Goal: Task Accomplishment & Management: Use online tool/utility

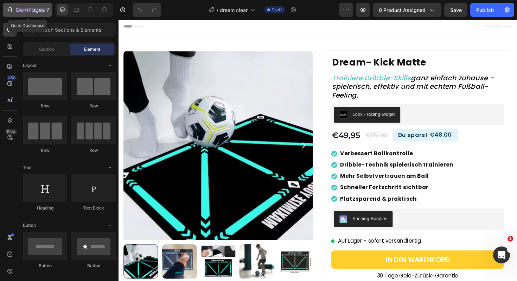
click at [7, 13] on div "7" at bounding box center [27, 10] width 43 height 8
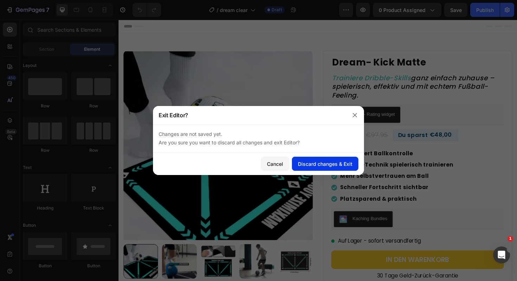
click at [345, 159] on button "Discard changes & Exit" at bounding box center [325, 164] width 67 height 14
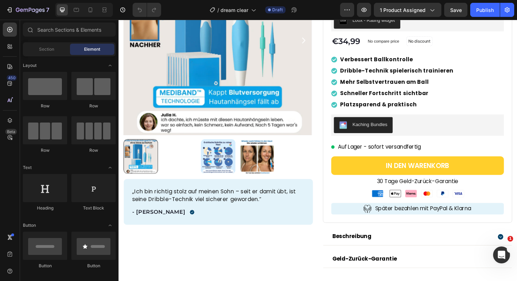
scroll to position [23, 0]
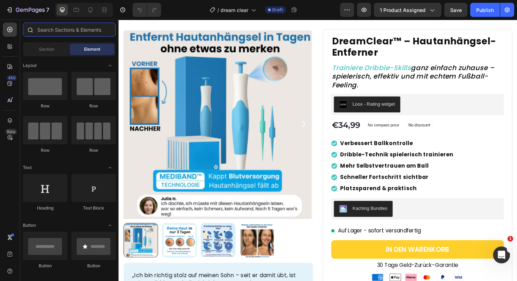
click at [54, 32] on input "text" at bounding box center [69, 30] width 93 height 14
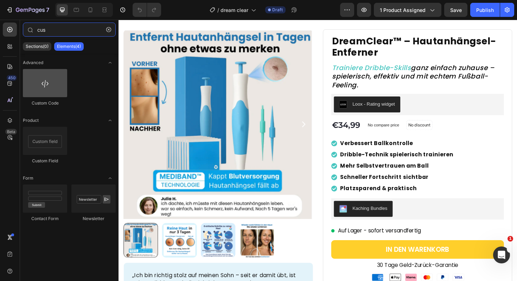
type input "cus"
click at [51, 84] on div at bounding box center [45, 83] width 44 height 28
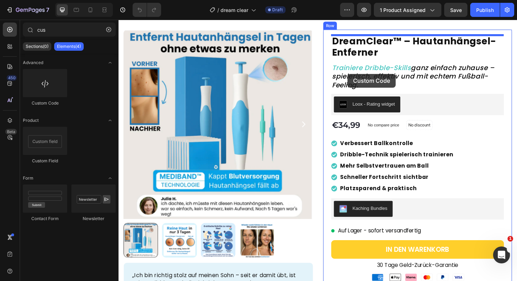
scroll to position [0, 0]
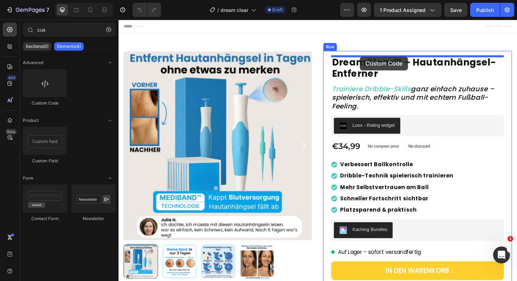
drag, startPoint x: 166, startPoint y: 103, endPoint x: 374, endPoint y: 59, distance: 213.1
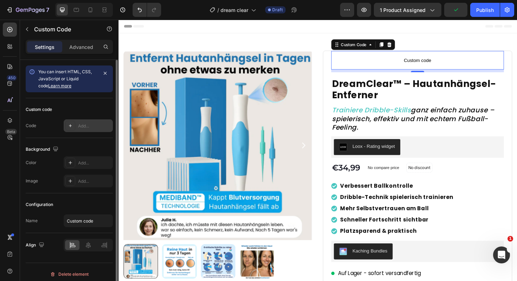
click at [88, 129] on div "Add..." at bounding box center [88, 125] width 49 height 13
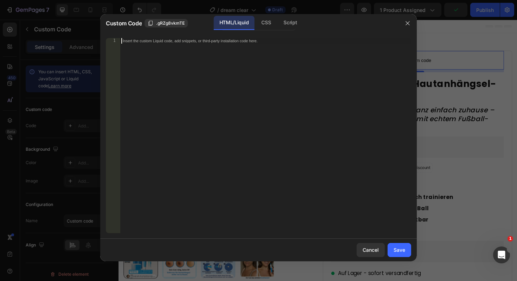
click at [220, 125] on div "Insert the custom Liquid code, add snippets, or third-party installation code h…" at bounding box center [265, 141] width 291 height 206
paste textarea "</html>"
type textarea "</html>"
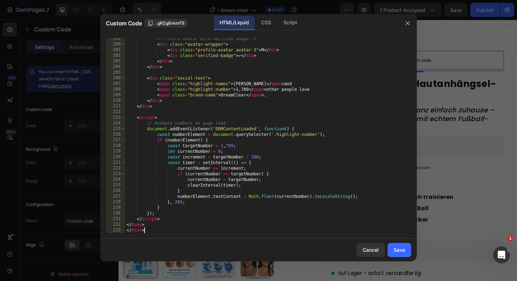
scroll to position [1117, 0]
click at [393, 249] on button "Save" at bounding box center [400, 250] width 24 height 14
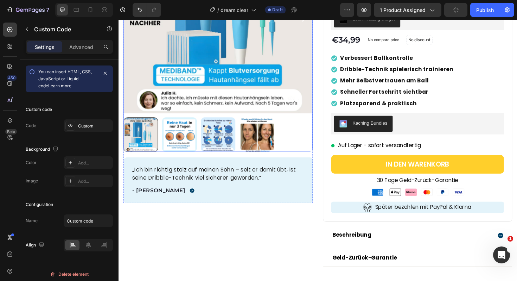
scroll to position [136, 0]
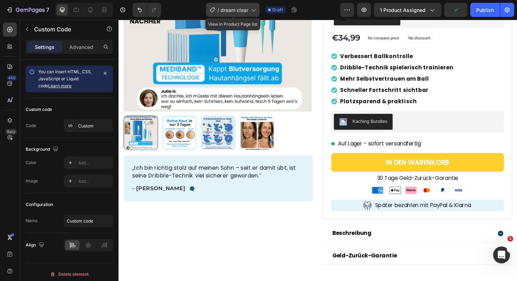
click at [234, 8] on span "dream clear" at bounding box center [235, 9] width 28 height 7
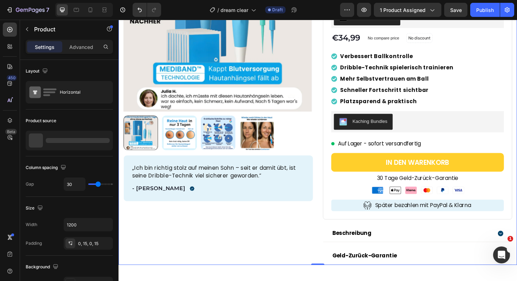
click at [517, 91] on div "Product Images „Ich bin richtig stolz auf meinen Sohn – seit er damit übt, ist …" at bounding box center [330, 97] width 422 height 363
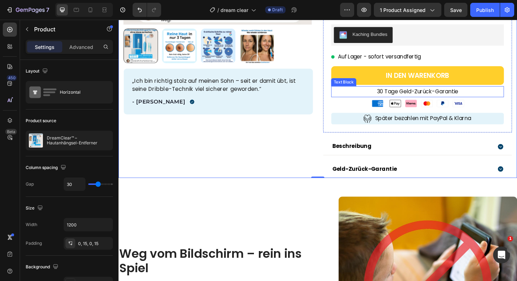
scroll to position [126, 0]
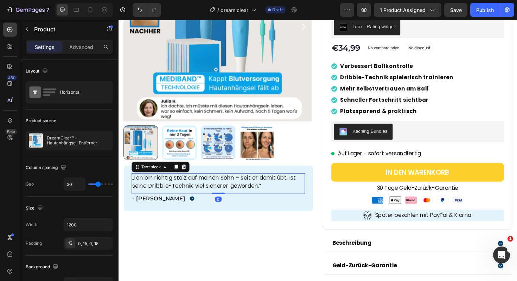
click at [235, 199] on p "„Ich bin richtig stolz auf meinen Sohn – seit er damit übt, ist seine Dribble-T…" at bounding box center [224, 191] width 182 height 17
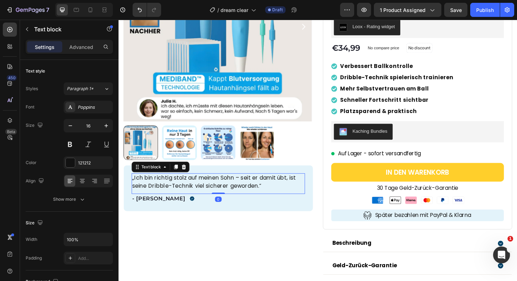
click at [204, 194] on p "„Ich bin richtig stolz auf meinen Sohn – seit er damit übt, ist seine Dribble-T…" at bounding box center [224, 191] width 182 height 17
click at [189, 194] on p "„Ich bin richtig stolz auf meinen Sohn – seit er damit übt, ist seine Dribble-T…" at bounding box center [224, 191] width 182 height 17
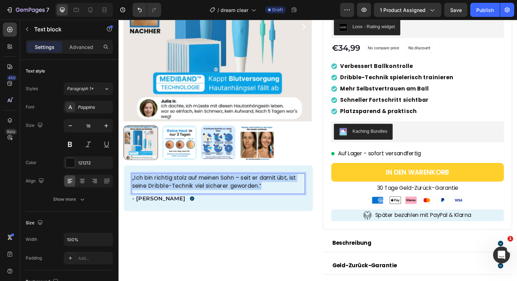
click at [189, 194] on p "„Ich bin richtig stolz auf meinen Sohn – seit er damit übt, ist seine Dribble-T…" at bounding box center [224, 191] width 182 height 17
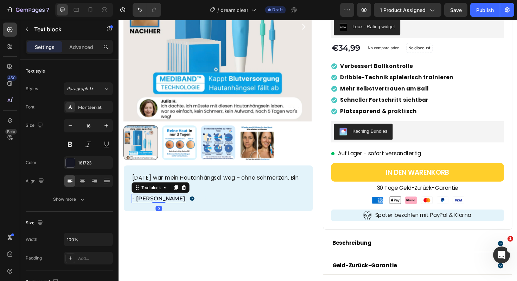
click at [147, 209] on p "- Nico W." at bounding box center [161, 209] width 56 height 8
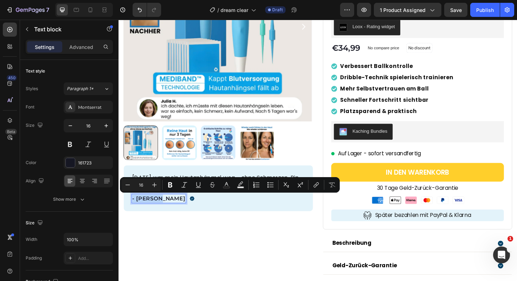
click at [147, 209] on p "- Nico W." at bounding box center [161, 209] width 56 height 8
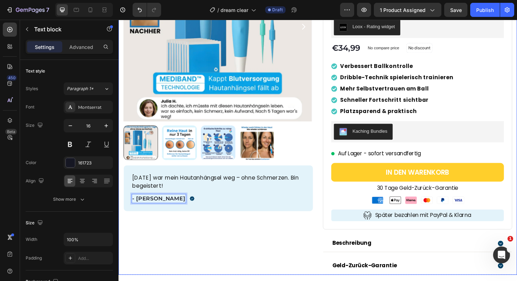
click at [280, 265] on div "Product Images Nach 5 Tagen war mein Hautanhängsel weg – ohne Schmerzen. Bin be…" at bounding box center [224, 108] width 201 height 363
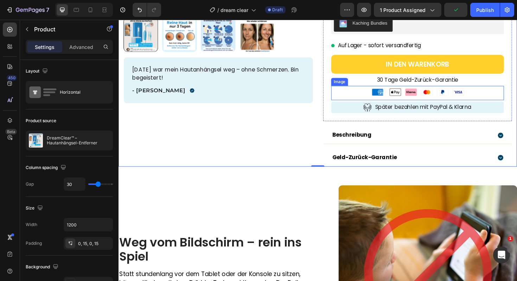
scroll to position [272, 0]
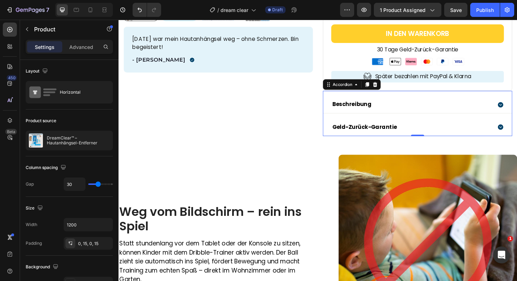
click at [517, 108] on icon at bounding box center [524, 110] width 6 height 6
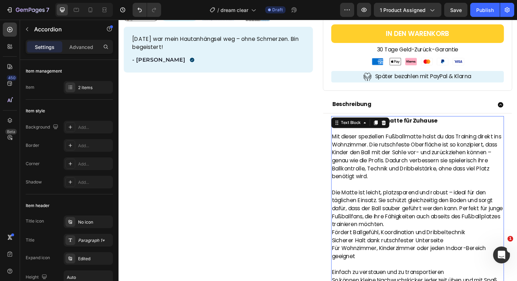
click at [401, 160] on p "Mit dieser speziellen Fußballmatte holst du das Training direkt ins Wohnzimmer.…" at bounding box center [436, 164] width 182 height 51
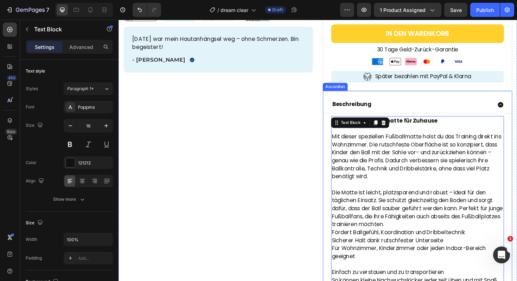
click at [404, 105] on div "Beschreibung" at bounding box center [429, 109] width 170 height 12
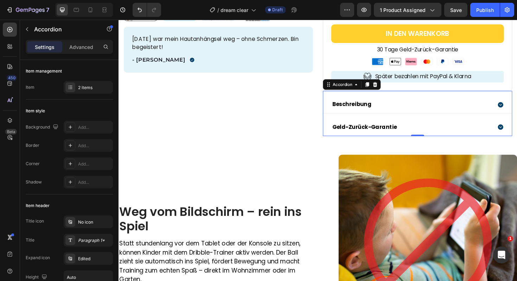
click at [517, 112] on icon at bounding box center [524, 110] width 6 height 6
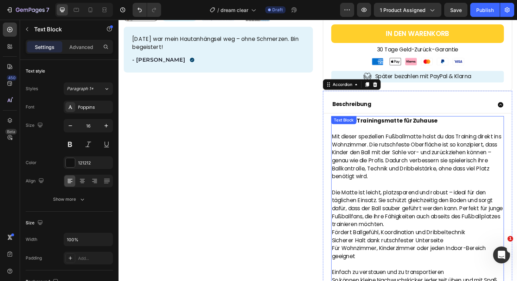
click at [352, 141] on p "Mit dieser speziellen Fußballmatte holst du das Training direkt ins Wohnzimmer.…" at bounding box center [436, 164] width 182 height 51
click at [362, 149] on p "Mit dieser speziellen Fußballmatte holst du das Training direkt ins Wohnzimmer.…" at bounding box center [436, 164] width 182 height 51
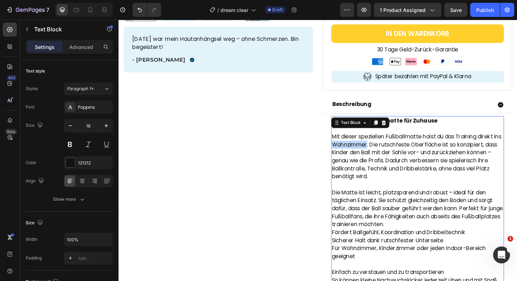
click at [362, 149] on p "Mit dieser speziellen Fußballmatte holst du das Training direkt ins Wohnzimmer.…" at bounding box center [436, 164] width 182 height 51
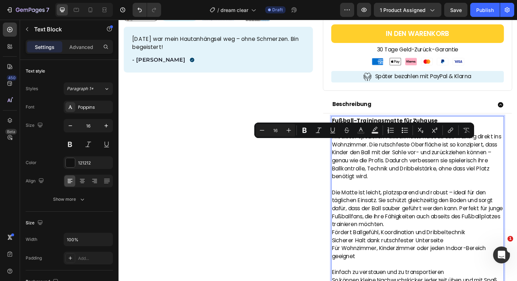
click at [365, 184] on p "Mit dieser speziellen Fußballmatte holst du das Training direkt ins Wohnzimmer.…" at bounding box center [436, 164] width 182 height 51
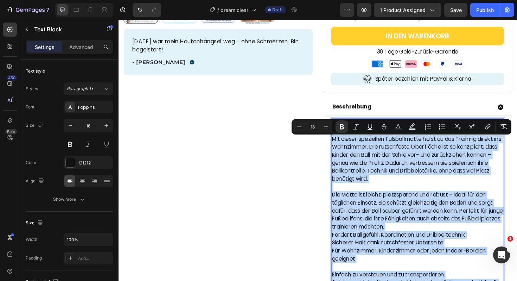
scroll to position [247, 0]
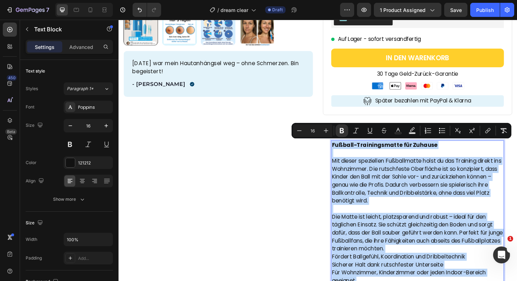
drag, startPoint x: 500, startPoint y: 154, endPoint x: 344, endPoint y: 148, distance: 156.7
click at [344, 148] on div "Fußball-Trainingsmatte für Zuhause Mit dieser speziellen Fußballmatte holst du …" at bounding box center [435, 240] width 183 height 187
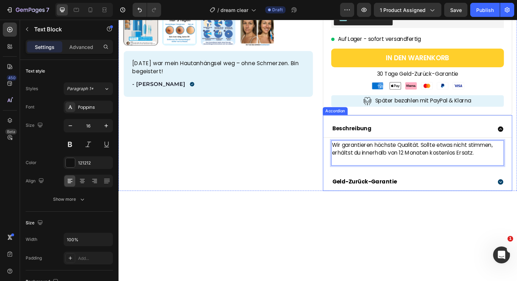
click at [445, 133] on div "Beschreibung" at bounding box center [429, 135] width 170 height 12
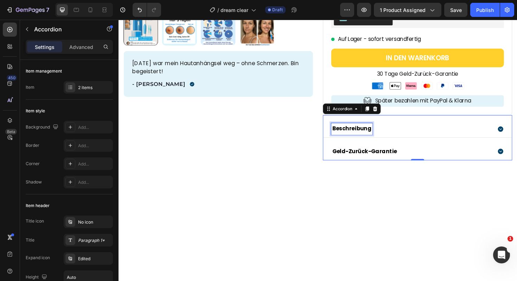
click at [367, 135] on p "Beschreibung" at bounding box center [366, 135] width 42 height 10
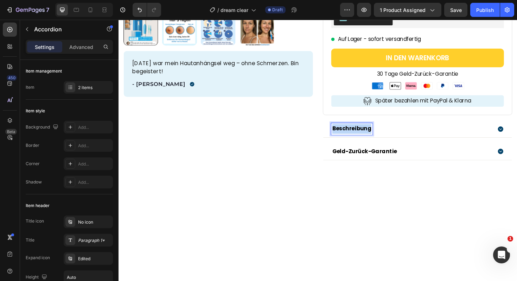
click at [367, 135] on p "Beschreibung" at bounding box center [366, 135] width 42 height 10
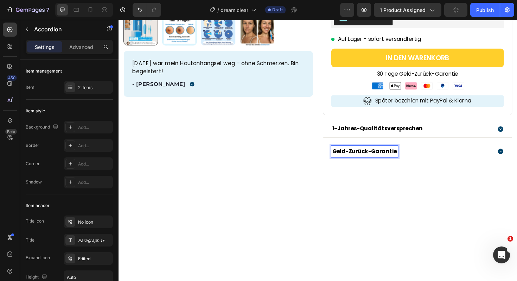
click at [398, 158] on p "Geld-Zurück-Garantie" at bounding box center [379, 159] width 69 height 10
click at [392, 158] on p "Geld-Zurück-Garantie" at bounding box center [379, 159] width 69 height 10
click at [517, 159] on icon at bounding box center [523, 159] width 7 height 7
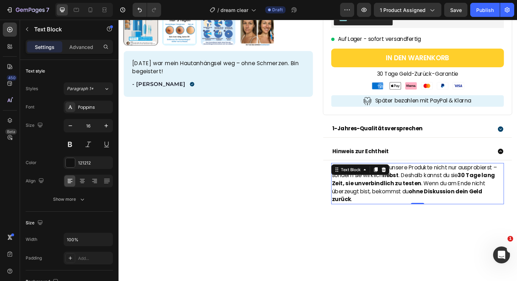
click at [420, 189] on strong "30 Tage lang Zeit, sie unverbindlich zu testen" at bounding box center [431, 189] width 173 height 17
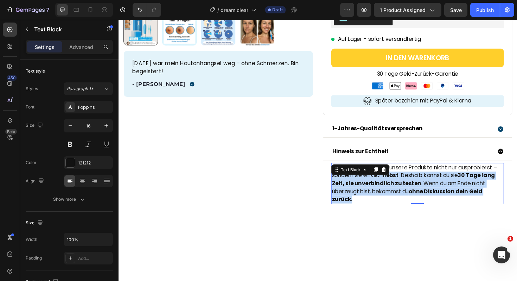
click at [420, 189] on strong "30 Tage lang Zeit, sie unverbindlich zu testen" at bounding box center [431, 189] width 173 height 17
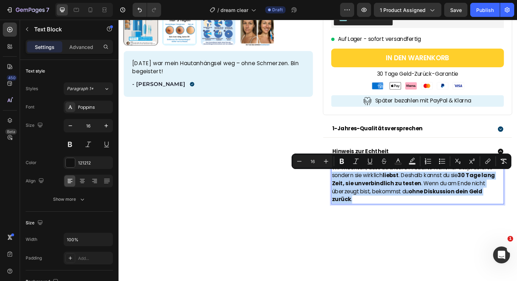
click at [500, 196] on p "Wir möchten, dass du unsere Produkte nicht nur ausprobierst – sondern sie wirkl…" at bounding box center [436, 193] width 182 height 42
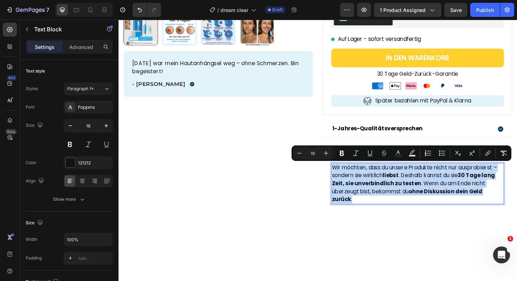
drag, startPoint x: 345, startPoint y: 176, endPoint x: 513, endPoint y: 225, distance: 176.0
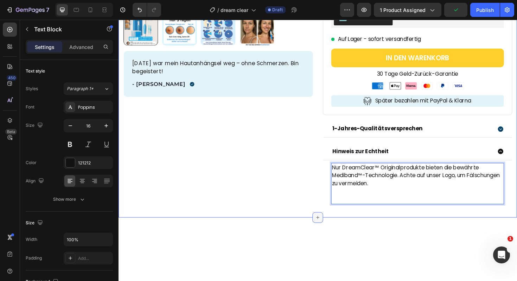
click at [328, 234] on div at bounding box center [329, 228] width 11 height 11
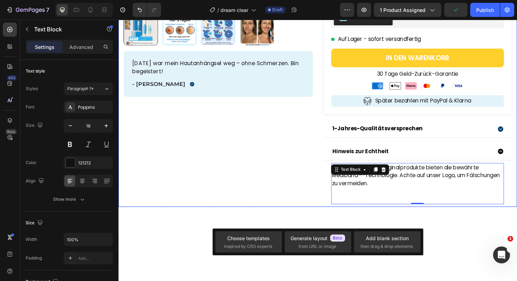
click at [322, 206] on div "Product Images Nach 5 Tagen war mein Hautanhängsel weg – ohne Schmerzen. Bin be…" at bounding box center [224, 12] width 201 height 412
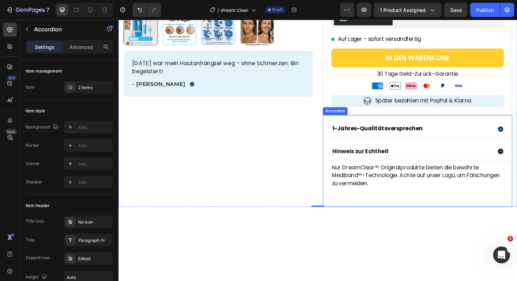
click at [517, 159] on icon at bounding box center [524, 159] width 6 height 6
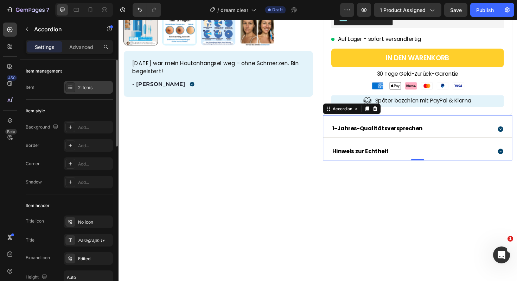
click at [78, 91] on div "2 items" at bounding box center [88, 87] width 49 height 13
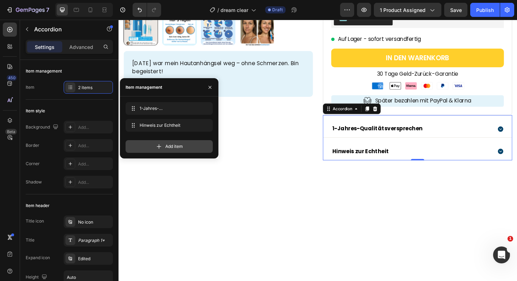
click at [176, 149] on span "Add item" at bounding box center [174, 146] width 18 height 6
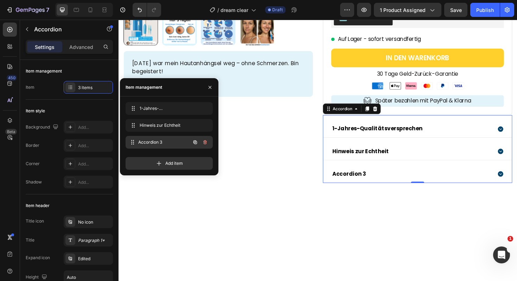
click at [178, 145] on span "Accordion 3" at bounding box center [164, 142] width 52 height 6
click at [148, 139] on span "Accordion 3" at bounding box center [164, 142] width 52 height 6
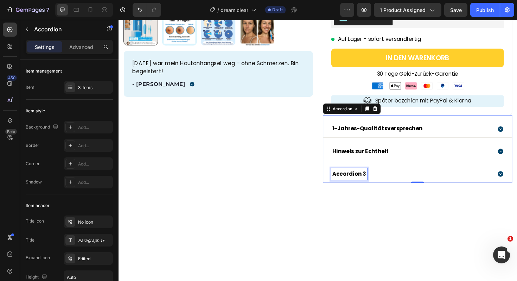
click at [366, 181] on div "Accordion 3" at bounding box center [363, 183] width 38 height 12
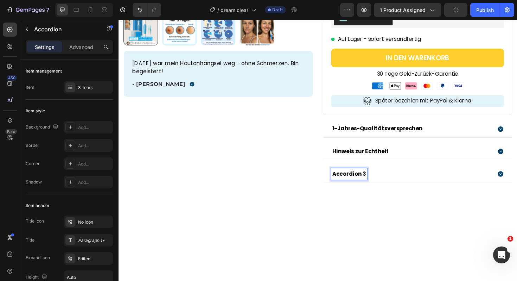
click at [358, 183] on p "Accordion 3" at bounding box center [363, 183] width 36 height 10
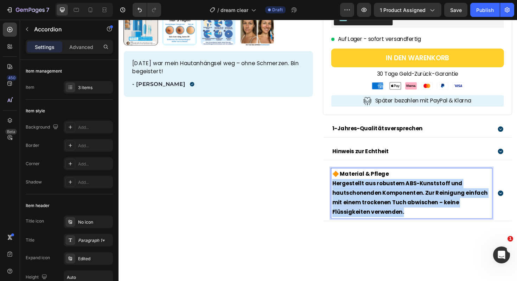
drag, startPoint x: 440, startPoint y: 221, endPoint x: 346, endPoint y: 191, distance: 98.6
click at [346, 191] on p "Hergestellt aus robustem ABS-Kunststoff und hautschonenden Komponenten. Zur Rei…" at bounding box center [429, 208] width 168 height 40
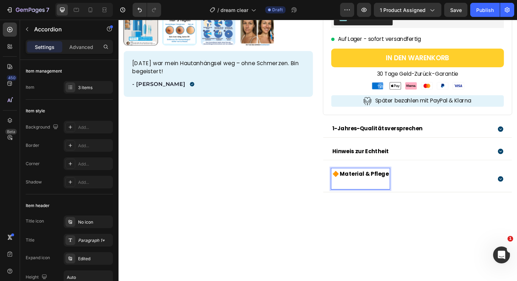
click at [349, 182] on p "🔶 Material & Pflege" at bounding box center [375, 183] width 60 height 10
click at [364, 193] on p "Rich Text Editor. Editing area: main" at bounding box center [371, 193] width 52 height 10
click at [450, 183] on div "Material & Pflege" at bounding box center [429, 183] width 170 height 12
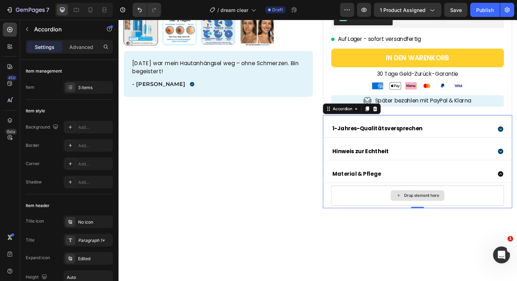
click at [441, 201] on div "Drop element here" at bounding box center [435, 205] width 57 height 11
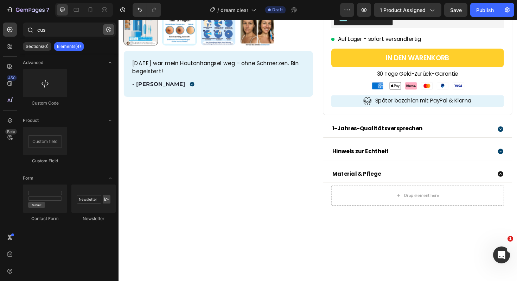
click at [109, 29] on icon "button" at bounding box center [108, 29] width 5 height 5
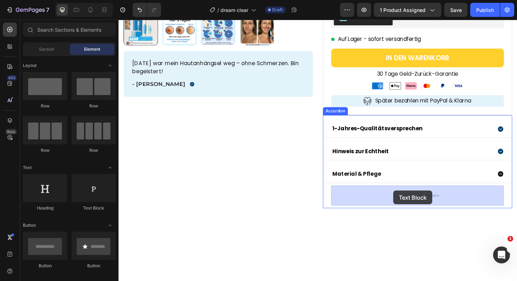
drag, startPoint x: 216, startPoint y: 218, endPoint x: 410, endPoint y: 201, distance: 194.3
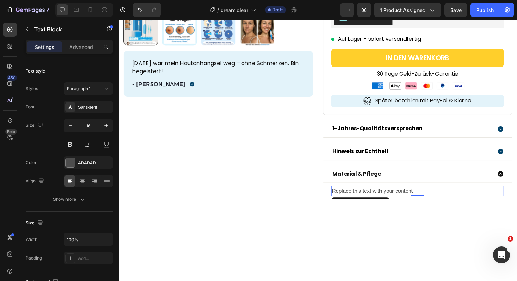
click at [383, 197] on div "Replace this text with your content" at bounding box center [435, 201] width 183 height 12
click at [383, 197] on p "Replace this text with your content" at bounding box center [436, 201] width 182 height 10
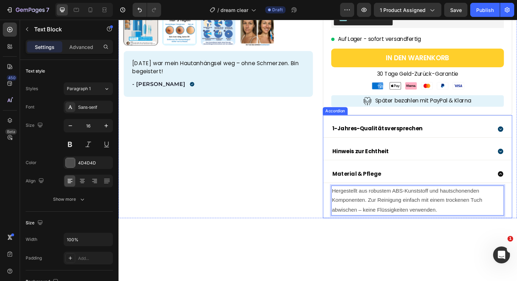
click at [517, 181] on icon at bounding box center [523, 182] width 7 height 7
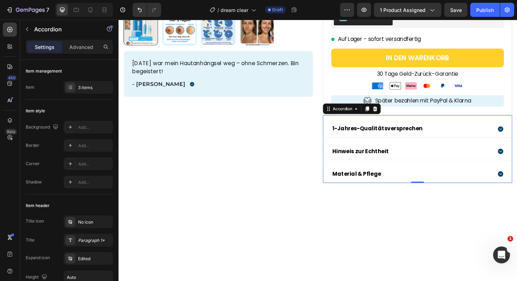
click at [480, 153] on div "Hinweis zur Echtheit" at bounding box center [429, 159] width 170 height 12
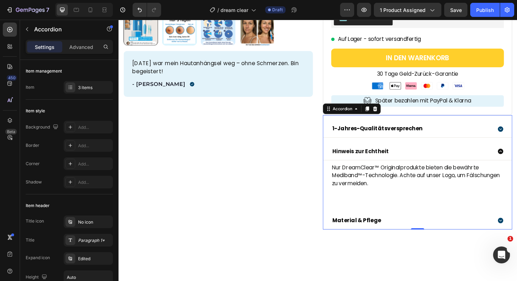
click at [480, 153] on div "Hinweis zur Echtheit" at bounding box center [429, 159] width 170 height 12
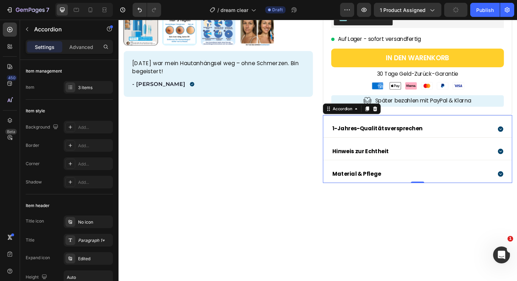
click at [472, 181] on div "Material & Pflege" at bounding box center [429, 183] width 170 height 12
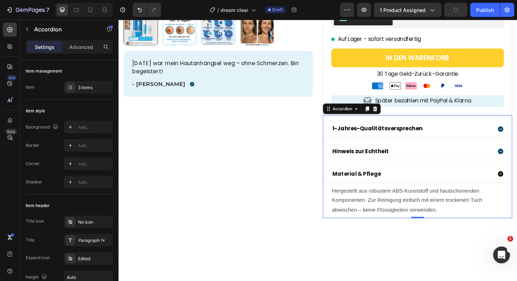
click at [472, 181] on div "Material & Pflege" at bounding box center [429, 183] width 170 height 12
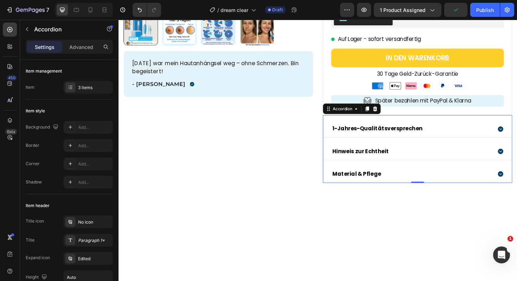
click at [473, 160] on div "Hinweis zur Echtheit" at bounding box center [429, 159] width 170 height 12
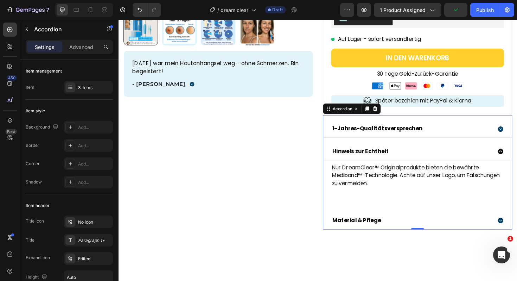
click at [435, 218] on div "1-Jahres-Qualitätsversprechen Hinweis zur Echtheit Nur DreamClear™ Originalprod…" at bounding box center [435, 183] width 201 height 115
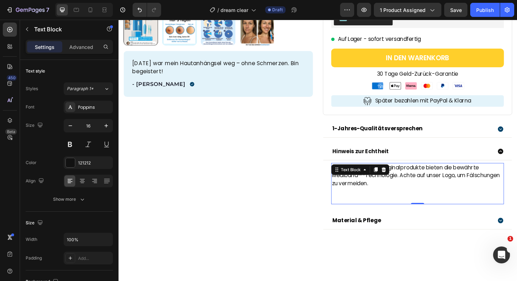
click at [412, 185] on p "Nur DreamClear™ Originalprodukte bieten die bewährte Mediband™-Technologie. Ach…" at bounding box center [436, 184] width 182 height 25
click at [368, 207] on p at bounding box center [436, 210] width 182 height 8
click at [368, 207] on p "Rich Text Editor. Editing area: main" at bounding box center [436, 210] width 182 height 8
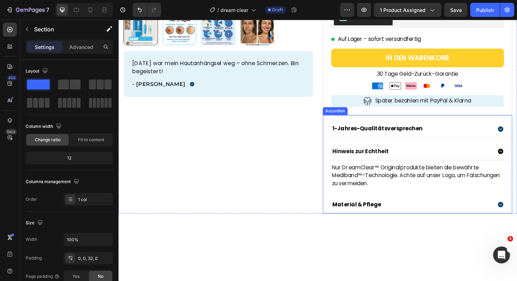
click at [455, 158] on div "Hinweis zur Echtheit" at bounding box center [429, 159] width 170 height 12
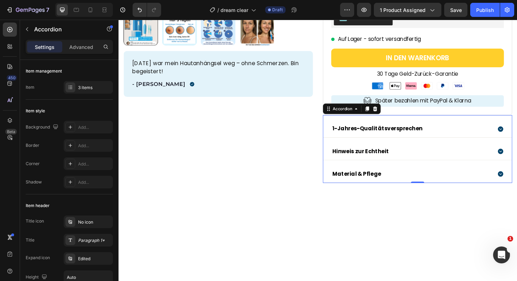
click at [448, 131] on div "1-Jahres-Qualitätsversprechen" at bounding box center [429, 135] width 170 height 12
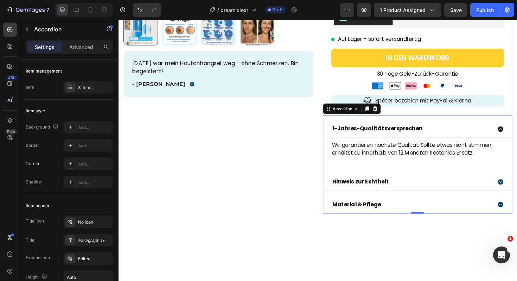
click at [448, 131] on div "1-Jahres-Qualitätsversprechen" at bounding box center [429, 135] width 170 height 12
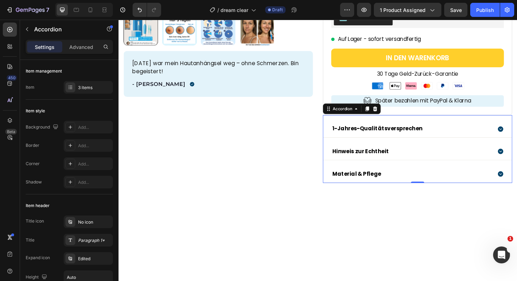
click at [448, 131] on div "1-Jahres-Qualitätsversprechen" at bounding box center [429, 135] width 170 height 12
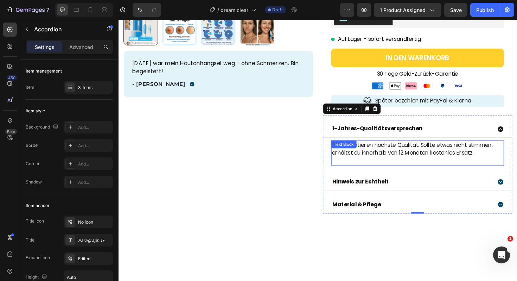
click at [424, 165] on p at bounding box center [436, 169] width 182 height 8
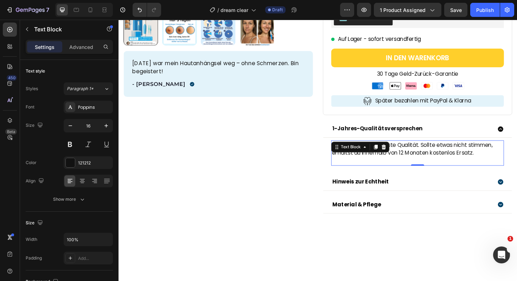
click at [424, 165] on p at bounding box center [436, 169] width 182 height 8
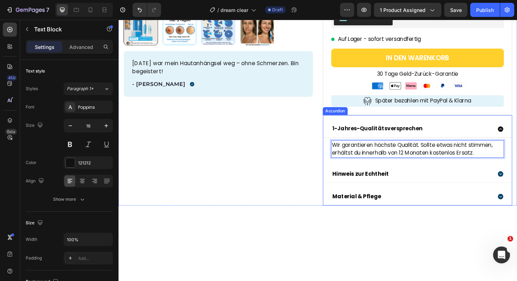
click at [454, 132] on div "1-Jahres-Qualitätsversprechen" at bounding box center [429, 135] width 170 height 12
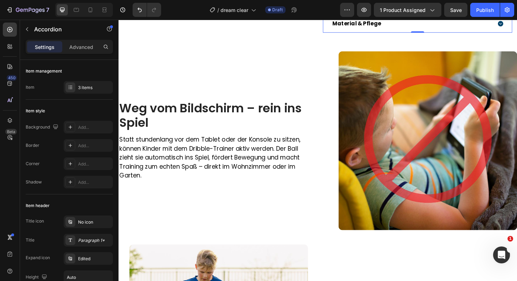
scroll to position [406, 0]
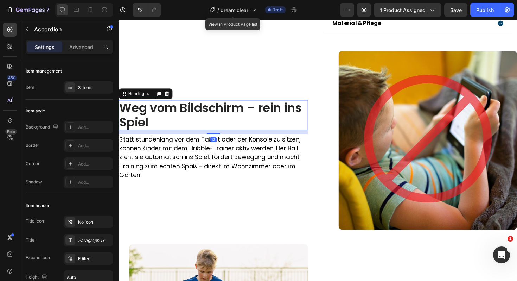
click at [221, 122] on h2 "Weg vom Bildschirm – rein ins Spiel" at bounding box center [219, 121] width 201 height 32
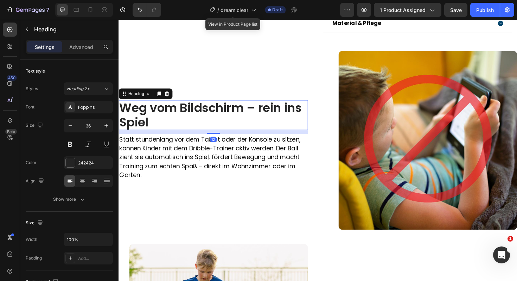
click at [221, 122] on h2 "Weg vom Bildschirm – rein ins Spiel" at bounding box center [219, 121] width 201 height 32
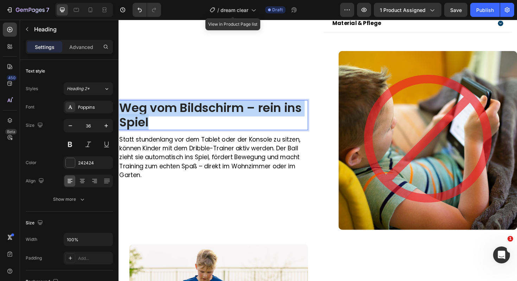
click at [221, 122] on p "Weg vom Bildschirm – rein ins Spiel" at bounding box center [218, 121] width 199 height 30
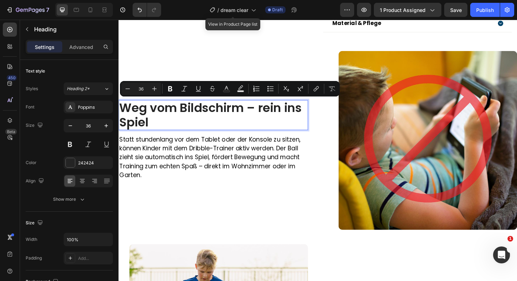
scroll to position [0, 0]
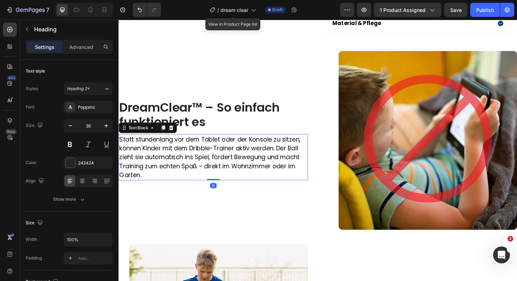
click at [252, 158] on p "Statt stundenlang vor dem Tablet oder der Konsole zu sitzen, können Kinder mit …" at bounding box center [218, 165] width 199 height 48
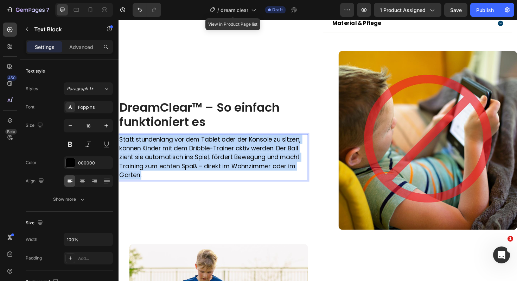
click at [252, 158] on p "Statt stundenlang vor dem Tablet oder der Konsole zu sitzen, können Kinder mit …" at bounding box center [218, 165] width 199 height 48
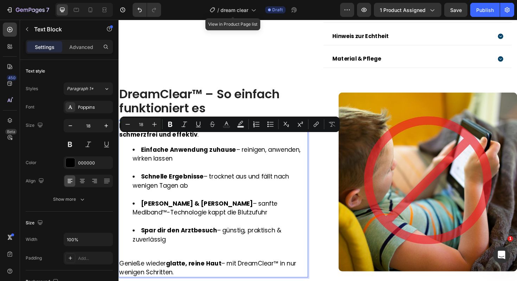
scroll to position [371, 0]
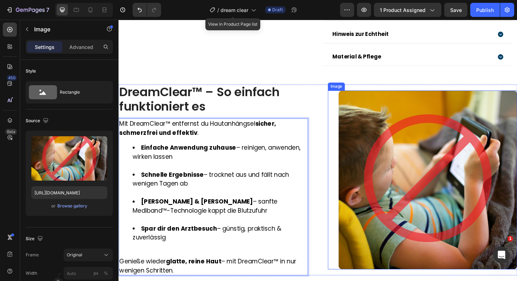
click at [438, 176] on img at bounding box center [446, 189] width 189 height 189
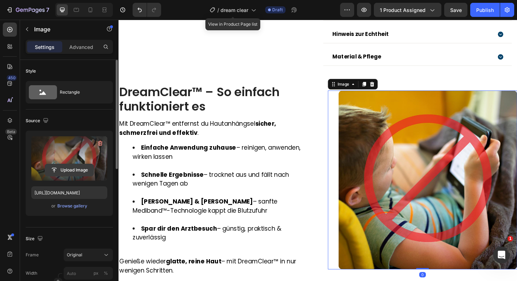
click at [72, 171] on input "file" at bounding box center [69, 170] width 49 height 12
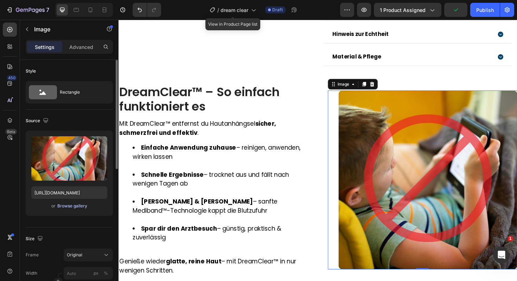
click at [80, 205] on div "Browse gallery" at bounding box center [72, 206] width 30 height 6
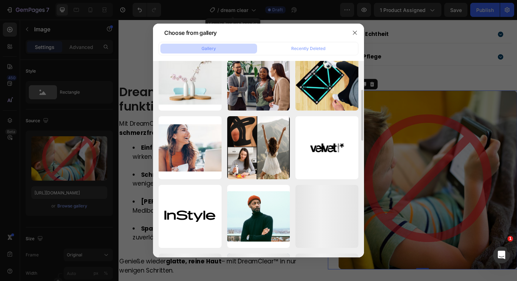
scroll to position [0, 0]
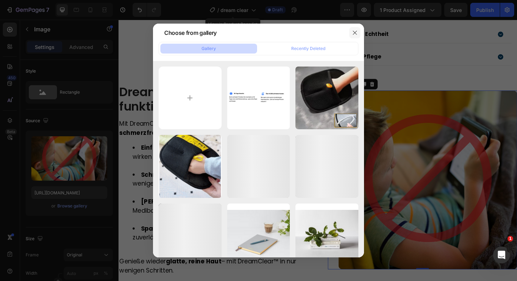
click at [354, 36] on button "button" at bounding box center [354, 32] width 11 height 11
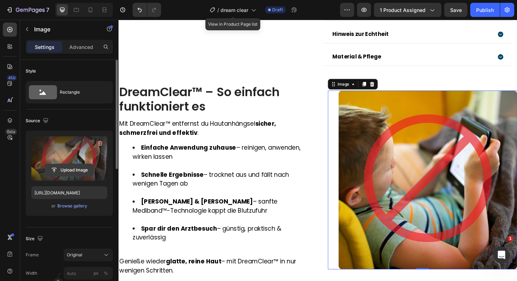
click at [77, 164] on input "file" at bounding box center [69, 170] width 49 height 12
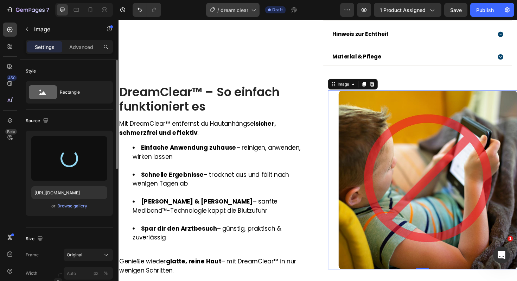
type input "https://cdn.shopify.com/s/files/1/0924/8247/0272/files/gempages_583504804349739…"
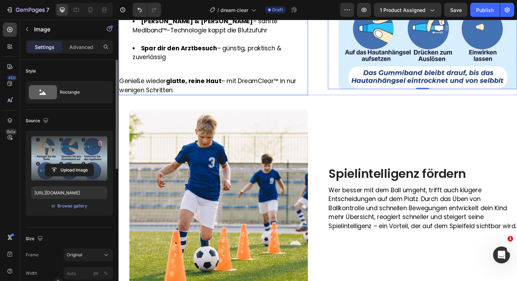
scroll to position [562, 0]
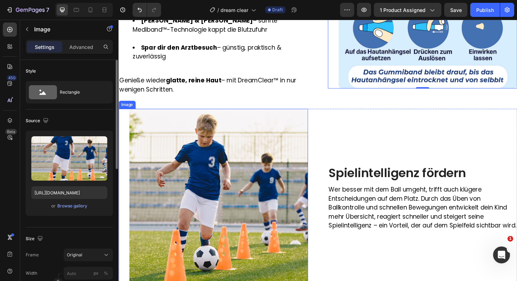
click at [273, 209] on img at bounding box center [224, 208] width 189 height 189
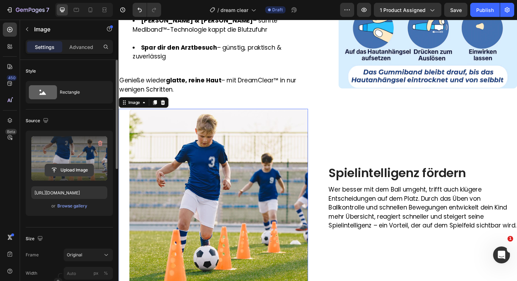
click at [80, 169] on input "file" at bounding box center [69, 170] width 49 height 12
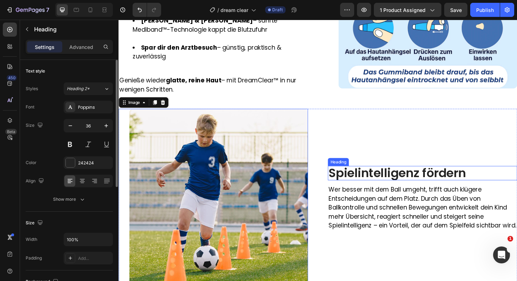
click at [419, 179] on h2 "Spielintelligenz fördern" at bounding box center [440, 182] width 201 height 15
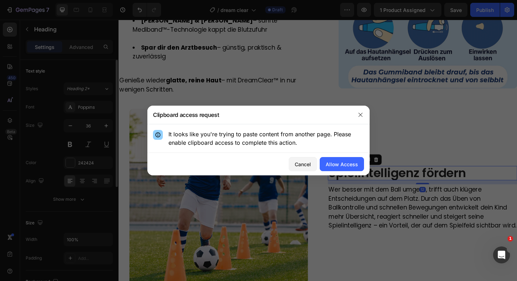
click at [366, 116] on div at bounding box center [361, 115] width 18 height 18
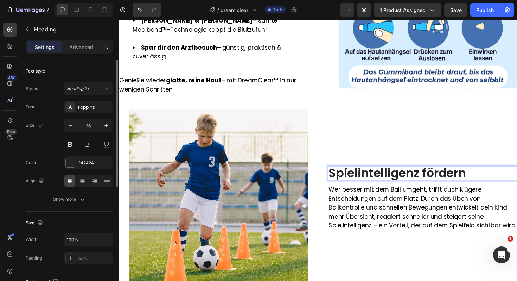
click at [437, 179] on h2 "Spielintelligenz fördern" at bounding box center [440, 182] width 201 height 15
click at [437, 179] on p "Spielintelligenz fördern" at bounding box center [440, 182] width 199 height 14
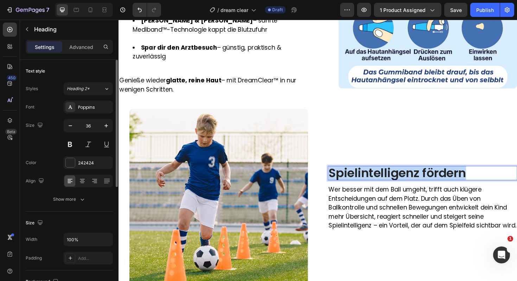
click at [437, 179] on p "Spielintelligenz fördern" at bounding box center [440, 182] width 199 height 14
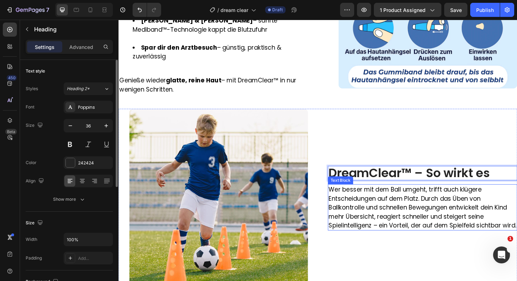
click at [368, 204] on p "Wer besser mit dem Ball umgeht, trifft auch klügere Entscheidungen auf dem Plat…" at bounding box center [440, 219] width 199 height 48
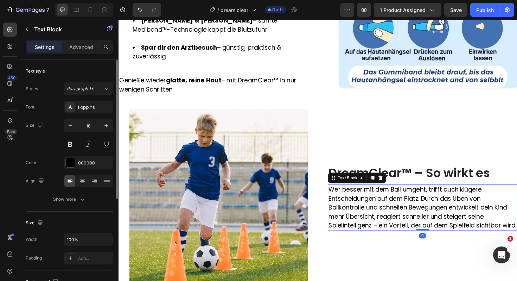
click at [368, 204] on p "Wer besser mit dem Ball umgeht, trifft auch klügere Entscheidungen auf dem Plat…" at bounding box center [440, 219] width 199 height 48
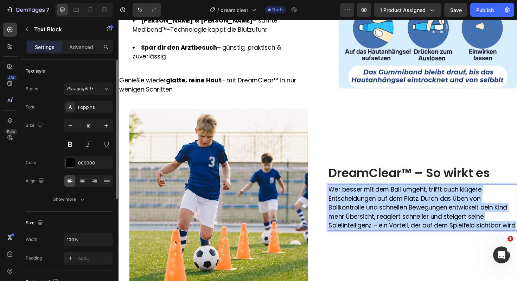
click at [368, 204] on p "Wer besser mit dem Ball umgeht, trifft auch klügere Entscheidungen auf dem Plat…" at bounding box center [440, 219] width 199 height 48
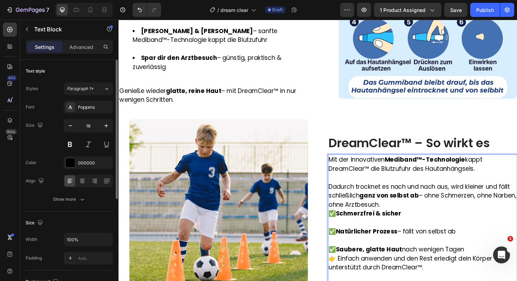
scroll to position [558, 0]
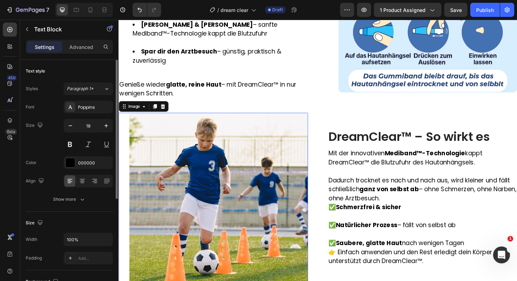
click at [250, 179] on img at bounding box center [224, 212] width 189 height 189
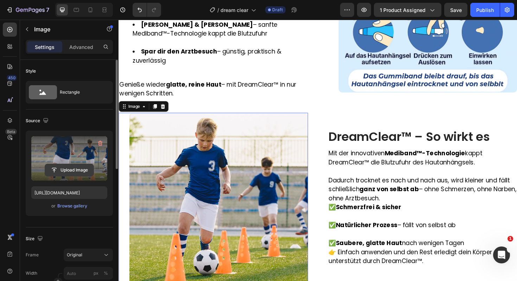
click at [71, 169] on input "file" at bounding box center [69, 170] width 49 height 12
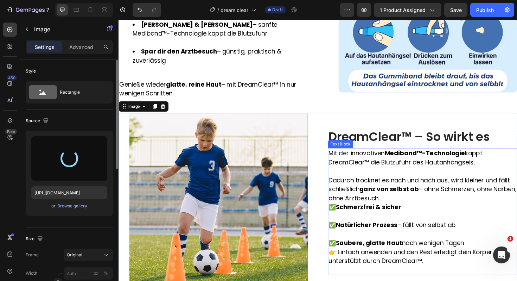
type input "https://cdn.shopify.com/s/files/1/0924/8247/0272/files/gempages_583504804349739…"
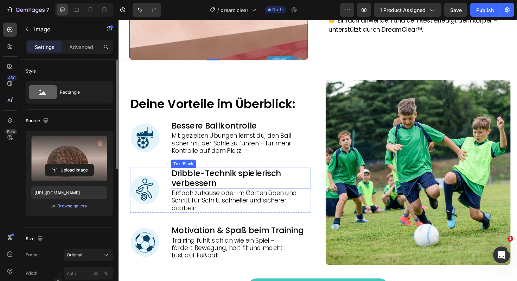
scroll to position [856, 0]
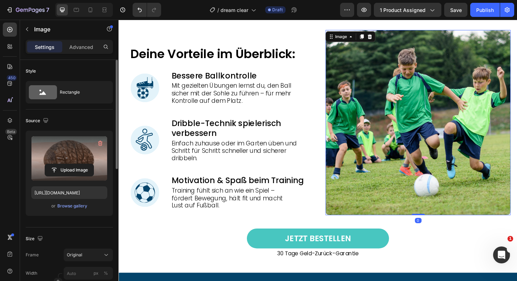
click at [437, 123] on img at bounding box center [436, 129] width 196 height 196
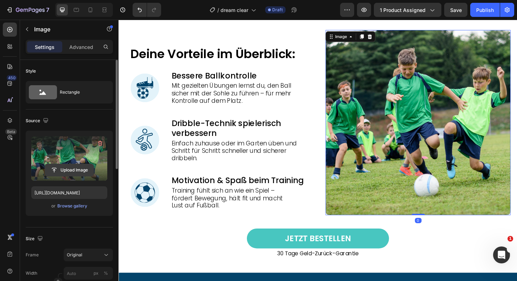
click at [68, 165] on input "file" at bounding box center [69, 170] width 49 height 12
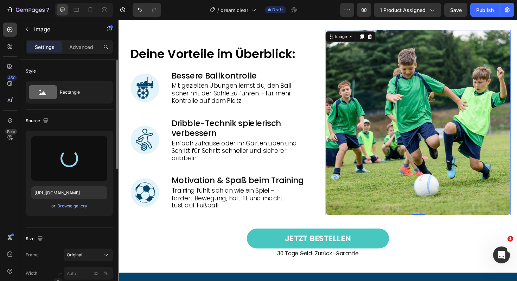
type input "https://cdn.shopify.com/s/files/1/0924/8247/0272/files/gempages_583504804349739…"
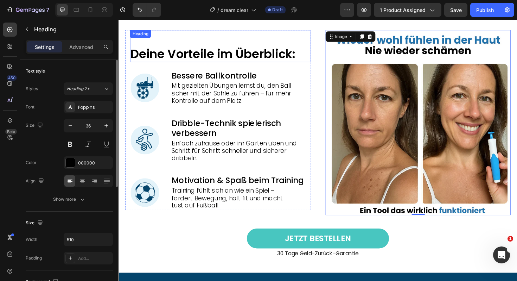
click at [196, 63] on h2 "Deine Vorteile im Überblick:" at bounding box center [220, 56] width 179 height 17
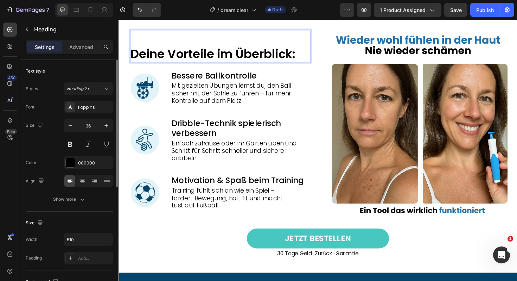
click at [200, 53] on h2 "Deine Vorteile im Überblick:" at bounding box center [220, 56] width 179 height 17
click at [200, 53] on p "Deine Vorteile im Überblick:" at bounding box center [220, 56] width 178 height 16
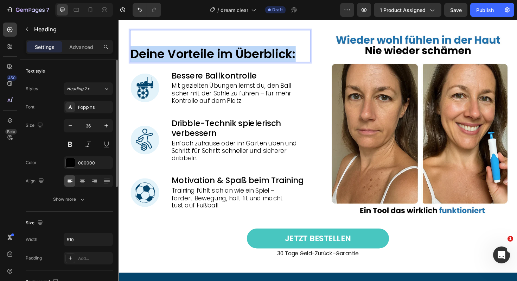
click at [200, 53] on p "Deine Vorteile im Überblick:" at bounding box center [220, 56] width 178 height 16
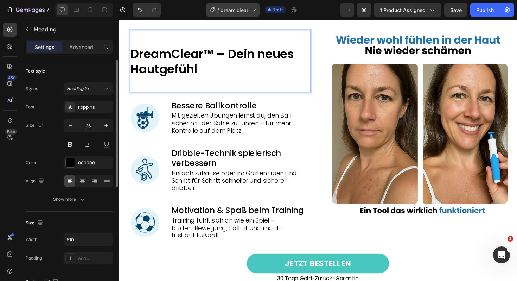
scroll to position [0, 0]
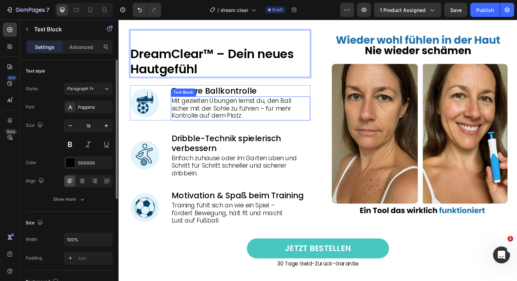
click at [221, 105] on p "Mit gezielten Übungen lernst du, den Ball sicher mit der Sohle zu führen – für …" at bounding box center [248, 114] width 146 height 24
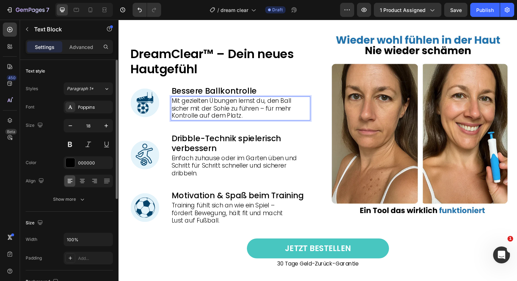
click at [221, 105] on p "Mit gezielten Übungen lernst du, den Ball sicher mit der Sohle zu führen – für …" at bounding box center [248, 114] width 146 height 24
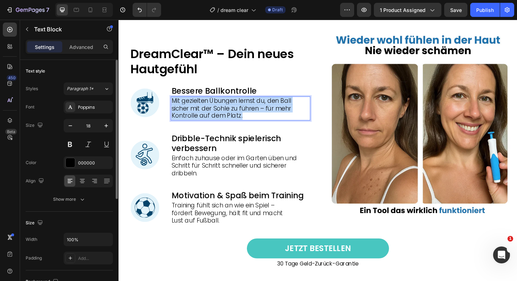
click at [221, 105] on p "Mit gezielten Übungen lernst du, den Ball sicher mit der Sohle zu führen – für …" at bounding box center [248, 114] width 146 height 24
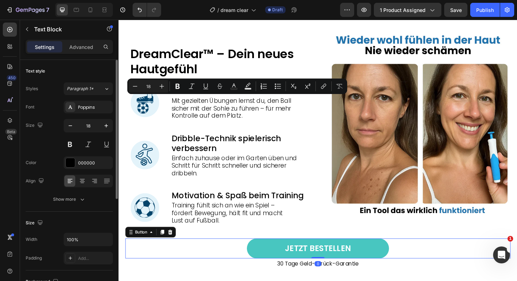
click at [198, 253] on div "JETZT BESTELLEN Button 0" at bounding box center [330, 261] width 408 height 21
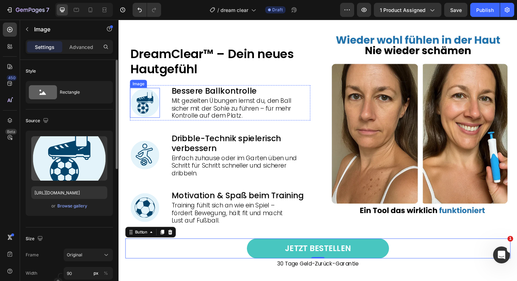
click at [146, 114] on img at bounding box center [147, 108] width 32 height 32
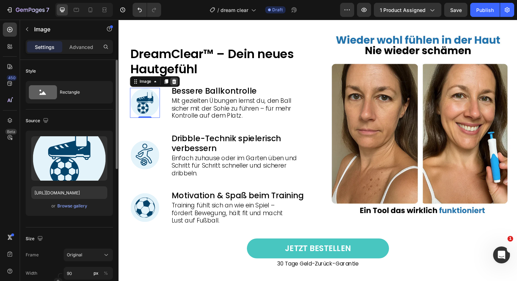
click at [179, 85] on icon at bounding box center [177, 85] width 5 height 5
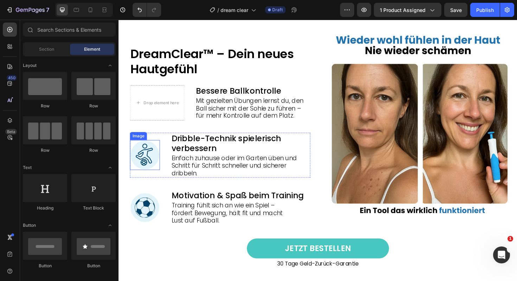
click at [155, 153] on img at bounding box center [147, 163] width 32 height 32
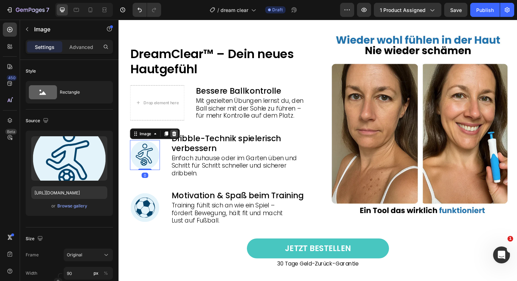
click at [180, 143] on icon at bounding box center [178, 141] width 6 height 6
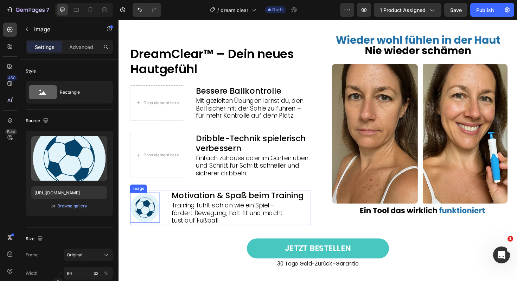
click at [152, 215] on img at bounding box center [147, 219] width 32 height 32
click at [181, 197] on div at bounding box center [177, 196] width 8 height 8
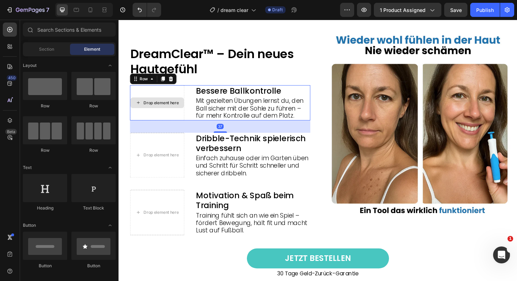
click at [147, 125] on div "Drop element here" at bounding box center [160, 107] width 58 height 37
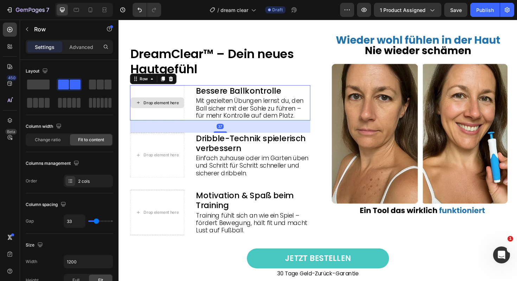
click at [151, 113] on div "Drop element here" at bounding box center [160, 107] width 58 height 37
click at [180, 97] on div "Drop element here" at bounding box center [160, 107] width 58 height 37
click at [41, 90] on div at bounding box center [38, 84] width 25 height 13
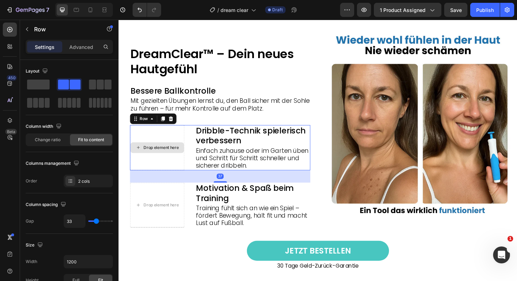
click at [172, 171] on div "Drop element here" at bounding box center [160, 155] width 58 height 48
click at [50, 86] on div at bounding box center [38, 84] width 25 height 13
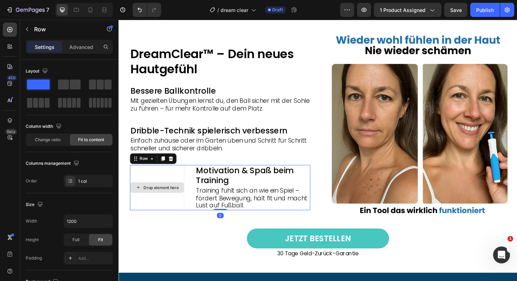
click at [185, 208] on div "Drop element here" at bounding box center [160, 198] width 58 height 48
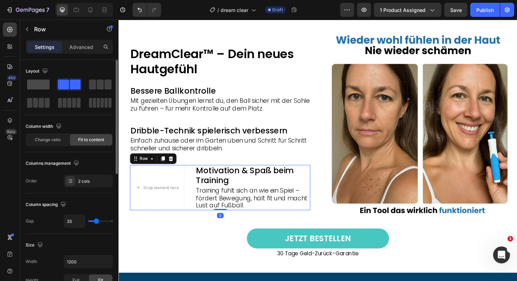
click at [31, 86] on span at bounding box center [38, 85] width 23 height 10
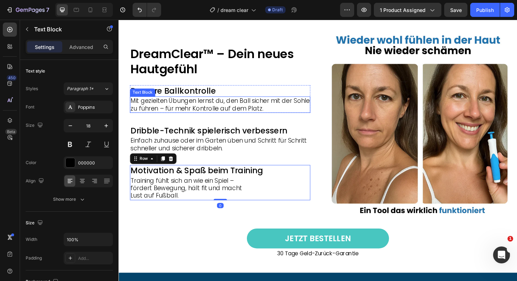
click at [213, 111] on p "Mit gezielten Übungen lernst du, den Ball sicher mit der Sohle zu führen – für …" at bounding box center [226, 110] width 190 height 16
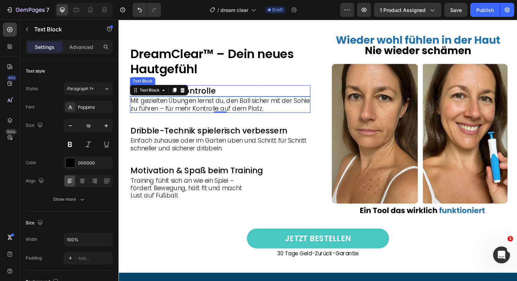
click at [208, 95] on p "Bessere Ballkontrolle" at bounding box center [226, 95] width 190 height 11
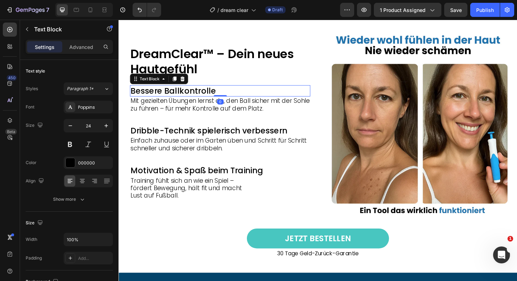
click at [208, 95] on p "Bessere Ballkontrolle" at bounding box center [226, 95] width 190 height 11
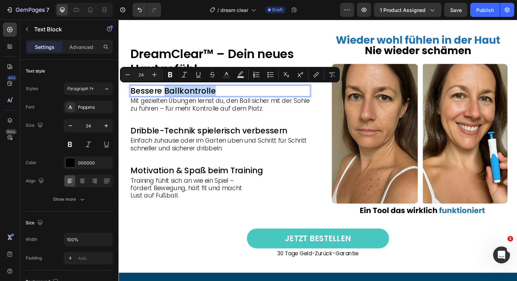
click at [208, 95] on p "Bessere Ballkontrolle" at bounding box center [226, 95] width 190 height 11
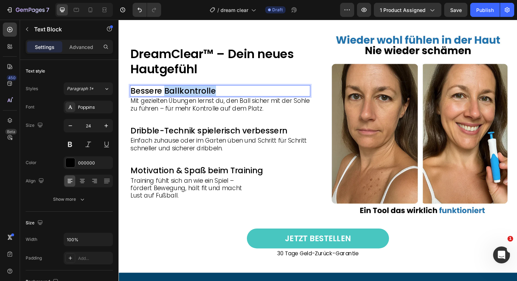
click at [208, 95] on p "Bessere Ballkontrolle" at bounding box center [226, 95] width 190 height 11
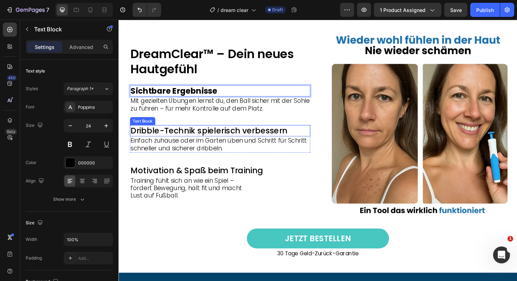
click at [163, 139] on p "Dribble-Technik spielerisch verbessern" at bounding box center [226, 137] width 190 height 11
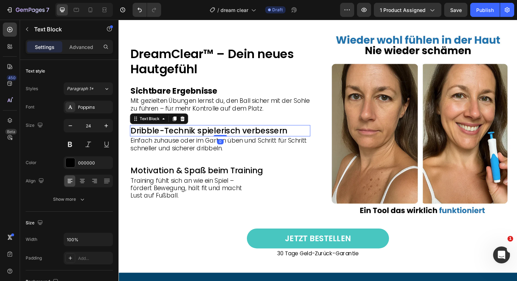
click at [163, 138] on p "Dribble-Technik spielerisch verbessern" at bounding box center [226, 137] width 190 height 11
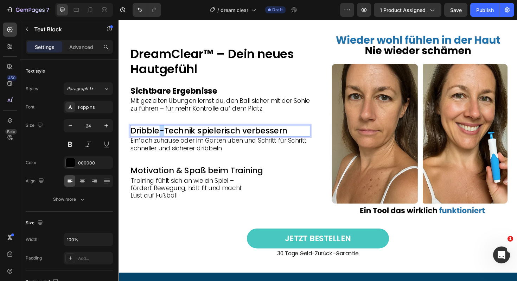
click at [163, 138] on p "Dribble-Technik spielerisch verbessern" at bounding box center [226, 137] width 190 height 11
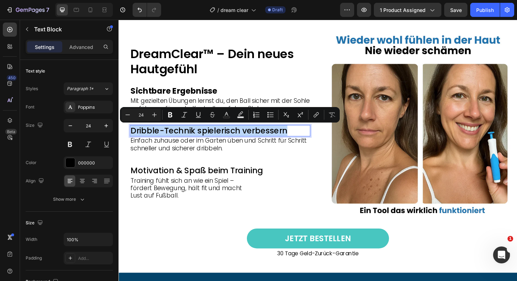
click at [163, 137] on p "Dribble-Technik spielerisch verbessern" at bounding box center [226, 137] width 190 height 11
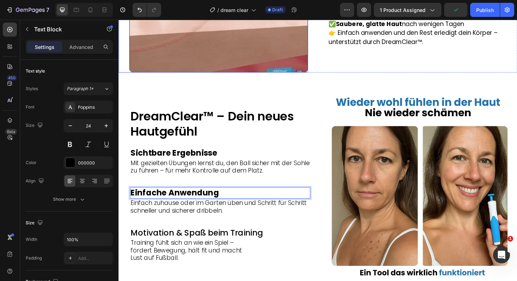
scroll to position [809, 0]
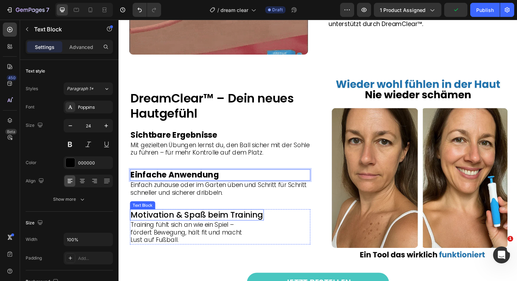
click at [225, 224] on p "Motivation & Spaß beim Training" at bounding box center [201, 226] width 140 height 11
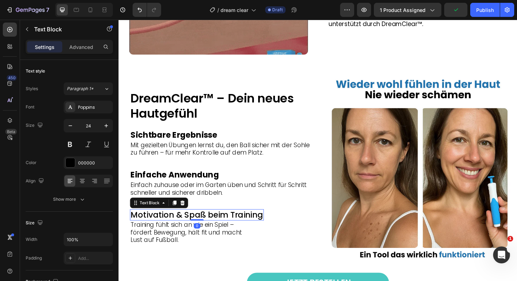
click at [225, 224] on p "Motivation & Spaß beim Training" at bounding box center [201, 226] width 140 height 11
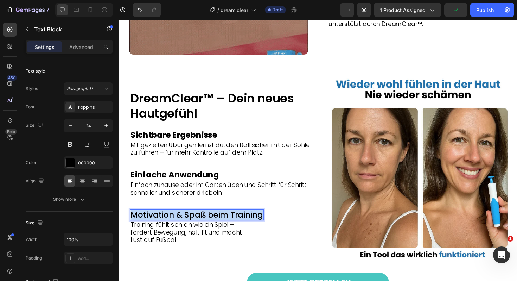
click at [225, 224] on p "Motivation & Spaß beim Training" at bounding box center [201, 226] width 140 height 11
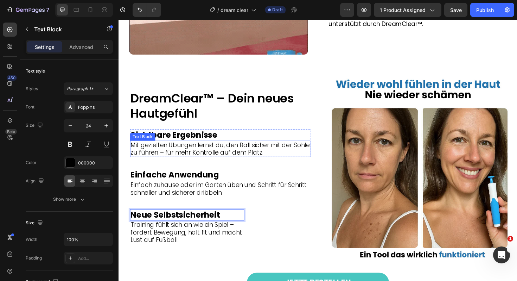
click at [241, 155] on p "Mit gezielten Übungen lernst du, den Ball sicher mit der Sohle zu führen – für …" at bounding box center [226, 157] width 190 height 16
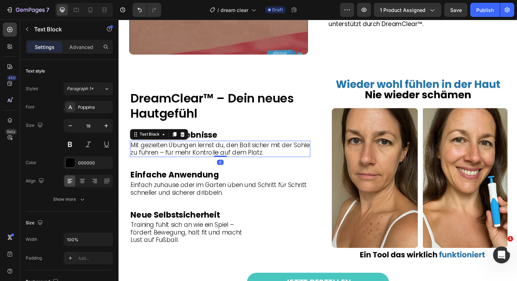
click at [241, 155] on p "Mit gezielten Übungen lernst du, den Ball sicher mit der Sohle zu führen – für …" at bounding box center [226, 157] width 190 height 16
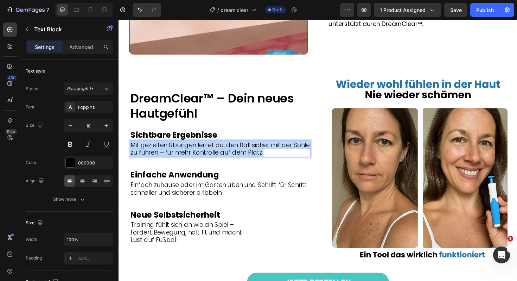
click at [241, 155] on p "Mit gezielten Übungen lernst du, den Ball sicher mit der Sohle zu führen – für …" at bounding box center [226, 157] width 190 height 16
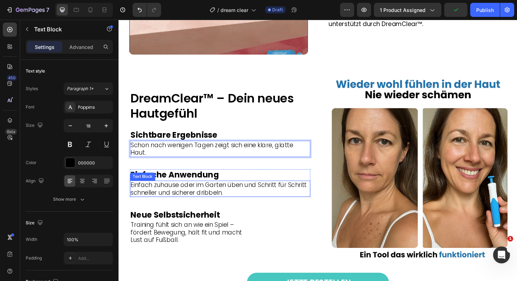
click at [170, 191] on p "Einfach zuhause oder im Garten üben und Schritt für Schritt schneller und siche…" at bounding box center [226, 199] width 190 height 16
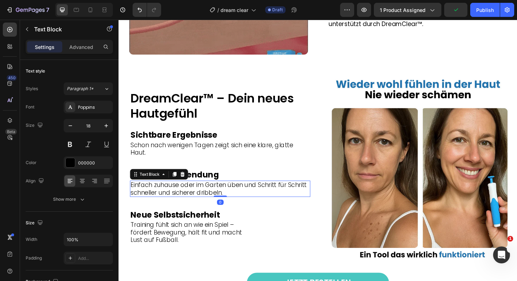
click at [170, 191] on p "Einfach zuhause oder im Garten üben und Schritt für Schritt schneller und siche…" at bounding box center [226, 199] width 190 height 16
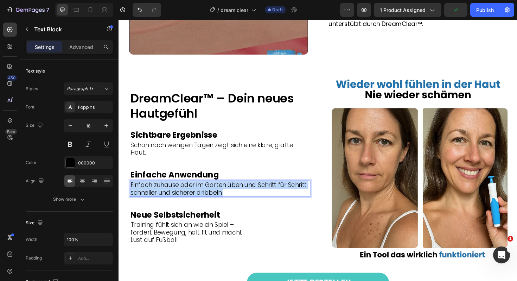
click at [170, 191] on p "Einfach zuhause oder im Garten üben und Schritt für Schritt schneller und siche…" at bounding box center [226, 199] width 190 height 16
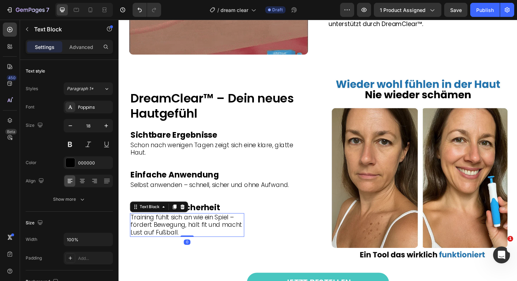
click at [172, 235] on p "Training fühlt sich an wie ein Spiel – fördert Bewegung, hält fit und macht Lus…" at bounding box center [191, 237] width 120 height 24
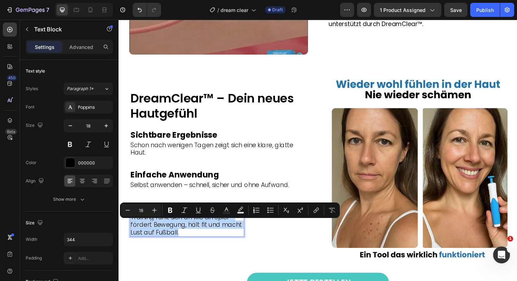
click at [172, 235] on p "Training fühlt sich an wie ein Spiel – fördert Bewegung, hält fit und macht Lus…" at bounding box center [191, 237] width 120 height 24
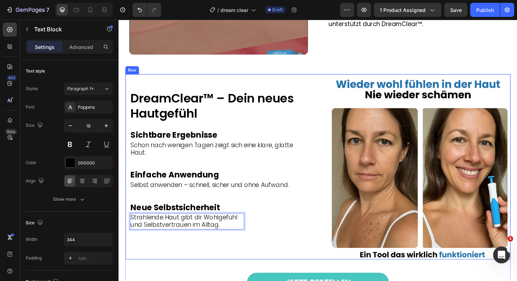
click at [165, 254] on div "DreamClear™ – Dein neues Hautgefühl Heading Sichtbare Ergebnisse Text Block Sch…" at bounding box center [224, 175] width 196 height 196
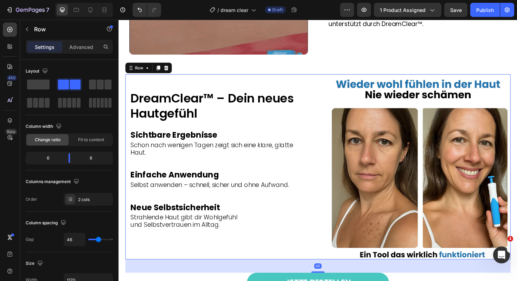
scroll to position [927, 0]
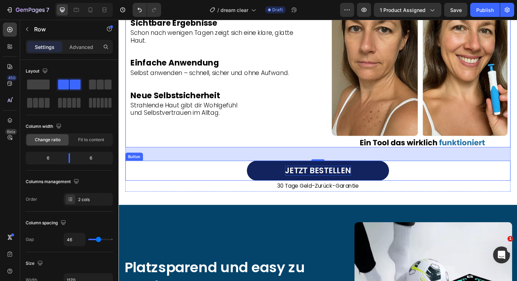
click at [332, 181] on p "JETZT BESTELLEN" at bounding box center [330, 179] width 70 height 11
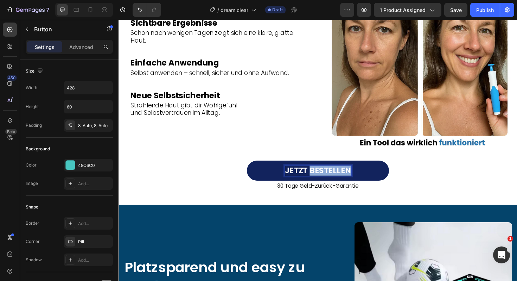
click at [332, 181] on p "JETZT BESTELLEN" at bounding box center [330, 179] width 70 height 11
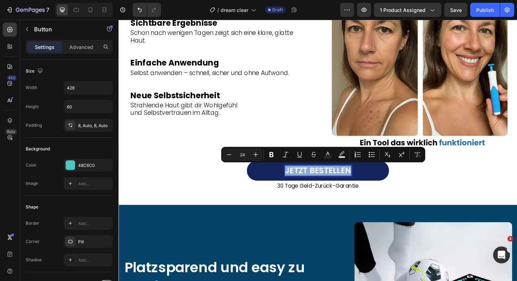
copy p "JETZT BESTELLEN"
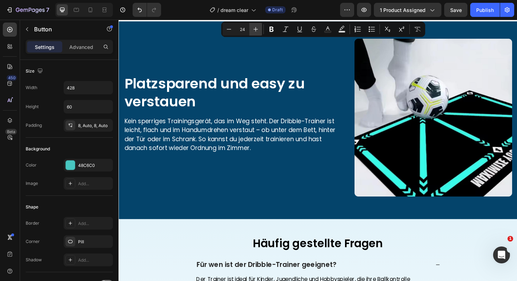
type input "16"
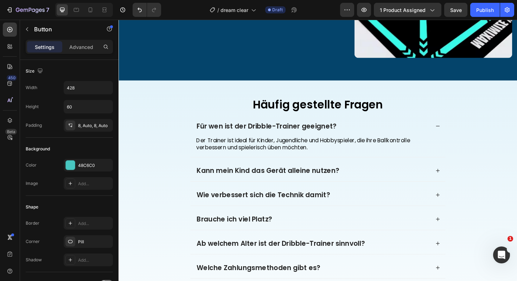
scroll to position [1340, 0]
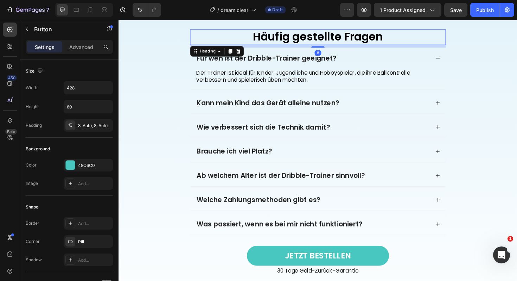
click at [277, 41] on h2 "Häufig gestellte Fragen" at bounding box center [329, 38] width 271 height 17
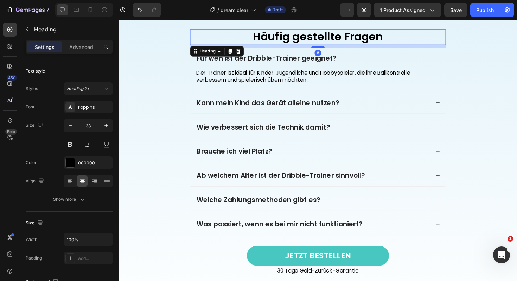
click at [277, 41] on h2 "Häufig gestellte Fragen" at bounding box center [329, 38] width 271 height 17
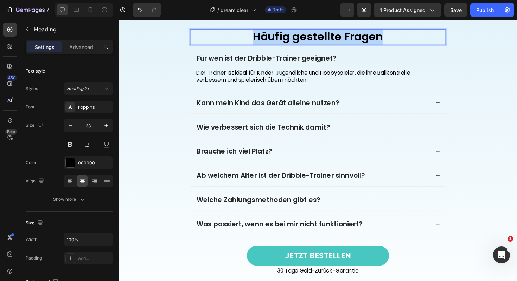
click at [277, 41] on p "Häufig gestellte Fragen" at bounding box center [330, 38] width 270 height 15
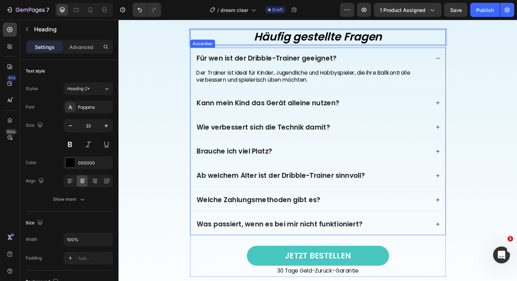
click at [277, 59] on p "Für wen ist der Dribble-Trainer geeignet?" at bounding box center [275, 60] width 148 height 9
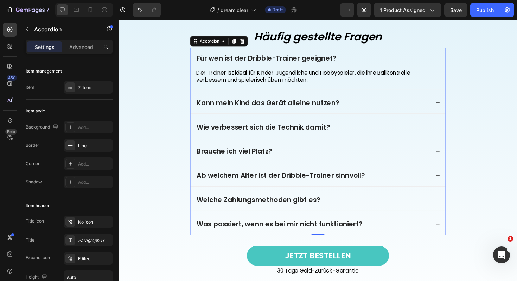
click at [249, 54] on div "Für wen ist der Dribble-Trainer geeignet?" at bounding box center [330, 60] width 270 height 23
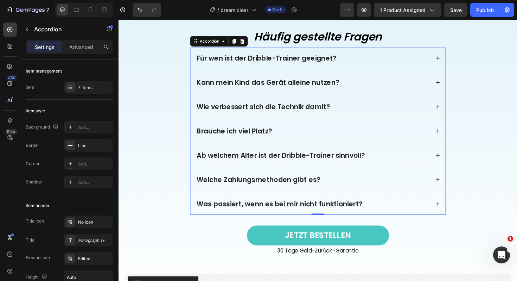
click at [248, 60] on p "Für wen ist der Dribble-Trainer geeignet?" at bounding box center [275, 60] width 148 height 9
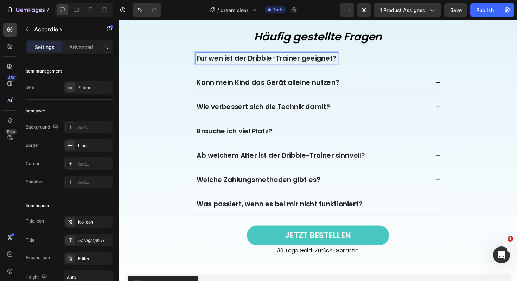
click at [382, 57] on div "Für wen ist der Dribble-Trainer geeignet?" at bounding box center [324, 60] width 248 height 11
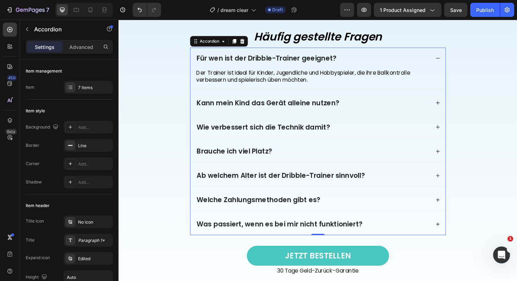
click at [447, 103] on div "Kann mein Kind das Gerät alleine nutzen?" at bounding box center [324, 107] width 248 height 11
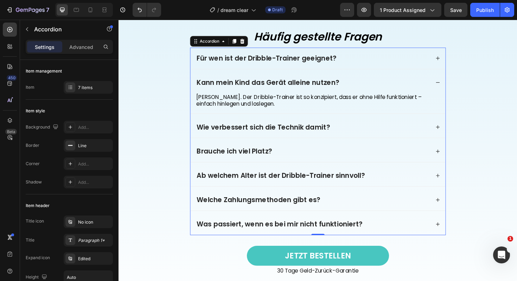
click at [443, 127] on div "Wie verbessert sich die Technik damit?" at bounding box center [330, 133] width 270 height 23
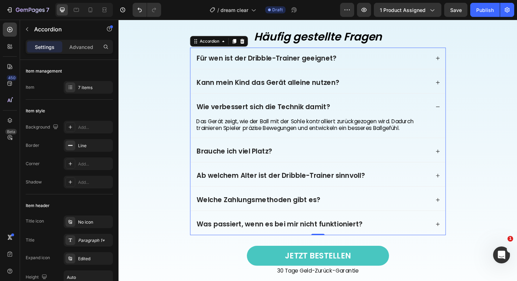
click at [434, 71] on div "Für wen ist der Dribble-Trainer geeignet?" at bounding box center [330, 60] width 270 height 23
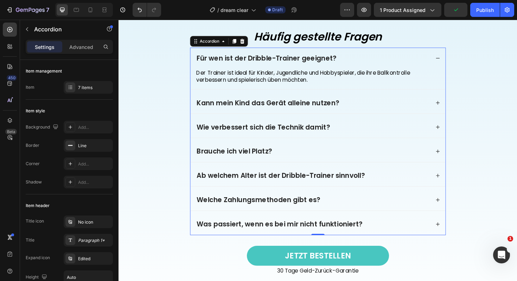
click at [292, 61] on p "Für wen ist der Dribble-Trainer geeignet?" at bounding box center [275, 60] width 148 height 9
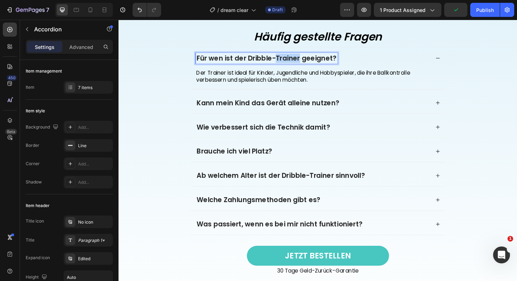
click at [292, 61] on p "Für wen ist der Dribble-Trainer geeignet?" at bounding box center [275, 60] width 148 height 9
click at [211, 63] on p "🔶 Ist DreamClear™ für alle Hauttypen geeignet?" at bounding box center [290, 60] width 178 height 9
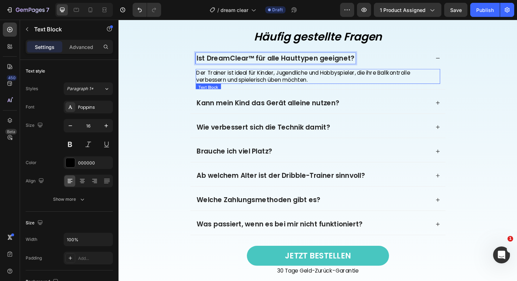
click at [256, 81] on p "Der Trainer ist ideal für Kinder, Jugendliche und Hobbyspieler, die ihre Ballko…" at bounding box center [330, 80] width 258 height 15
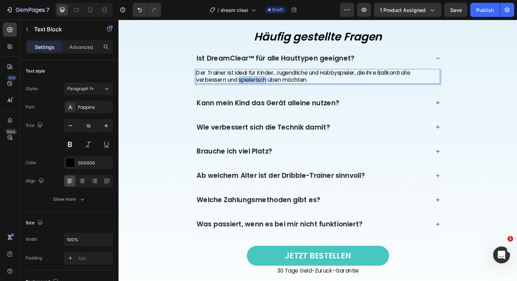
click at [256, 81] on p "Der Trainer ist ideal für Kinder, Jugendliche und Hobbyspieler, die ihre Ballko…" at bounding box center [330, 80] width 258 height 15
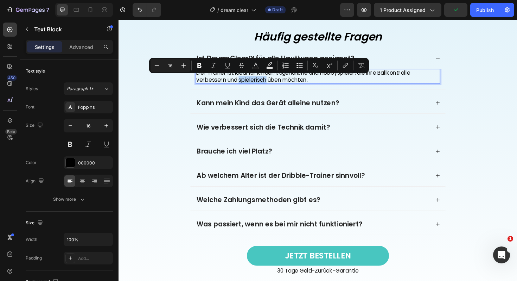
click at [256, 81] on p "Der Trainer ist ideal für Kinder, Jugendliche und Hobbyspieler, die ihre Ballko…" at bounding box center [330, 80] width 258 height 15
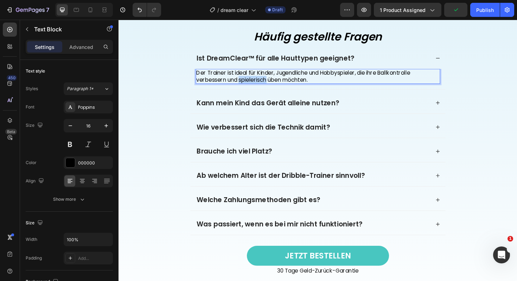
click at [256, 81] on p "Der Trainer ist ideal für Kinder, Jugendliche und Hobbyspieler, die ihre Ballko…" at bounding box center [330, 80] width 258 height 15
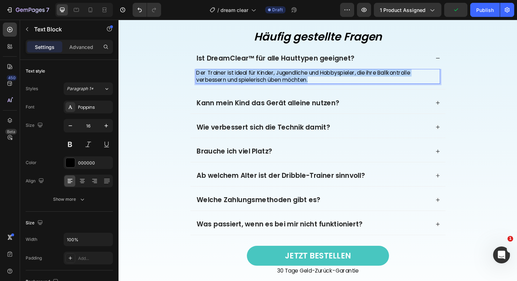
click at [256, 81] on p "Der Trainer ist ideal für Kinder, Jugendliche und Hobbyspieler, die ihre Ballko…" at bounding box center [330, 80] width 258 height 15
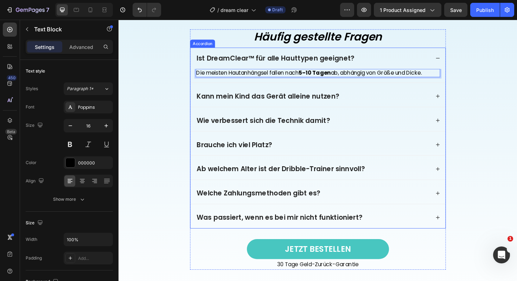
click at [250, 105] on div "Kann mein Kind das Gerät alleine nutzen?" at bounding box center [276, 100] width 153 height 11
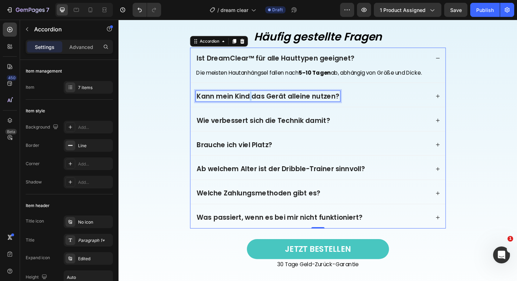
click at [257, 103] on p "Kann mein Kind das Gerät alleine nutzen?" at bounding box center [276, 100] width 151 height 9
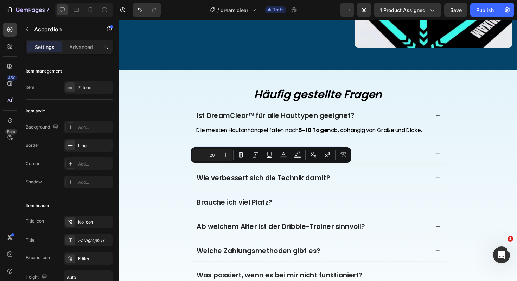
scroll to position [1282, 0]
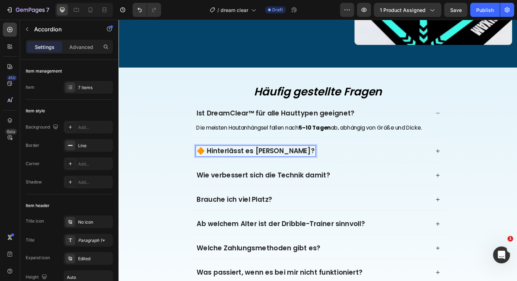
click at [207, 157] on p "🔶 Hinterlässt es Narben?" at bounding box center [263, 158] width 125 height 9
click at [210, 157] on p "🔶 Hinterlässt es Narben?" at bounding box center [263, 158] width 125 height 9
click at [404, 151] on div "Hinterlässt es Narben?" at bounding box center [330, 158] width 270 height 23
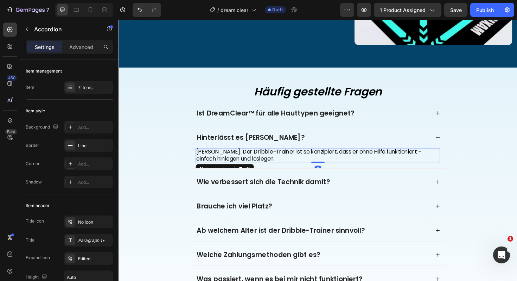
click at [254, 160] on p "Ja. Der Dribble-Trainer ist so konzipiert, dass er ohne Hilfe funktioniert – ei…" at bounding box center [330, 163] width 258 height 15
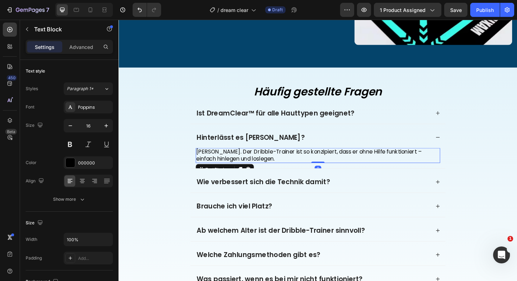
click at [254, 160] on p "Ja. Der Dribble-Trainer ist so konzipiert, dass er ohne Hilfe funktioniert – ei…" at bounding box center [330, 163] width 258 height 15
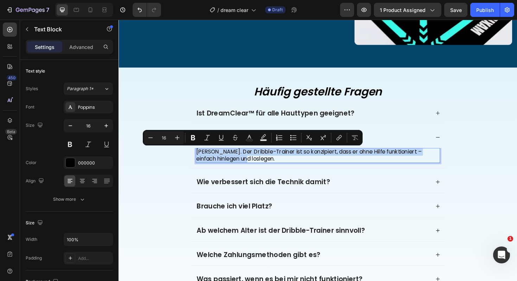
click at [254, 160] on p "Ja. Der Dribble-Trainer ist so konzipiert, dass er ohne Hilfe funktioniert – ei…" at bounding box center [330, 163] width 258 height 15
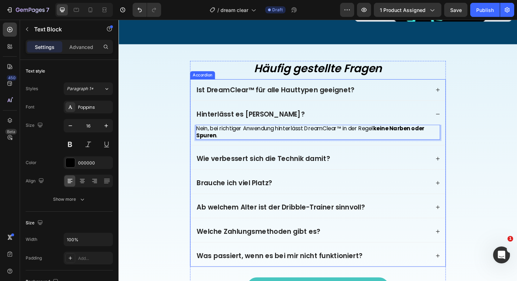
scroll to position [1307, 0]
click at [228, 165] on p "Wie verbessert sich die Technik damit?" at bounding box center [271, 166] width 141 height 9
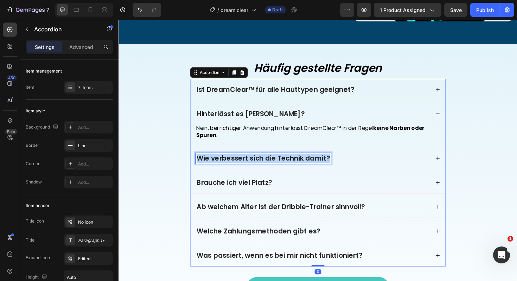
click at [228, 165] on p "Wie verbessert sich die Technik damit?" at bounding box center [271, 166] width 141 height 9
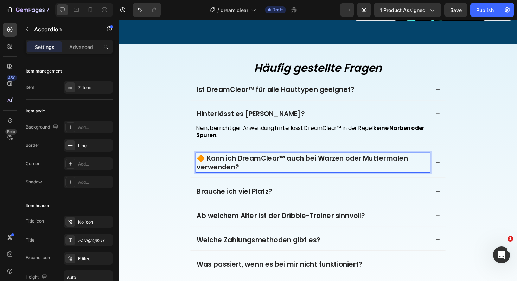
click at [212, 165] on p "🔶 Kann ich DreamClear™ auch bei Warzen oder Muttermalen verwenden?" at bounding box center [324, 171] width 246 height 18
click at [461, 173] on div "Kann ich DreamClear™ auch bei Warzen oder Muttermalen verwenden?" at bounding box center [330, 171] width 270 height 32
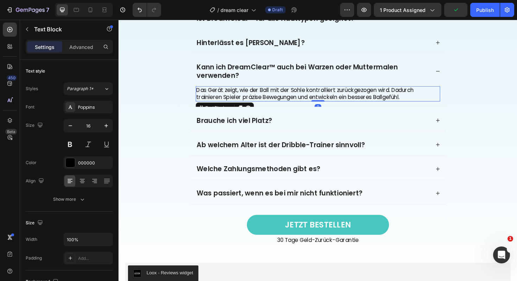
click at [265, 106] on p "Das Gerät zeigt, wie der Ball mit der Sohle kontrolliert zurückgezogen wird. Da…" at bounding box center [330, 98] width 258 height 15
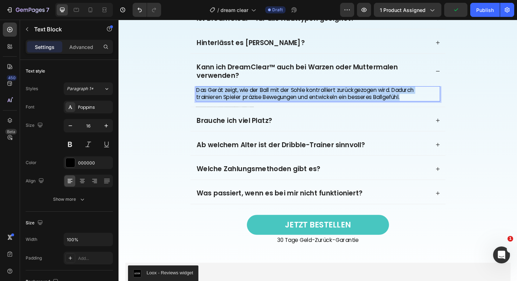
click at [265, 106] on p "Das Gerät zeigt, wie der Ball mit der Sohle kontrolliert zurückgezogen wird. Da…" at bounding box center [330, 98] width 258 height 15
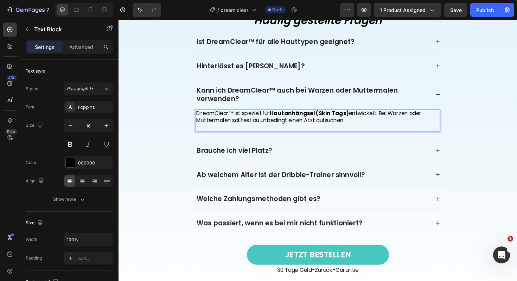
scroll to position [1359, 0]
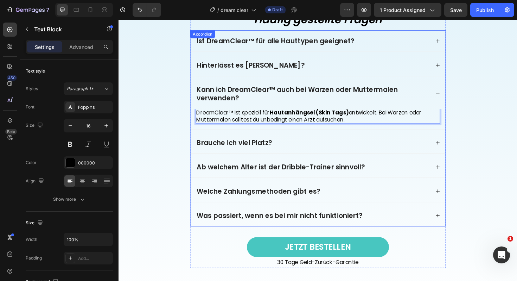
click at [269, 152] on p "Brauche ich viel Platz?" at bounding box center [241, 149] width 80 height 9
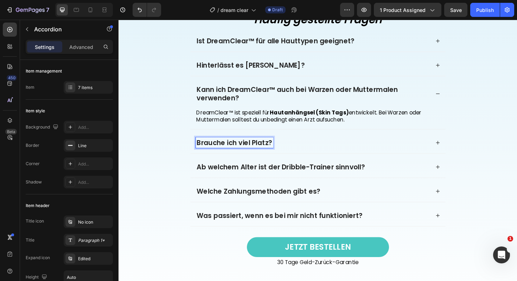
click at [268, 152] on p "Brauche ich viel Platz?" at bounding box center [241, 149] width 80 height 9
click at [212, 151] on p "🔶 Wie oft kann ich das Set benutzen?" at bounding box center [270, 149] width 138 height 9
click at [364, 155] on div "Wie oft kann ich das Set benutzen?" at bounding box center [324, 149] width 248 height 11
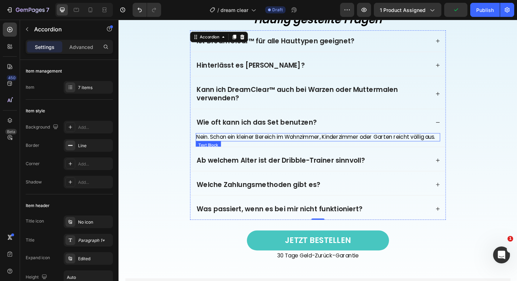
click at [361, 144] on p "Nein. Schon ein kleiner Bereich im Wohnzimmer, Kinderzimmer oder Garten reicht …" at bounding box center [330, 143] width 258 height 7
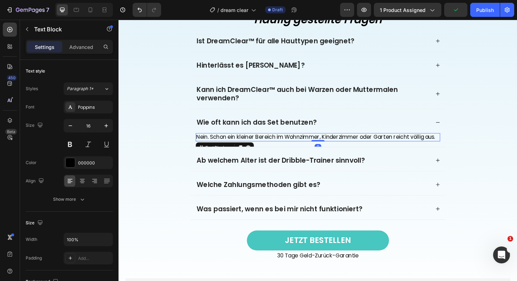
click at [361, 144] on p "Nein. Schon ein kleiner Bereich im Wohnzimmer, Kinderzimmer oder Garten reicht …" at bounding box center [330, 143] width 258 height 7
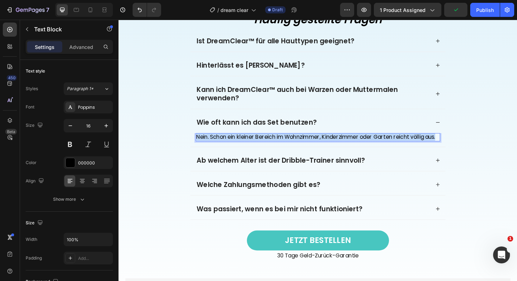
click at [361, 144] on p "Nein. Schon ein kleiner Bereich im Wohnzimmer, Kinderzimmer oder Garten reicht …" at bounding box center [330, 143] width 258 height 7
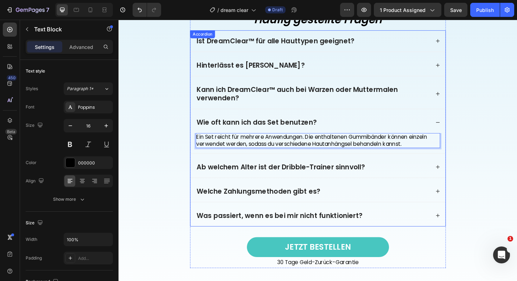
click at [266, 174] on p "Ab welchem Alter ist der Dribble-Trainer sinnvoll?" at bounding box center [290, 175] width 178 height 9
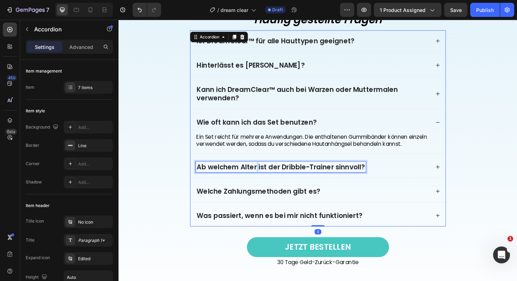
click at [263, 175] on p "Ab welchem Alter ist der Dribble-Trainer sinnvoll?" at bounding box center [290, 175] width 178 height 9
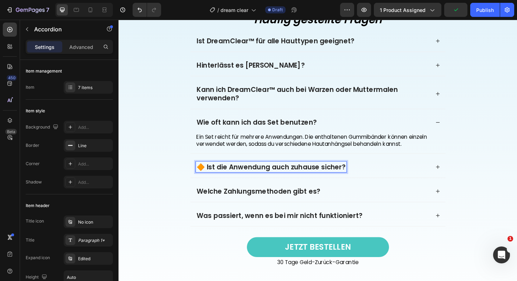
click at [209, 175] on p "🔶 Ist die Anwendung auch zuhause sicher?" at bounding box center [280, 175] width 158 height 9
click at [369, 179] on div "Ist die Anwendung auch zuhause sicher?" at bounding box center [324, 175] width 248 height 11
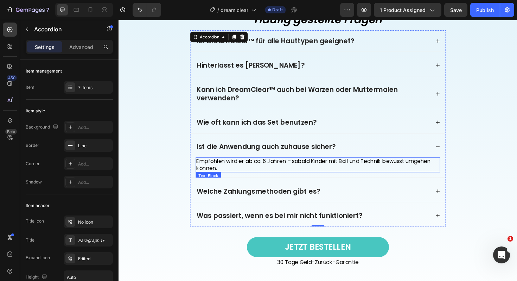
click at [264, 167] on p "Empfohlen wird er ab ca. 6 Jahren – sobald Kinder mit Ball und Technik bewusst …" at bounding box center [330, 173] width 258 height 15
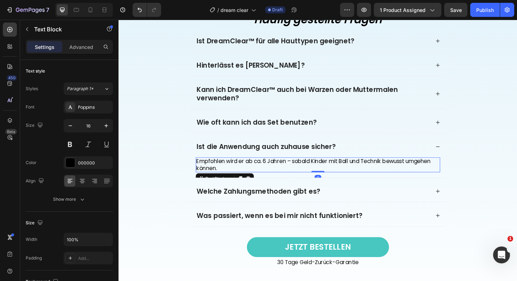
click at [264, 167] on p "Empfohlen wird er ab ca. 6 Jahren – sobald Kinder mit Ball und Technik bewusst …" at bounding box center [330, 173] width 258 height 15
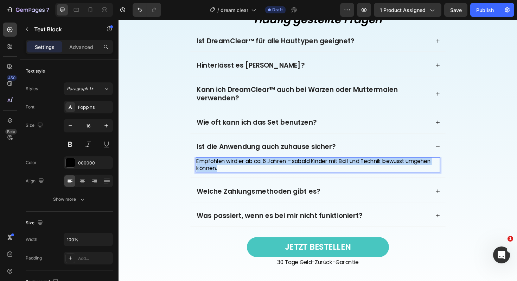
click at [264, 167] on p "Empfohlen wird er ab ca. 6 Jahren – sobald Kinder mit Ball und Technik bewusst …" at bounding box center [330, 173] width 258 height 15
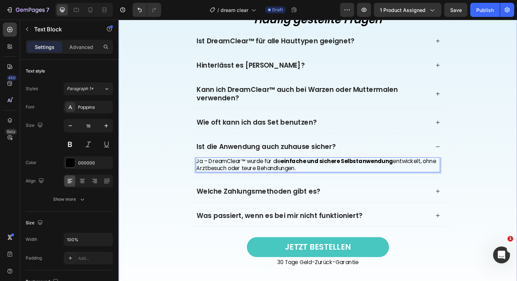
click at [139, 221] on div "⁠⁠⁠⁠⁠⁠⁠ Häufig gestellte Fragen Heading Ist DreamClear™ für alle Hauttypen geei…" at bounding box center [330, 168] width 408 height 312
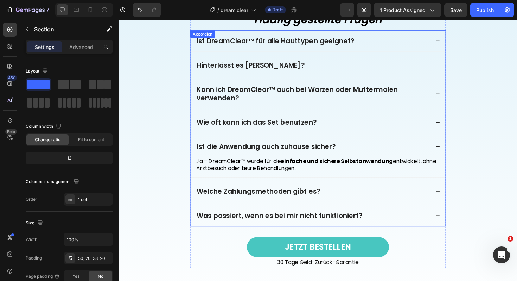
click at [207, 204] on p "Welche Zahlungsmethoden gibt es?" at bounding box center [266, 201] width 131 height 9
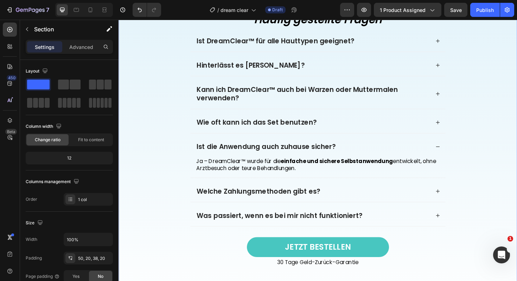
click at [194, 204] on div "⁠⁠⁠⁠⁠⁠⁠ Häufig gestellte Fragen Heading Ist DreamClear™ für alle Hauttypen geei…" at bounding box center [330, 168] width 408 height 312
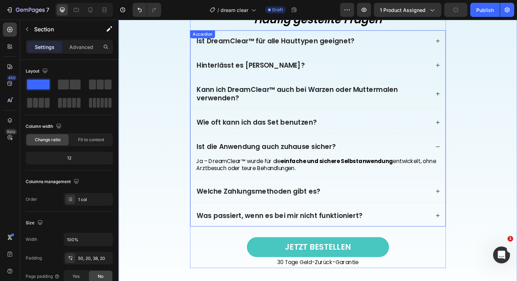
click at [242, 199] on p "Welche Zahlungsmethoden gibt es?" at bounding box center [266, 201] width 131 height 9
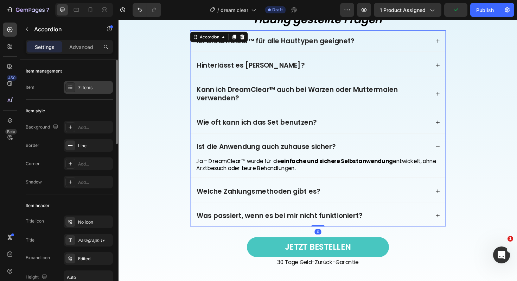
click at [86, 91] on div "7 items" at bounding box center [88, 87] width 49 height 13
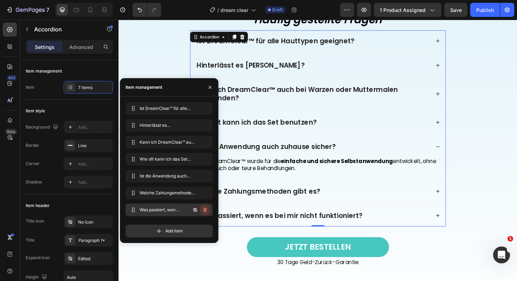
click at [204, 209] on icon "button" at bounding box center [205, 210] width 6 height 6
click at [204, 209] on div "Delete" at bounding box center [200, 210] width 13 height 6
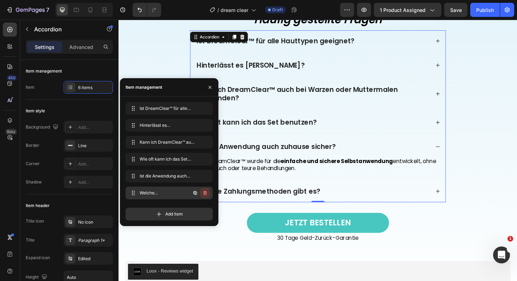
click at [207, 193] on icon "button" at bounding box center [205, 193] width 6 height 6
click at [207, 193] on button "Delete" at bounding box center [200, 193] width 19 height 10
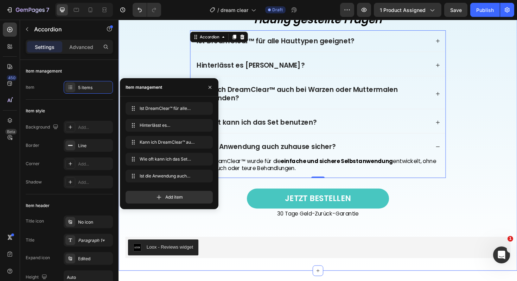
click at [192, 239] on div "⁠⁠⁠⁠⁠⁠⁠ Häufig gestellte Fragen Heading Ist DreamClear™ für alle Hauttypen geei…" at bounding box center [330, 142] width 408 height 260
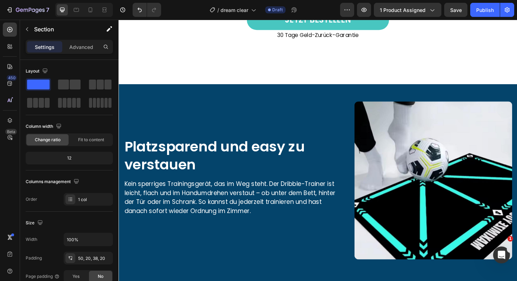
scroll to position [1178, 0]
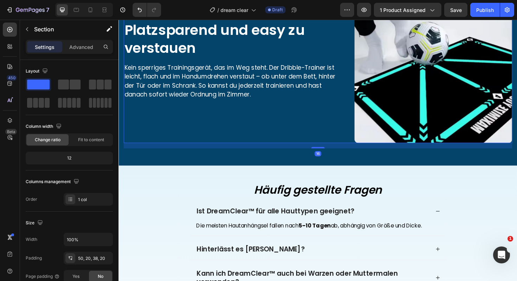
click at [294, 126] on div "Platzsparend und easy zu verstauen Heading Kein sperriges Trainingsgerät, das i…" at bounding box center [241, 66] width 234 height 167
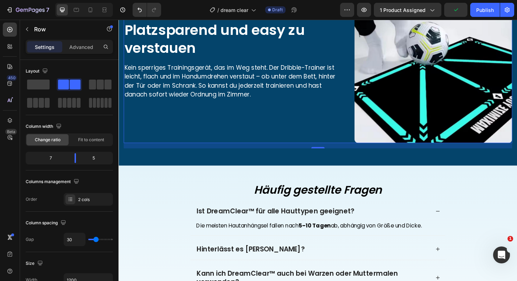
scroll to position [1102, 0]
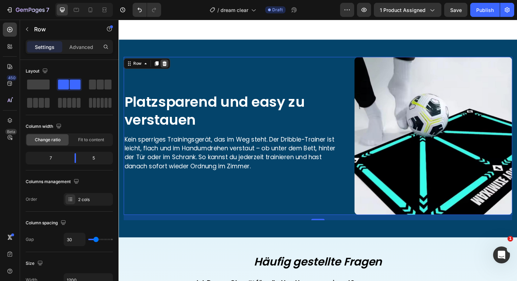
click at [167, 67] on icon at bounding box center [167, 66] width 5 height 5
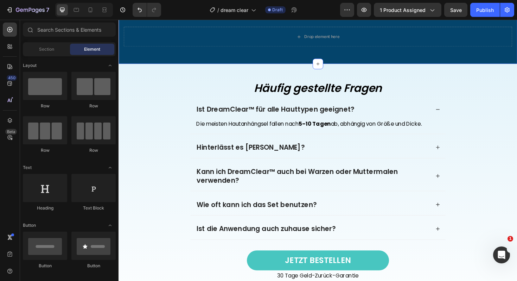
click at [321, 67] on div "Drop element here Section 4" at bounding box center [330, 38] width 422 height 58
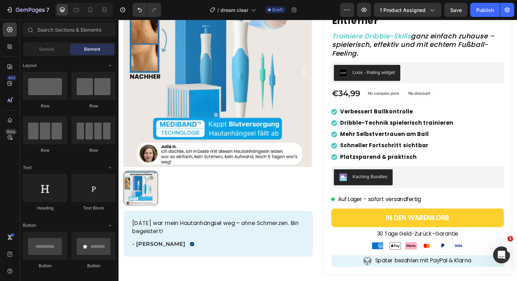
scroll to position [0, 0]
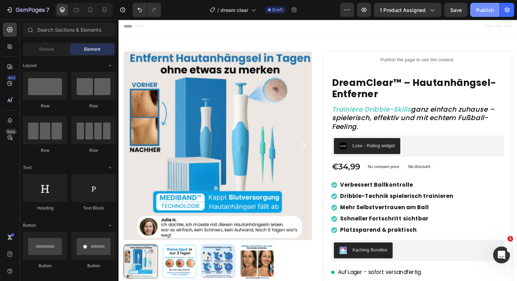
click at [485, 11] on div "Publish" at bounding box center [486, 9] width 18 height 7
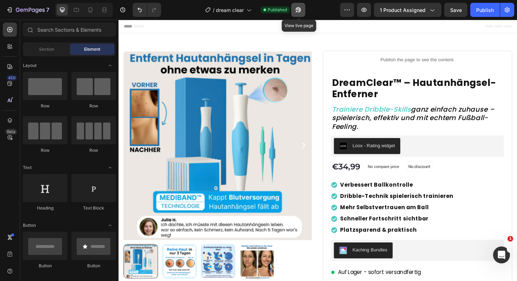
click at [298, 8] on icon "button" at bounding box center [298, 9] width 5 height 5
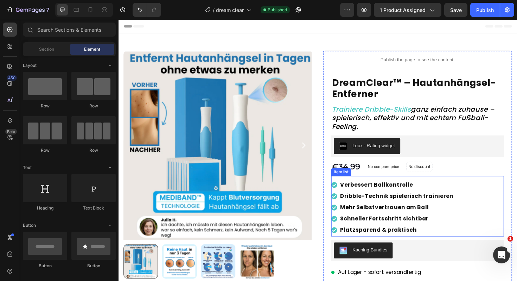
click at [395, 194] on strong "Verbessert Ballkontrolle" at bounding box center [391, 194] width 77 height 8
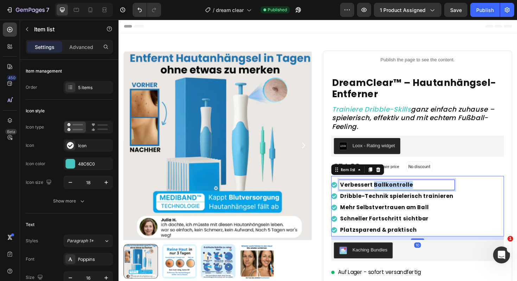
click at [395, 194] on strong "Verbessert Ballkontrolle" at bounding box center [391, 194] width 77 height 8
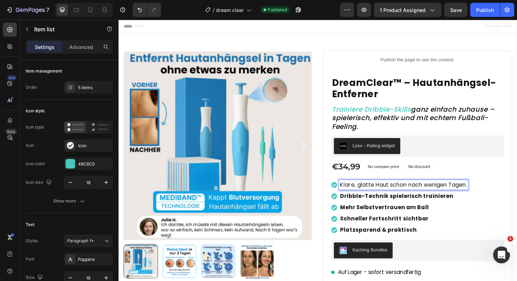
click at [394, 193] on p "Klare, glatte Haut schon nach wenigen Tagen." at bounding box center [420, 194] width 134 height 8
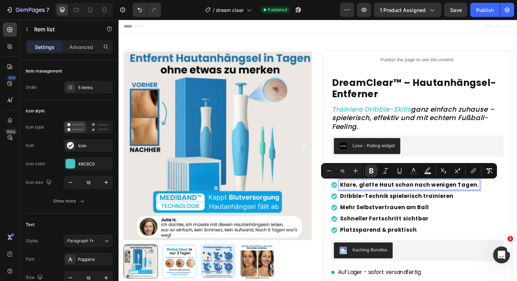
click at [392, 206] on strong "Dribble-Technik spielerisch trainieren" at bounding box center [413, 206] width 120 height 8
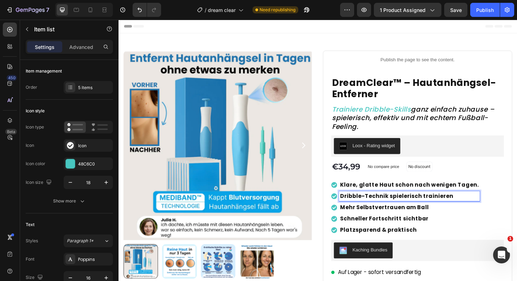
click at [387, 203] on strong "Dribble-Technik spielerisch trainieren" at bounding box center [413, 206] width 120 height 8
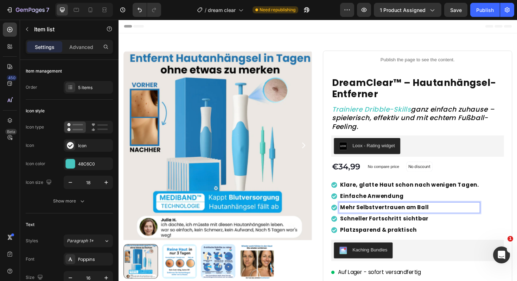
click at [411, 217] on strong "Mehr Selbstvertrauen am Ball" at bounding box center [400, 218] width 94 height 8
click at [407, 231] on strong "Schneller Fortschritt sichtbar" at bounding box center [400, 230] width 94 height 8
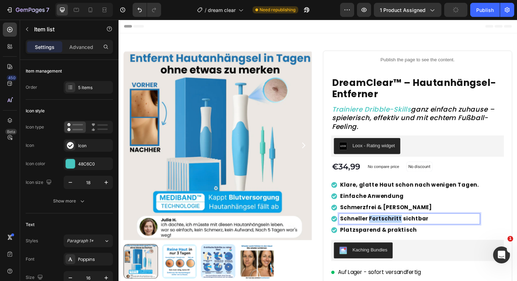
click at [407, 231] on strong "Schneller Fortschritt sichtbar" at bounding box center [400, 230] width 94 height 8
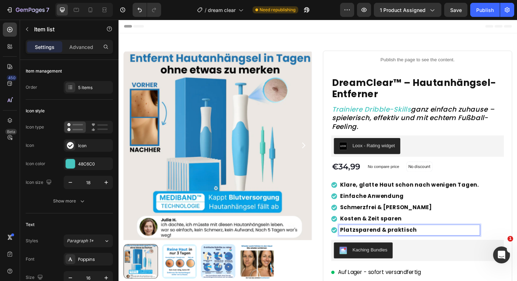
click at [405, 242] on strong "Platzsparend & praktisch" at bounding box center [393, 242] width 81 height 8
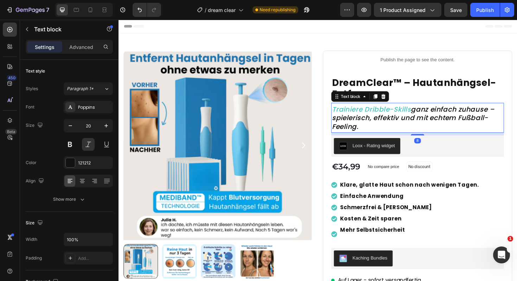
click at [380, 119] on icon "ganz einfach zuhause – spielerisch, effektiv und mit echtem Fußball-Feeling." at bounding box center [431, 123] width 172 height 28
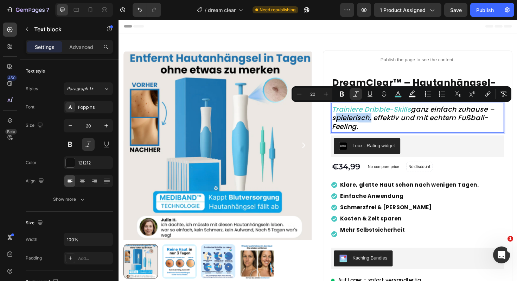
copy p "Trainiere Dribble-Skills ganz einfach zuhause – spielerisch, effektiv und mit e…"
click at [428, 114] on icon "Trainiere Dribble-Skills" at bounding box center [387, 114] width 84 height 10
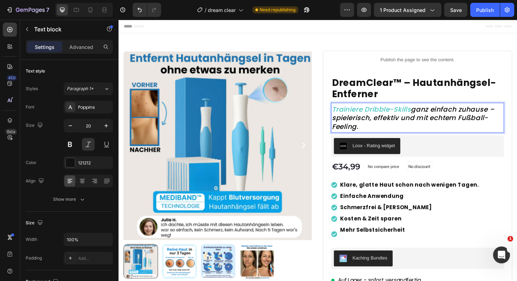
drag, startPoint x: 431, startPoint y: 114, endPoint x: 433, endPoint y: 138, distance: 24.3
click at [433, 138] on div "Trainiere Dribble-Skills ganz einfach zuhause – spielerisch, effektiv und mit e…" at bounding box center [435, 124] width 183 height 32
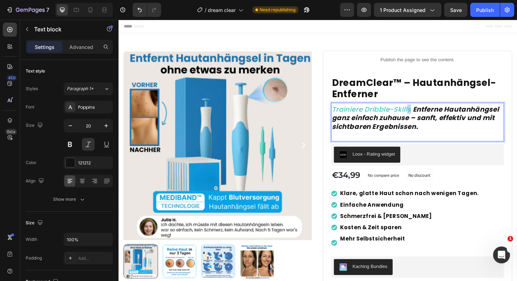
click at [428, 114] on icon "Trainiere Dribble-Skills" at bounding box center [387, 114] width 84 height 10
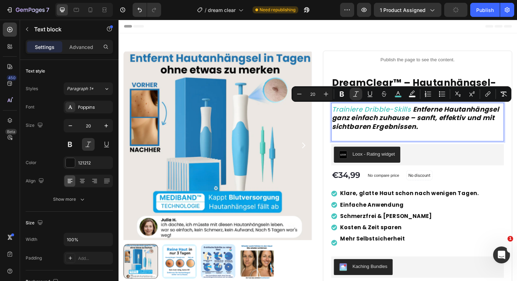
click at [430, 115] on strong "Entferne Hautanhängsel ganz einfach zuhause – sanft, effektiv und mit sichtbare…" at bounding box center [433, 123] width 177 height 28
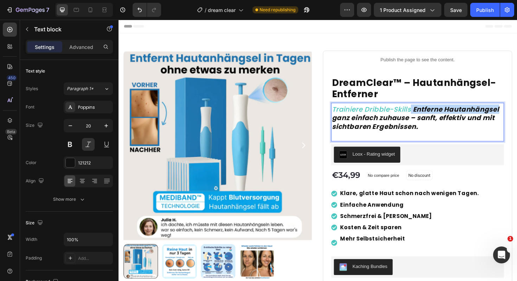
drag, startPoint x: 429, startPoint y: 115, endPoint x: 524, endPoint y: 113, distance: 95.0
click at [517, 113] on p "Trainiere Dribble-Skills Entferne Hautanhängsel ganz einfach zuhause – sanft, e…" at bounding box center [436, 123] width 182 height 27
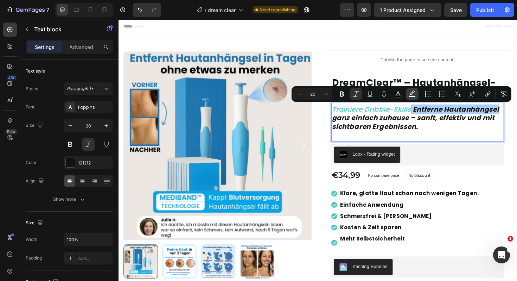
click at [411, 96] on rect "Editor contextual toolbar" at bounding box center [412, 97] width 7 height 2
type input "FFFFFF"
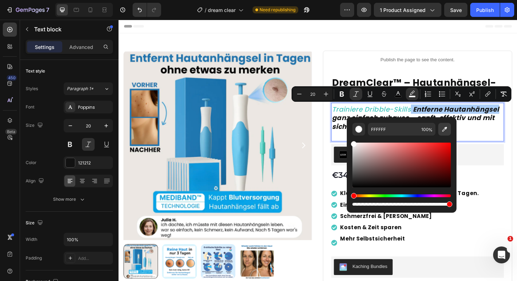
click at [444, 131] on icon "Editor contextual toolbar" at bounding box center [444, 129] width 7 height 7
type input "48C6C0"
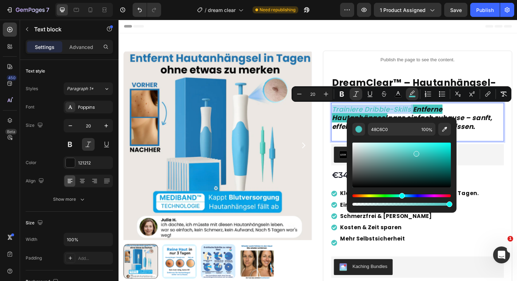
click at [427, 115] on icon "Trainiere Dribble-Skills" at bounding box center [387, 114] width 84 height 10
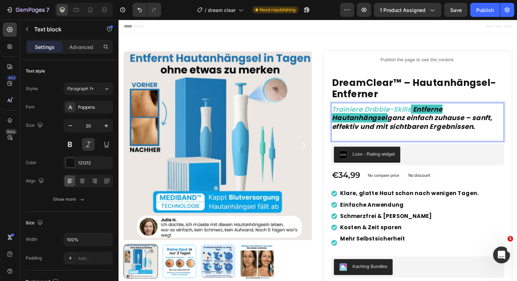
click at [409, 116] on icon "Trainiere Dribble-Skills" at bounding box center [387, 114] width 84 height 10
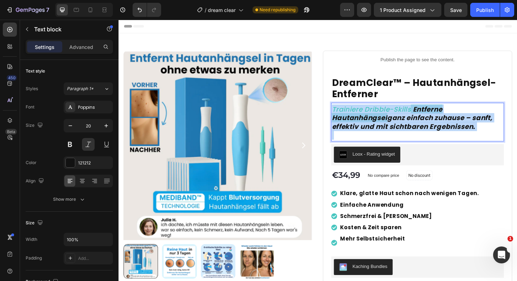
click at [409, 116] on icon "Trainiere Dribble-Skills" at bounding box center [387, 114] width 84 height 10
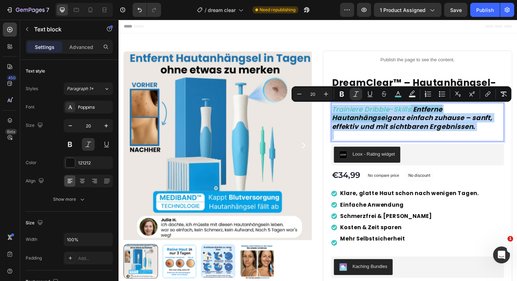
click at [433, 117] on strong "Entferne Hautanhängsel" at bounding box center [403, 118] width 117 height 19
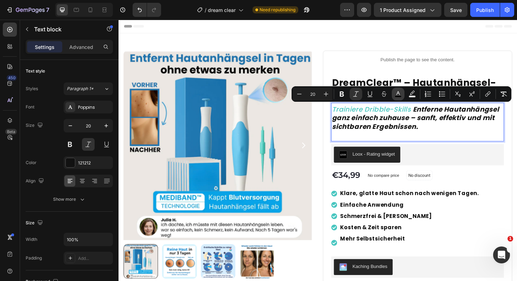
click at [402, 94] on button "color" at bounding box center [398, 94] width 13 height 13
type input "000000"
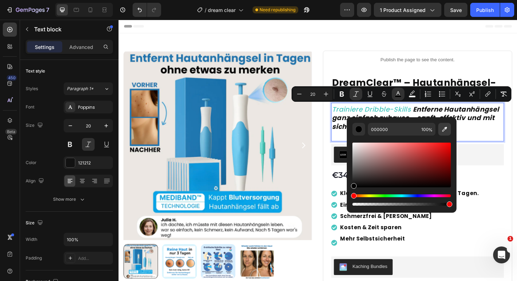
click at [440, 127] on button "Editor contextual toolbar" at bounding box center [445, 129] width 13 height 13
type input "48C6C0"
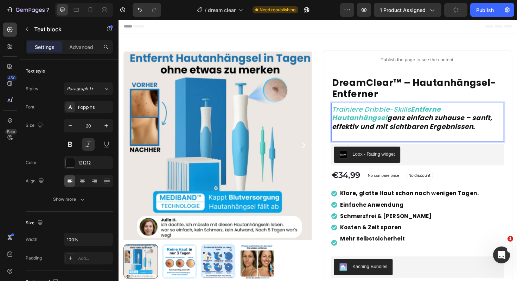
click at [418, 117] on icon "Trainiere Dribble-Skills" at bounding box center [387, 114] width 84 height 10
drag, startPoint x: 428, startPoint y: 116, endPoint x: 346, endPoint y: 116, distance: 82.4
click at [346, 116] on icon "Trainiere Dribble-Skills" at bounding box center [387, 114] width 84 height 10
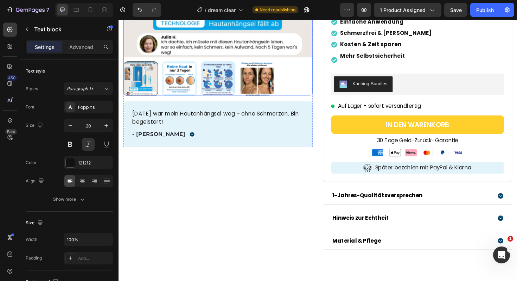
scroll to position [114, 0]
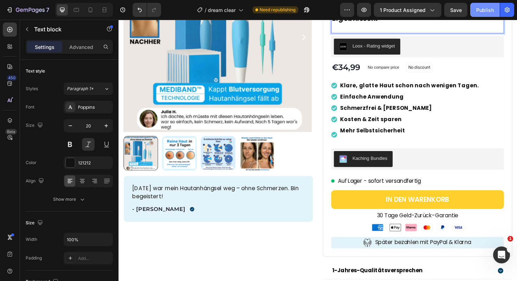
click at [490, 11] on div "Publish" at bounding box center [486, 9] width 18 height 7
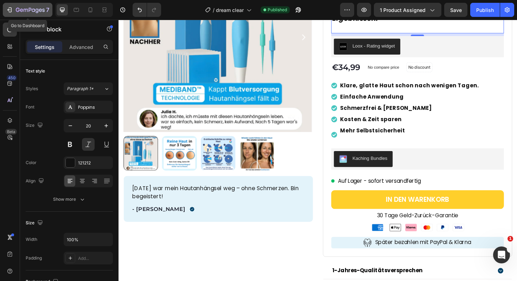
click at [12, 12] on icon "button" at bounding box center [9, 9] width 7 height 7
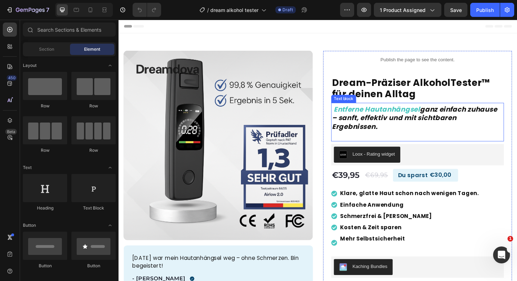
click at [368, 122] on strong "ganz einfach zuhause – sanft, effektiv und mit sichtbaren Ergebnissen." at bounding box center [432, 123] width 175 height 28
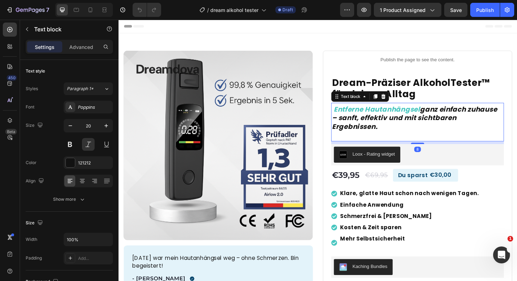
click at [368, 122] on strong "ganz einfach zuhause – sanft, effektiv und mit sichtbaren Ergebnissen." at bounding box center [432, 123] width 175 height 28
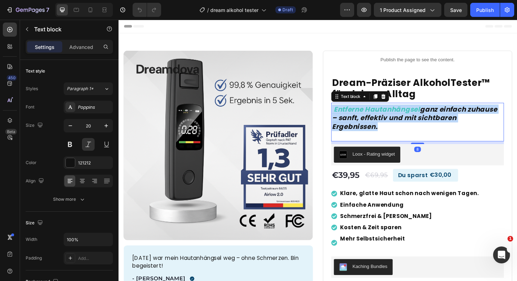
click at [368, 122] on strong "ganz einfach zuhause – sanft, effektiv und mit sichtbaren Ergebnissen." at bounding box center [432, 123] width 175 height 28
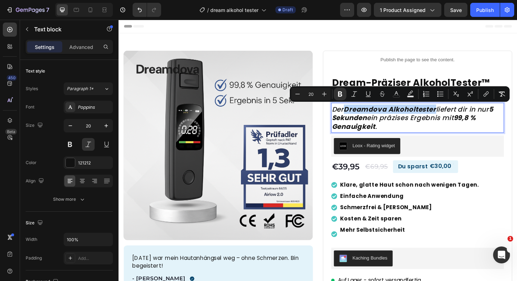
drag, startPoint x: 457, startPoint y: 114, endPoint x: 361, endPoint y: 114, distance: 95.7
click at [361, 114] on p "Der Dreamdova Alkoholtester liefert dir in nur 5 Sekunden ein präzises Ergebnis…" at bounding box center [436, 123] width 182 height 27
click at [410, 90] on button "color" at bounding box center [408, 94] width 13 height 13
type input "000000"
type input "77"
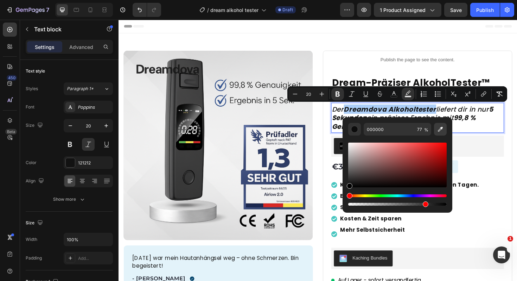
click at [441, 124] on button "Editor contextual toolbar" at bounding box center [440, 129] width 13 height 13
type input "48C6C0"
type input "100"
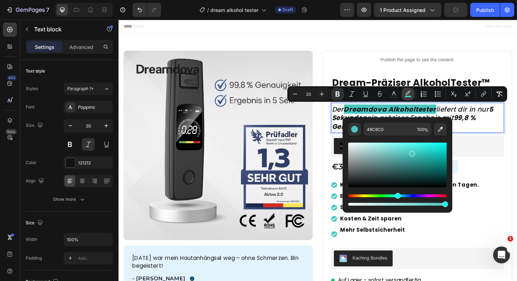
click at [409, 97] on rect "Editor contextual toolbar" at bounding box center [408, 97] width 7 height 2
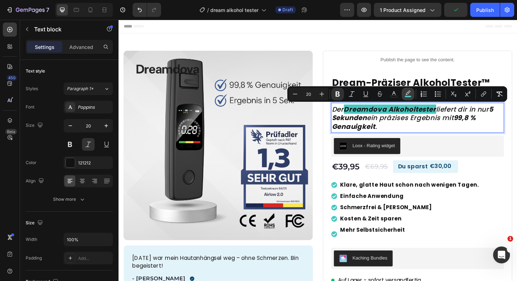
click at [408, 96] on rect "Editor contextual toolbar" at bounding box center [408, 97] width 7 height 2
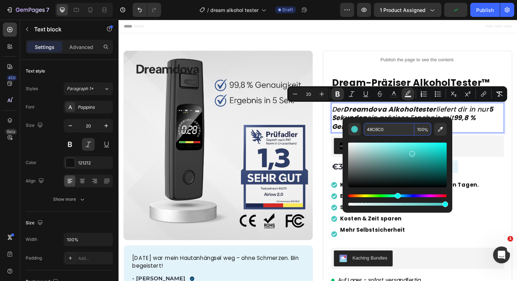
type input "16"
click at [393, 94] on icon "Editor contextual toolbar" at bounding box center [394, 93] width 7 height 7
type input "000000"
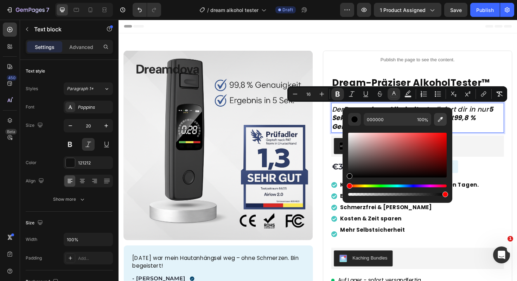
click at [439, 117] on icon "Editor contextual toolbar" at bounding box center [440, 119] width 7 height 7
type input "20"
type input "47C7C0"
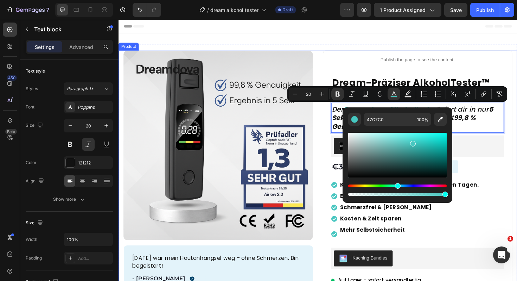
click at [517, 157] on div "Product Images Nach 5 Tagen war mein Hautanhängsel weg – ohne Schmerzen. Bin be…" at bounding box center [330, 242] width 422 height 381
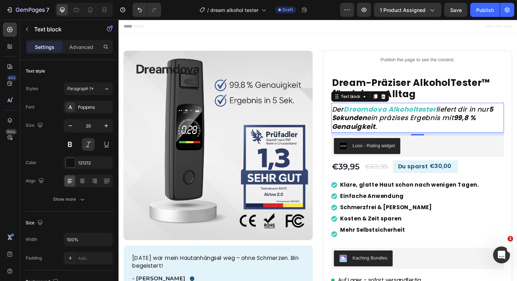
click at [351, 125] on strong "5 Sekunden" at bounding box center [430, 118] width 171 height 19
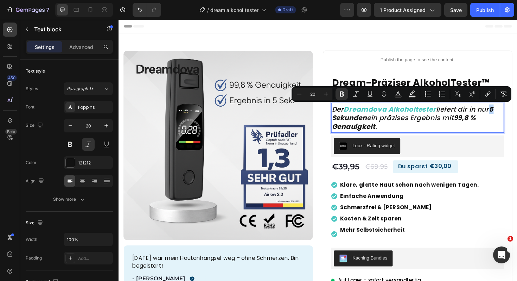
click at [516, 115] on strong "5 Sekunden" at bounding box center [430, 118] width 171 height 19
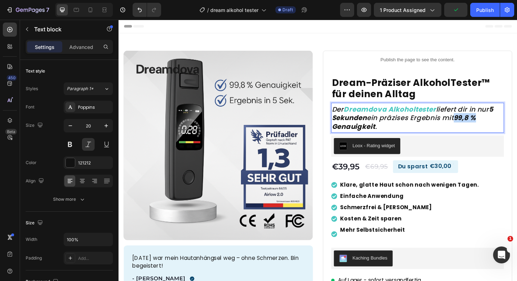
drag, startPoint x: 479, startPoint y: 125, endPoint x: 501, endPoint y: 124, distance: 21.5
click at [497, 124] on strong "99,8 % Genauigkeit" at bounding box center [421, 128] width 153 height 19
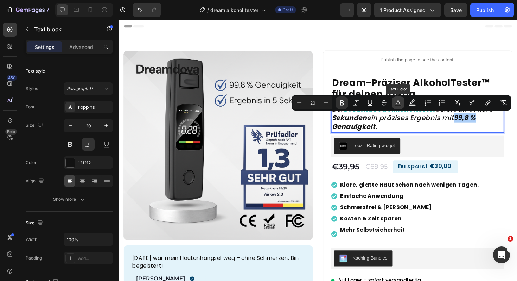
click at [402, 102] on icon "Editor contextual toolbar" at bounding box center [398, 102] width 7 height 7
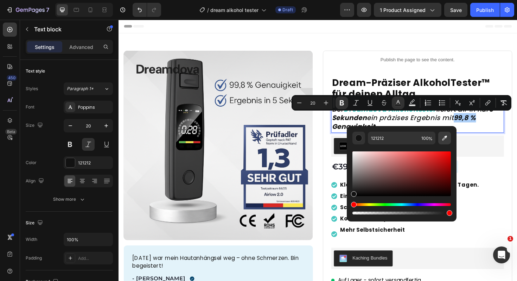
click at [447, 135] on icon "Editor contextual toolbar" at bounding box center [444, 137] width 7 height 7
type input "48C6C0"
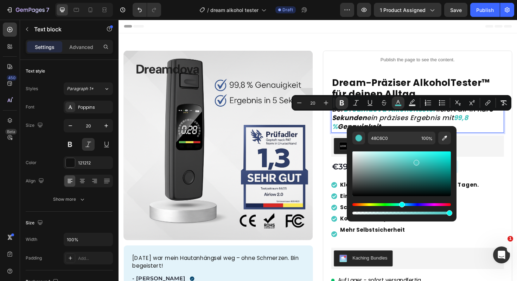
click at [503, 126] on p "Der Dreamdova Alkoholtester liefert dir in nur 5 Sekunden ein präzises Ergebnis…" at bounding box center [436, 123] width 182 height 27
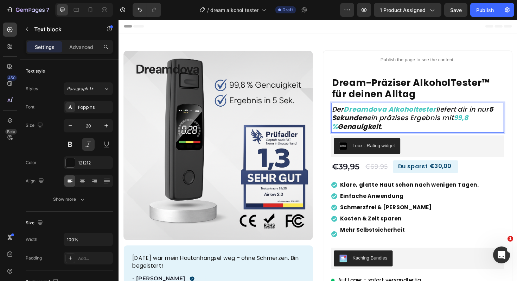
click at [516, 112] on strong "5 Sekunden" at bounding box center [430, 118] width 171 height 19
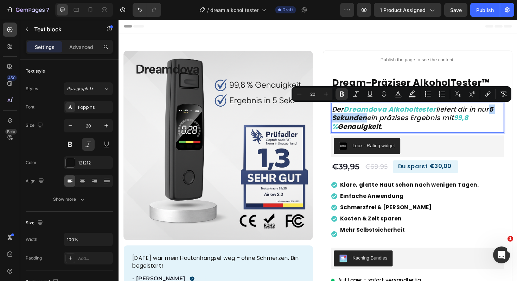
drag, startPoint x: 519, startPoint y: 114, endPoint x: 383, endPoint y: 125, distance: 136.6
click at [383, 125] on p "Der Dreamdova Alkoholtester liefert dir in nur 5 Sekunden ein präzises Ergebnis…" at bounding box center [436, 123] width 182 height 27
click at [400, 94] on icon "Editor contextual toolbar" at bounding box center [398, 93] width 7 height 7
type input "121212"
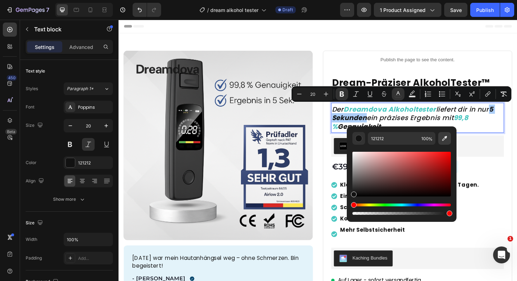
click at [447, 141] on icon "Editor contextual toolbar" at bounding box center [444, 138] width 7 height 7
type input "48C6C0"
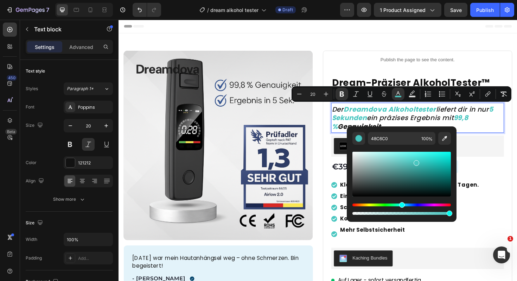
click at [367, 126] on strong "5 Sekunden" at bounding box center [430, 118] width 171 height 19
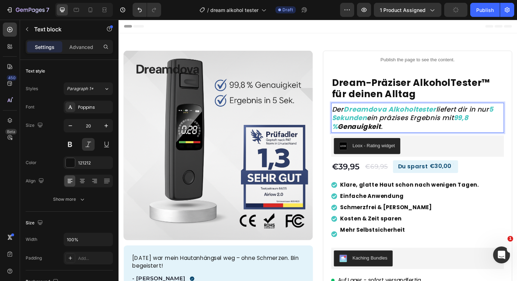
click at [363, 131] on strong "Genauigkeit" at bounding box center [374, 133] width 46 height 10
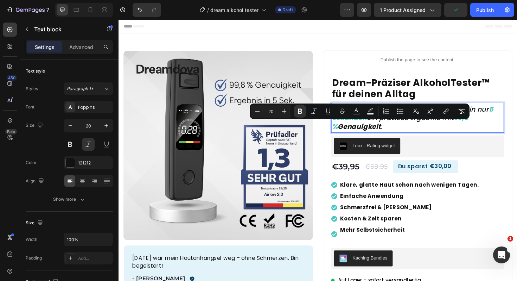
click at [392, 131] on p "Der Dreamdova Alkoholtester liefert dir in nur 5 Sekunden ein präzises Ergebnis…" at bounding box center [436, 123] width 182 height 27
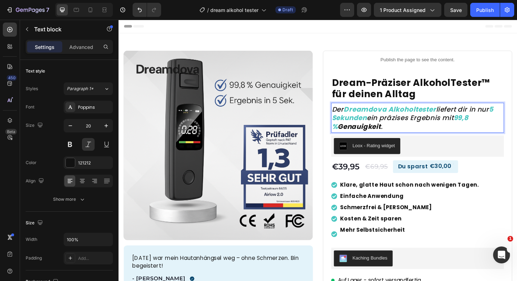
click at [392, 131] on p "Der Dreamdova Alkoholtester liefert dir in nur 5 Sekunden ein präzises Ergebnis…" at bounding box center [436, 123] width 182 height 27
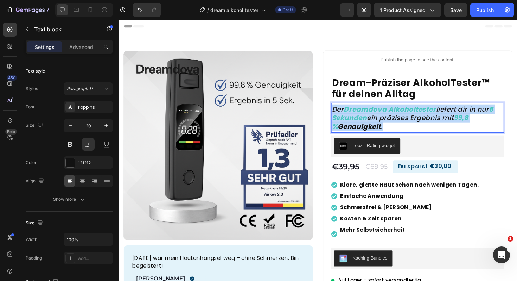
click at [392, 131] on p "Der Dreamdova Alkoholtester liefert dir in nur 5 Sekunden ein präzises Ergebnis…" at bounding box center [436, 123] width 182 height 27
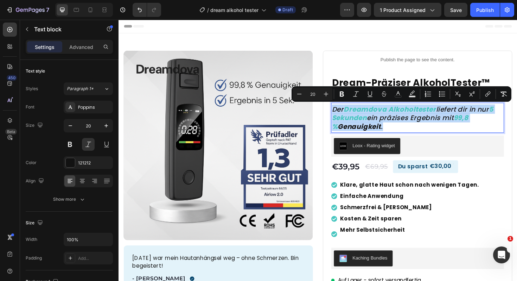
click at [392, 135] on p "Der Dreamdova Alkoholtester liefert dir in nur 5 Sekunden ein präzises Ergebnis…" at bounding box center [436, 123] width 182 height 27
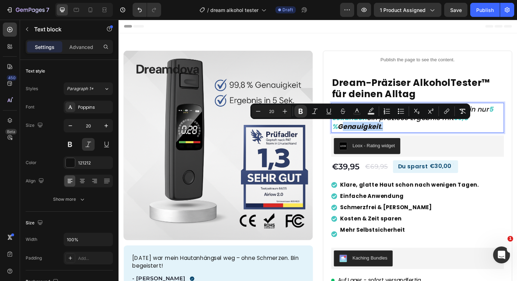
drag, startPoint x: 393, startPoint y: 134, endPoint x: 347, endPoint y: 134, distance: 45.8
click at [347, 134] on p "Der Dreamdova Alkoholtester liefert dir in nur 5 Sekunden ein präzises Ergebnis…" at bounding box center [436, 123] width 182 height 27
click at [357, 112] on icon "Editor contextual toolbar" at bounding box center [357, 111] width 7 height 7
type input "121212"
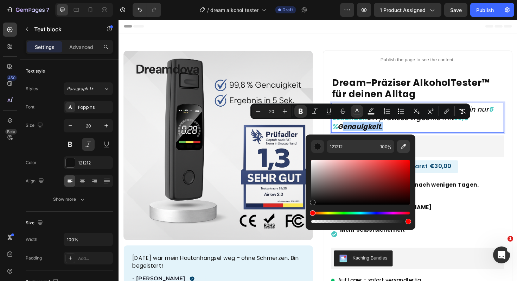
click at [401, 144] on icon "Editor contextual toolbar" at bounding box center [403, 146] width 7 height 7
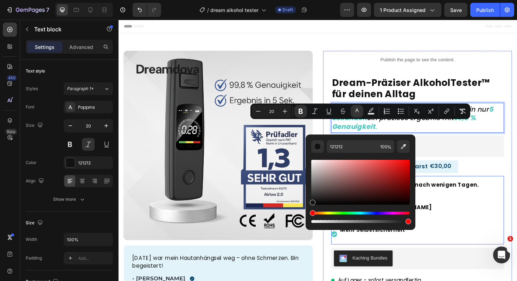
type input "48C6C0"
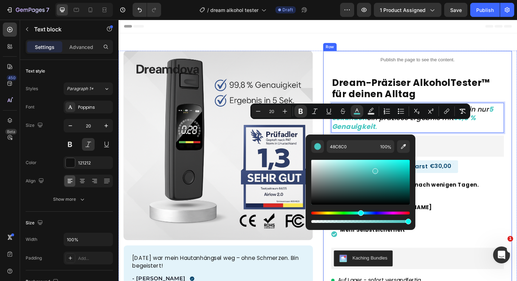
click at [517, 223] on div "Publish the page to see the content. Custom Code Dream-Präziser AlkoholTester™ …" at bounding box center [435, 207] width 201 height 310
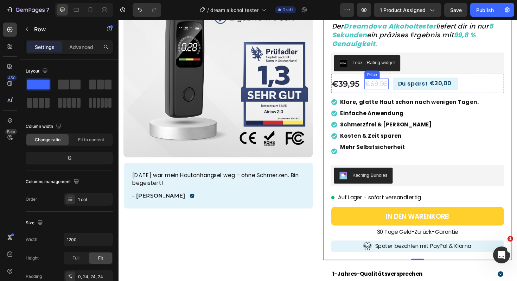
scroll to position [90, 0]
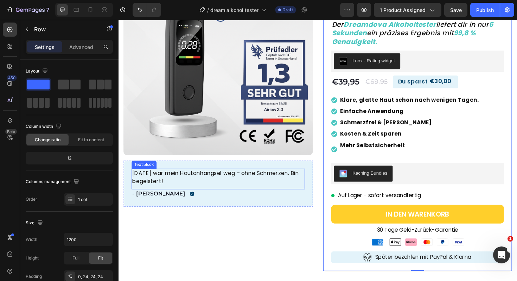
click at [183, 189] on p "Nach 5 Tagen war mein Hautanhängsel weg – ohne Schmerzen. Bin begeistert!" at bounding box center [224, 186] width 182 height 17
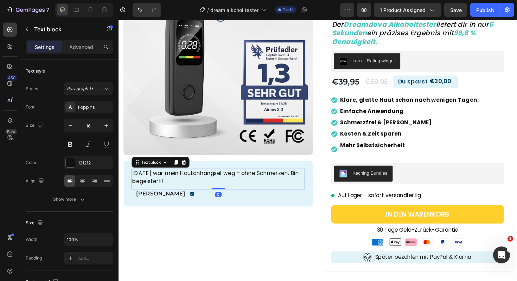
click at [183, 189] on p "Nach 5 Tagen war mein Hautanhängsel weg – ohne Schmerzen. Bin begeistert!" at bounding box center [224, 186] width 182 height 17
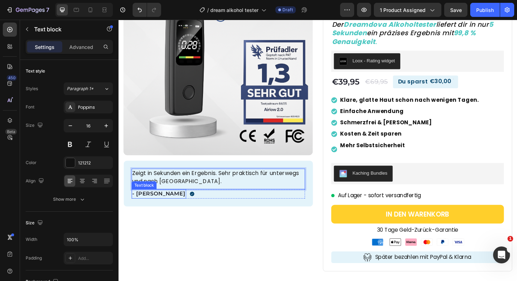
click at [150, 204] on p "- Miriam B." at bounding box center [161, 204] width 56 height 8
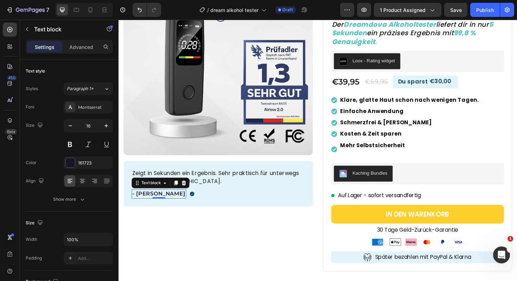
click at [150, 204] on p "- Miriam B." at bounding box center [161, 204] width 56 height 8
click at [174, 203] on p "- Markus S. B." at bounding box center [161, 204] width 56 height 8
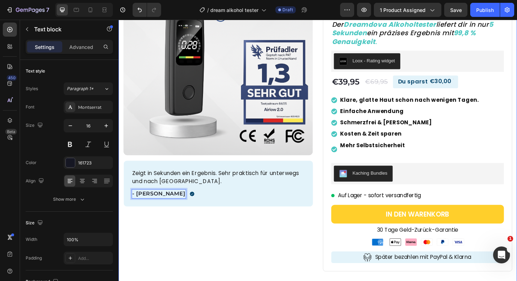
click at [175, 246] on div "Product Images Zeigt in Sekunden ein Ergebnis. Sehr praktisch für unterwegs und…" at bounding box center [224, 160] width 201 height 395
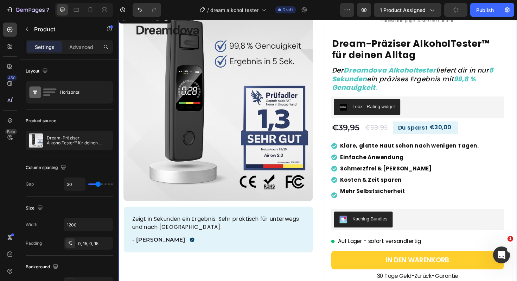
scroll to position [41, 0]
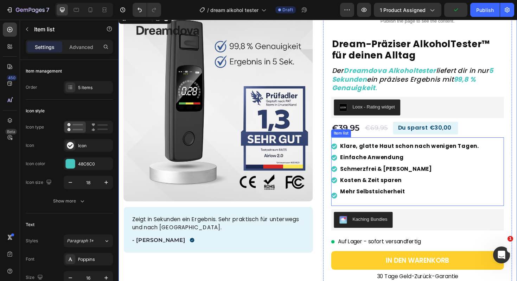
click at [376, 203] on strong "Mehr Selbstsicherheit" at bounding box center [387, 201] width 69 height 8
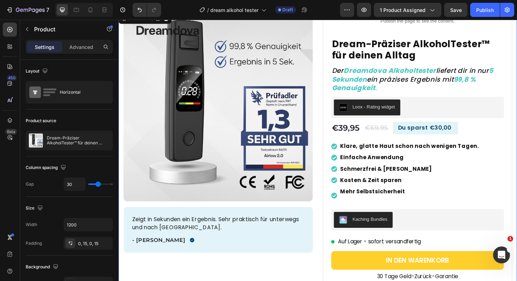
click at [315, 281] on div "Product Images Zeigt in Sekunden ein Ergebnis. Sehr praktisch für unterwegs und…" at bounding box center [224, 209] width 201 height 395
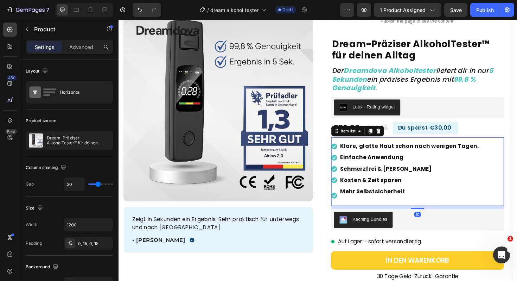
click at [396, 155] on strong "Klare, glatte Haut schon nach wenigen Tagen." at bounding box center [426, 154] width 147 height 8
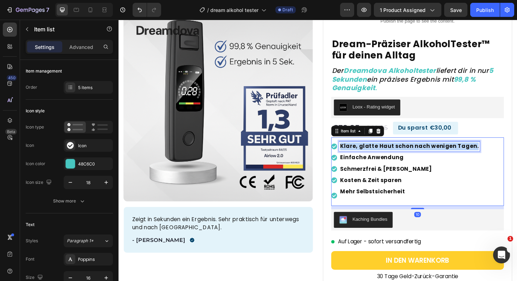
click at [396, 155] on strong "Klare, glatte Haut schon nach wenigen Tagen." at bounding box center [426, 154] width 147 height 8
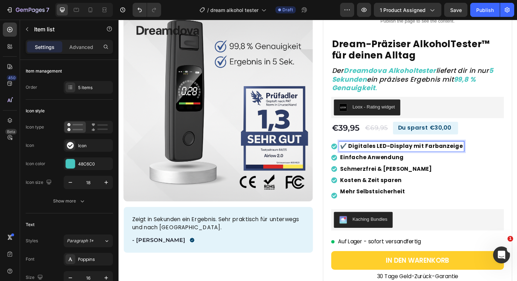
click at [361, 153] on strong "✔️ Digitales LED-Display mit Farbanzeige" at bounding box center [418, 154] width 130 height 8
click at [401, 165] on strong "Einfache Anwendung" at bounding box center [386, 166] width 67 height 8
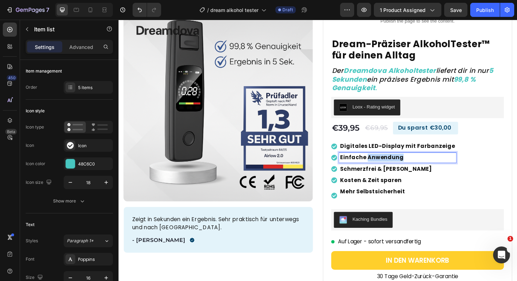
click at [401, 165] on strong "Einfache Anwendung" at bounding box center [386, 166] width 67 height 8
click at [360, 165] on strong "✔️ Kompakt, tragbar & USB-ladbar" at bounding box center [408, 166] width 111 height 8
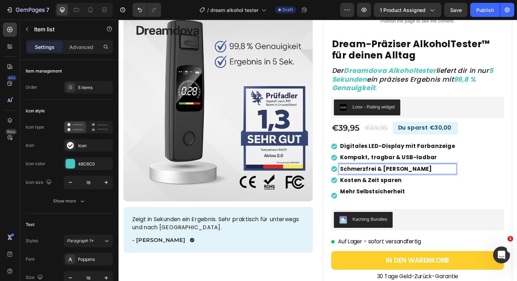
click at [399, 177] on strong "Schmerzfrei & schonend" at bounding box center [401, 178] width 97 height 8
click at [361, 176] on strong "✔️ Zertifiziert nach CE, RoHS & FCC" at bounding box center [407, 178] width 109 height 8
click at [399, 191] on strong "Kosten & Zeit sparen" at bounding box center [385, 189] width 65 height 8
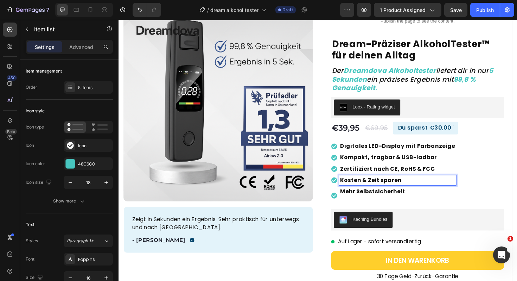
click at [441, 190] on p "Kosten & Zeit sparen" at bounding box center [414, 189] width 122 height 8
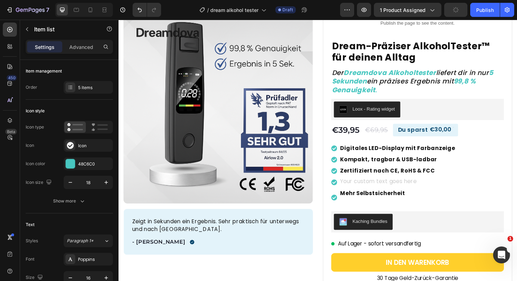
click at [439, 199] on div "Mehr Selbstsicherheit" at bounding box center [414, 208] width 124 height 19
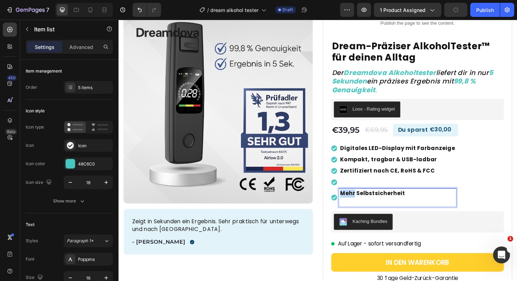
click at [439, 199] on div "Mehr Selbstsicherheit" at bounding box center [414, 208] width 124 height 19
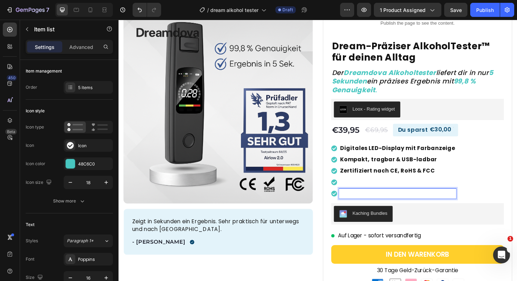
scroll to position [37, 0]
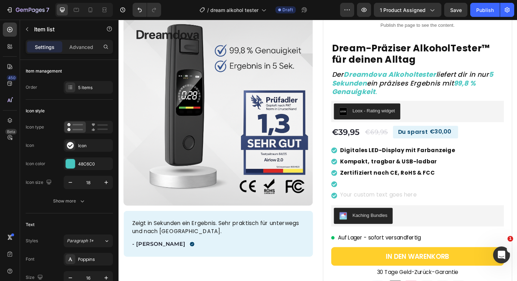
click at [478, 207] on div "Digitales LED-Display mit Farbanzeige Kompakt, tragbar & USB-ladbar Zertifizier…" at bounding box center [435, 181] width 183 height 64
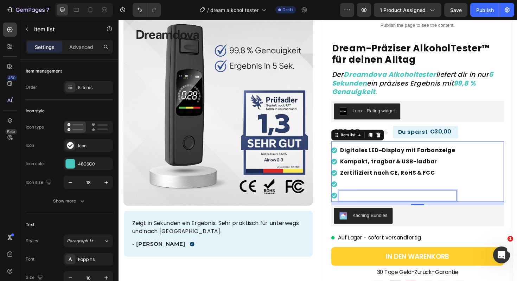
click at [459, 207] on p "Rich Text Editor. Editing area: main" at bounding box center [414, 206] width 122 height 8
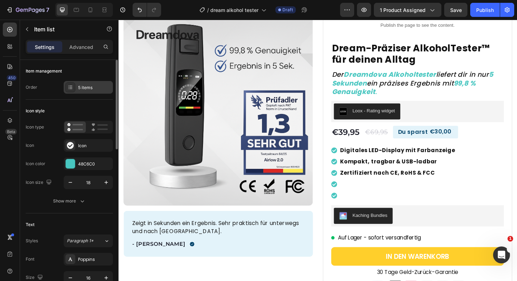
click at [92, 87] on div "5 items" at bounding box center [94, 87] width 33 height 6
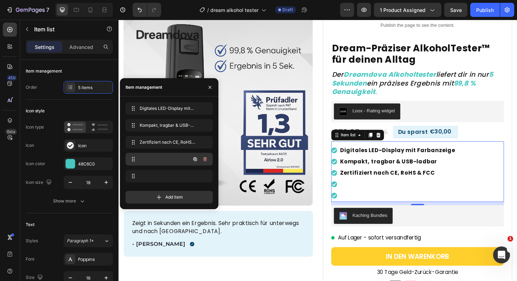
click at [207, 158] on icon "button" at bounding box center [205, 159] width 6 height 6
click at [205, 159] on div "Delete" at bounding box center [200, 159] width 13 height 6
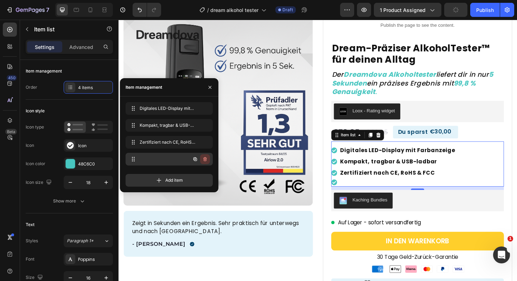
click at [205, 161] on icon "button" at bounding box center [205, 159] width 6 height 6
click at [205, 161] on div "Delete" at bounding box center [200, 159] width 13 height 6
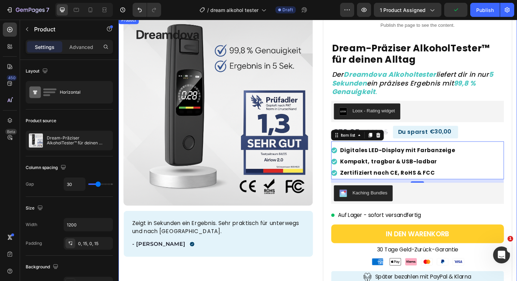
click at [289, 273] on div "Product Images Zeigt in Sekunden ein Ergebnis. Sehr praktisch für unterwegs und…" at bounding box center [224, 197] width 201 height 363
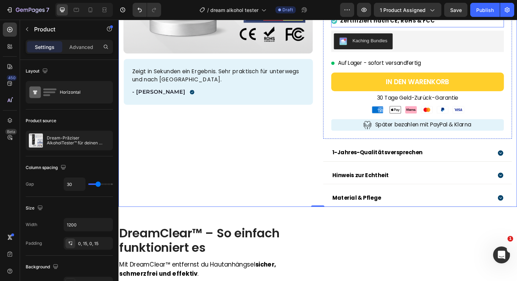
scroll to position [229, 0]
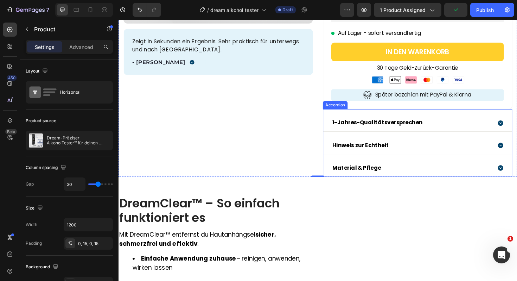
click at [447, 127] on div "1-Jahres-Qualitätsversprechen" at bounding box center [429, 129] width 170 height 12
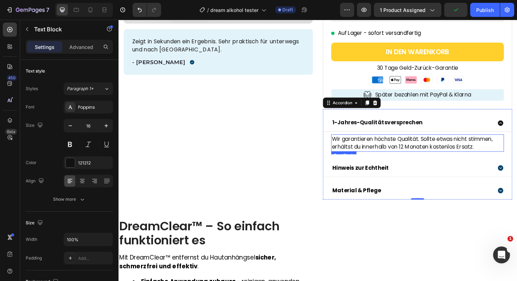
click at [399, 147] on p "Wir garantieren höchste Qualität. Sollte etwas nicht stimmen, erhältst du inner…" at bounding box center [436, 150] width 182 height 17
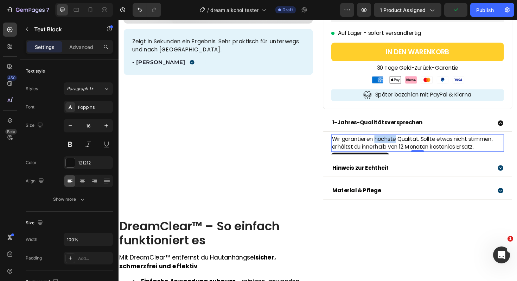
click at [399, 147] on p "Wir garantieren höchste Qualität. Sollte etwas nicht stimmen, erhältst du inner…" at bounding box center [436, 150] width 182 height 17
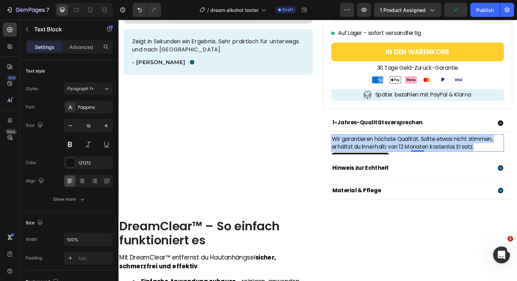
click at [399, 147] on p "Wir garantieren höchste Qualität. Sollte etwas nicht stimmen, erhältst du inner…" at bounding box center [436, 150] width 182 height 17
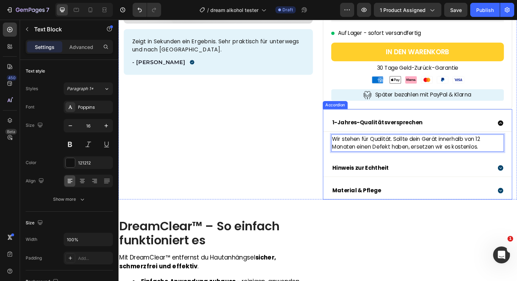
click at [463, 171] on div "Hinweis zur Echtheit" at bounding box center [429, 177] width 170 height 12
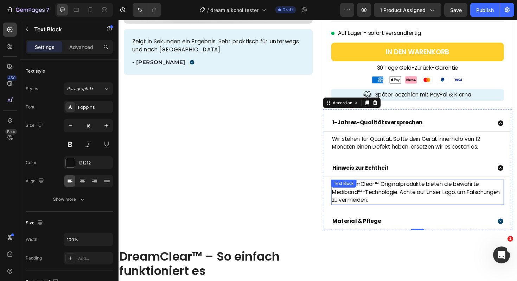
click at [424, 199] on p "Nur DreamClear™ Originalprodukte bieten die bewährte Mediband™-Technologie. Ach…" at bounding box center [436, 202] width 182 height 25
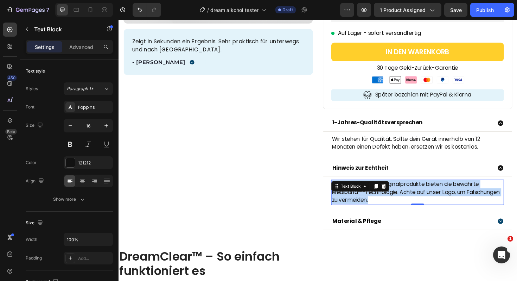
click at [424, 199] on p "Nur DreamClear™ Originalprodukte bieten die bewährte Mediband™-Technologie. Ach…" at bounding box center [436, 202] width 182 height 25
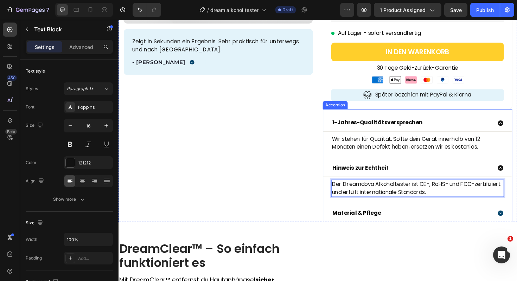
click at [384, 178] on p "Hinweis zur Echtheit" at bounding box center [375, 177] width 60 height 10
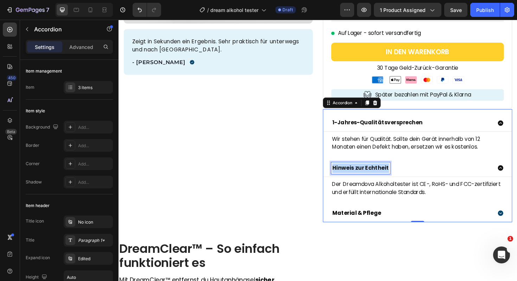
click at [384, 178] on p "Hinweis zur Echtheit" at bounding box center [375, 177] width 60 height 10
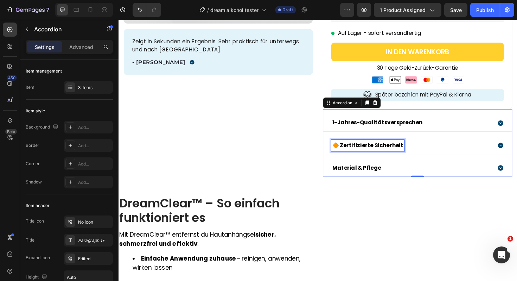
click at [353, 155] on p "🔶 Zertifizierte Sicherheit" at bounding box center [382, 153] width 75 height 10
click at [445, 177] on div "Material & Pflege" at bounding box center [429, 177] width 170 height 12
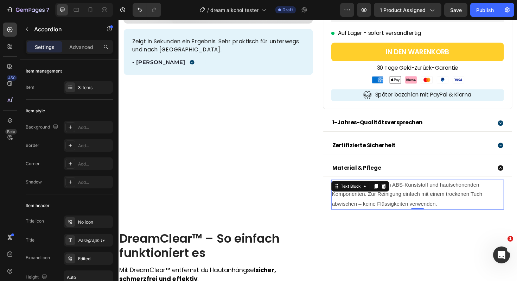
click at [424, 199] on p "Hergestellt aus robustem ABS-Kunststoff und hautschonenden Komponenten. Zur Rei…" at bounding box center [436, 205] width 182 height 30
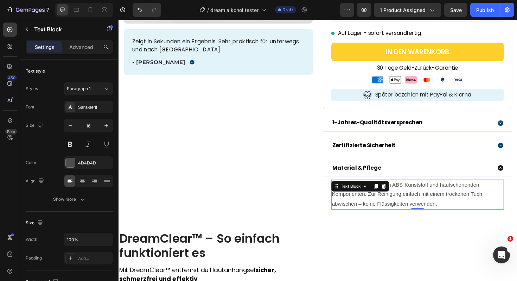
click at [424, 199] on p "Hergestellt aus robustem ABS-Kunststoff und hautschonenden Komponenten. Zur Rei…" at bounding box center [436, 205] width 182 height 30
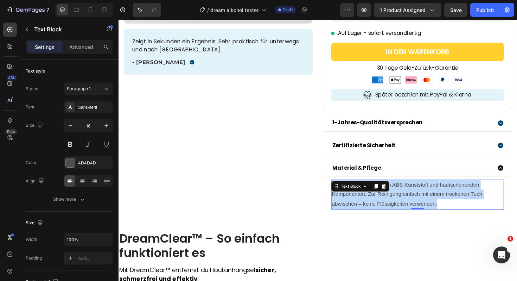
click at [424, 199] on p "Hergestellt aus robustem ABS-Kunststoff und hautschonenden Komponenten. Zur Rei…" at bounding box center [436, 205] width 182 height 30
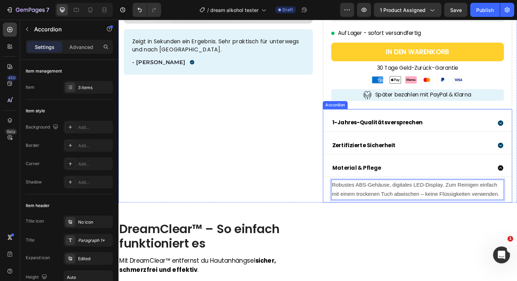
click at [517, 181] on div "Material & Pflege" at bounding box center [435, 177] width 200 height 18
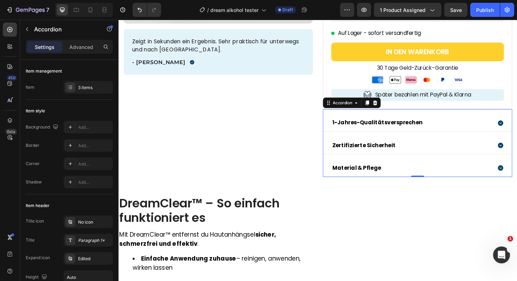
click at [517, 155] on icon at bounding box center [524, 153] width 6 height 6
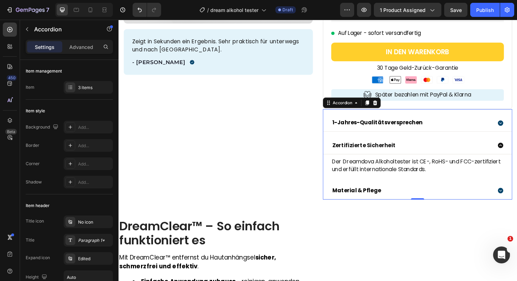
click at [517, 155] on icon at bounding box center [524, 153] width 6 height 6
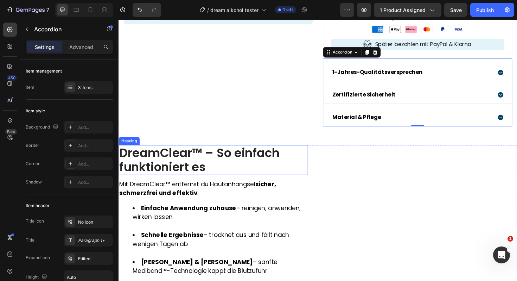
scroll to position [283, 0]
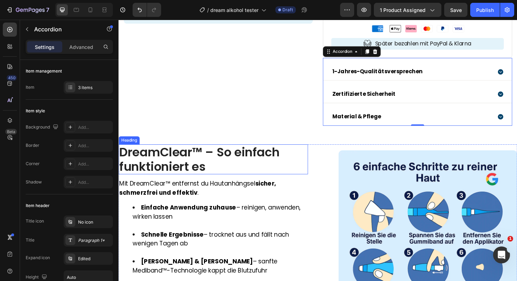
click at [189, 165] on h2 "DreamClear™ – So einfach funktioniert es" at bounding box center [219, 168] width 201 height 32
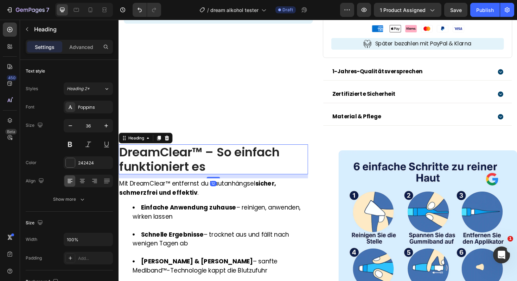
click at [189, 165] on h2 "DreamClear™ – So einfach funktioniert es" at bounding box center [219, 168] width 201 height 32
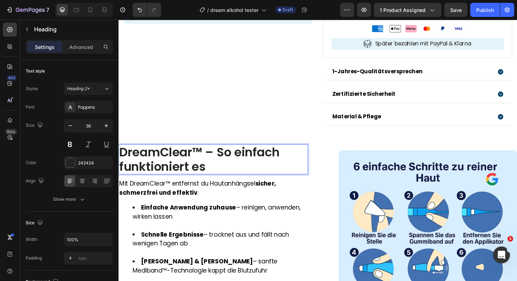
click at [189, 165] on p "DreamClear™ – So einfach funktioniert es" at bounding box center [218, 167] width 199 height 30
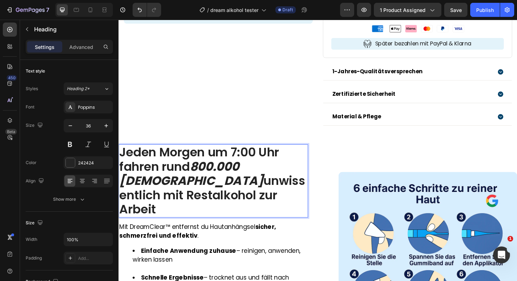
scroll to position [0, 0]
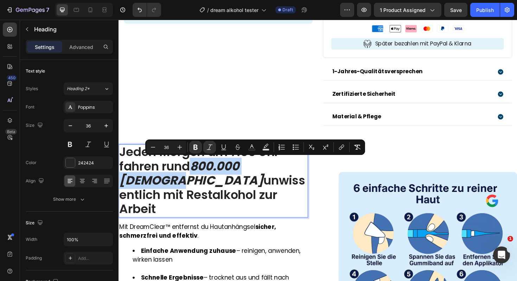
drag, startPoint x: 201, startPoint y: 172, endPoint x: 314, endPoint y: 174, distance: 113.7
click at [272, 174] on strong "800.000 Deutsche" at bounding box center [195, 182] width 153 height 33
click at [248, 147] on icon "Editor contextual toolbar" at bounding box center [251, 147] width 7 height 7
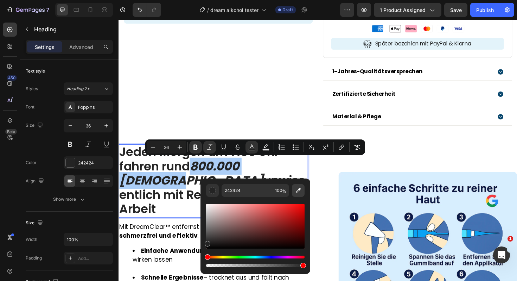
click at [301, 188] on icon "Editor contextual toolbar" at bounding box center [298, 190] width 7 height 7
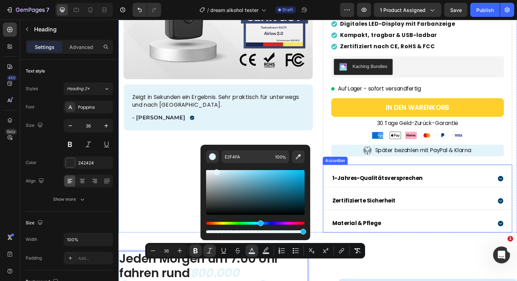
scroll to position [169, 0]
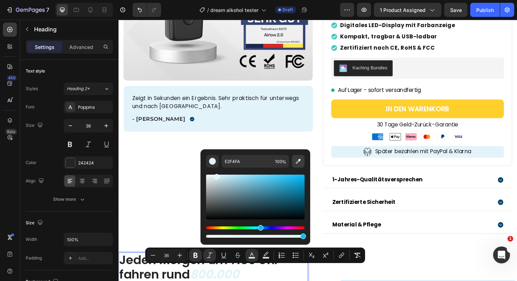
click at [301, 159] on icon "Editor contextual toolbar" at bounding box center [298, 161] width 7 height 7
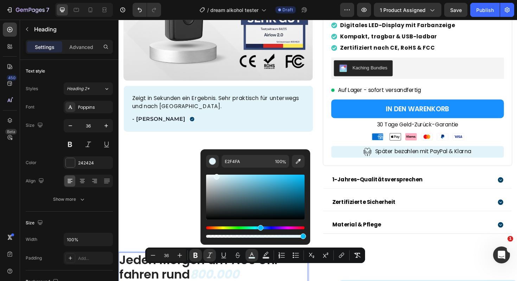
type input "49C5C0"
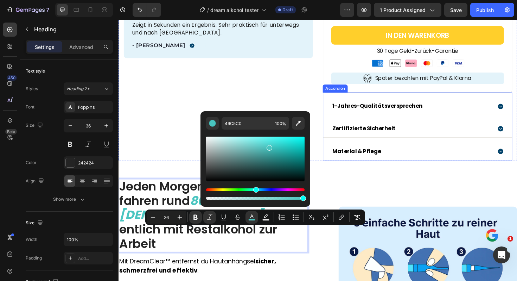
scroll to position [289, 0]
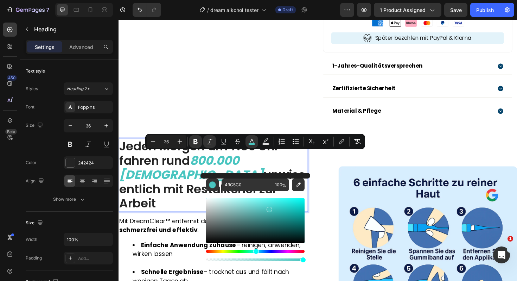
click at [163, 196] on p "Jeden Morgen um 7:00 Uhr fahren rund 800.000 Deutsche unwissentlich mit Restalk…" at bounding box center [218, 184] width 199 height 76
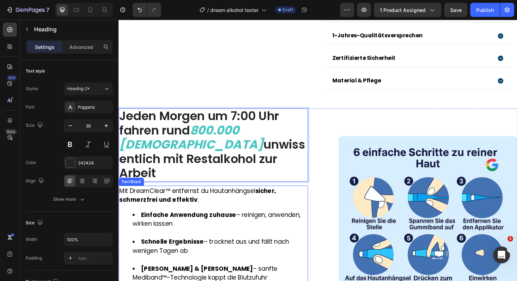
scroll to position [339, 0]
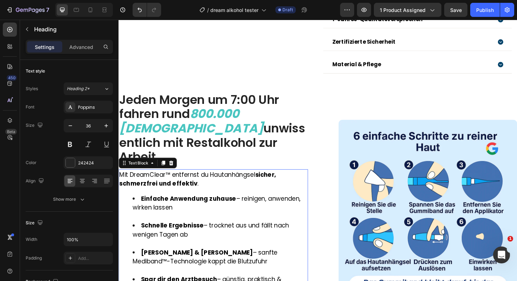
click at [184, 188] on div "Mit DreamClear™ entfernst du Hautanhängsel sicher, schmerzfrei und effektiv . E…" at bounding box center [219, 261] width 201 height 166
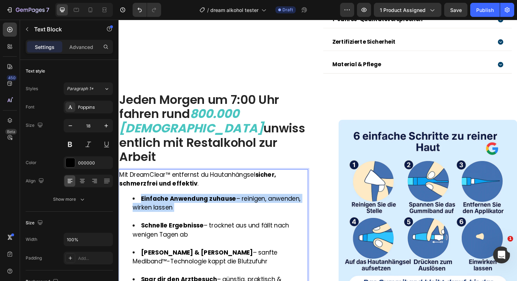
click at [184, 188] on div "Mit DreamClear™ entfernst du Hautanhängsel sicher, schmerzfrei und effektiv . E…" at bounding box center [219, 261] width 201 height 166
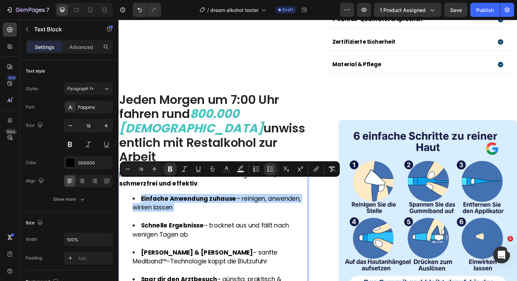
click at [184, 188] on div "Mit DreamClear™ entfernst du Hautanhängsel sicher, schmerzfrei und effektiv . E…" at bounding box center [219, 261] width 201 height 166
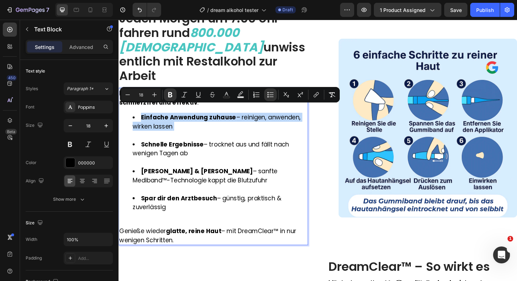
scroll to position [385, 0]
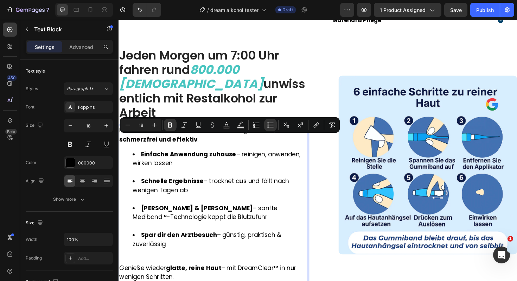
click at [120, 132] on p "Mit DreamClear™ entfernst du Hautanhängsel sicher, schmerzfrei und effektiv ." at bounding box center [218, 141] width 199 height 19
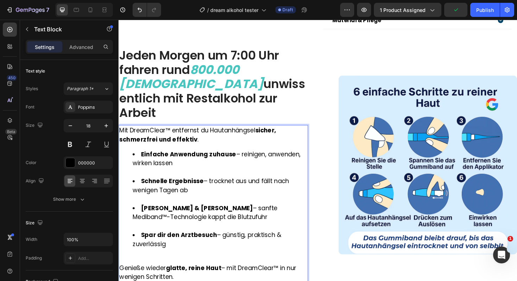
drag, startPoint x: 120, startPoint y: 119, endPoint x: 290, endPoint y: 273, distance: 229.0
click at [290, 273] on div "Mit DreamClear™ entfernst du Hautanhängsel sicher, schmerzfrei und effektiv . E…" at bounding box center [219, 214] width 201 height 166
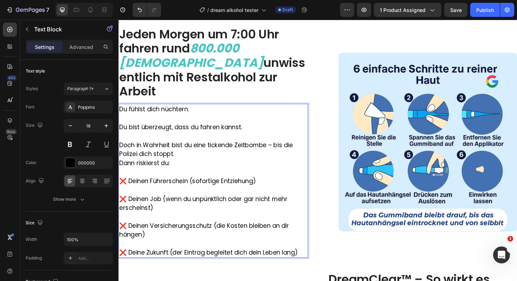
scroll to position [410, 0]
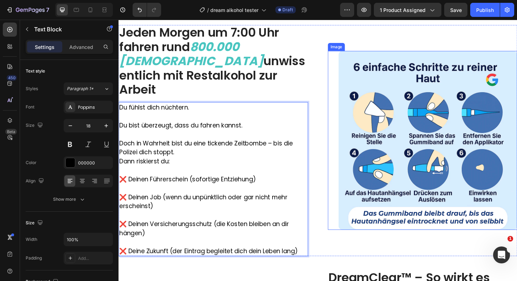
click at [434, 175] on img at bounding box center [446, 147] width 189 height 189
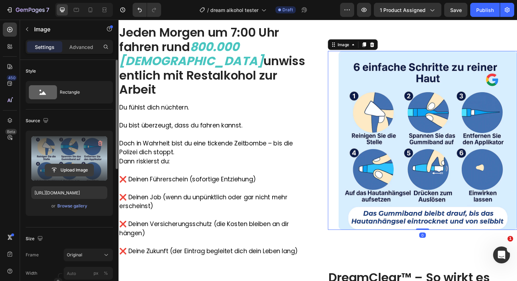
click at [76, 166] on input "file" at bounding box center [69, 170] width 49 height 12
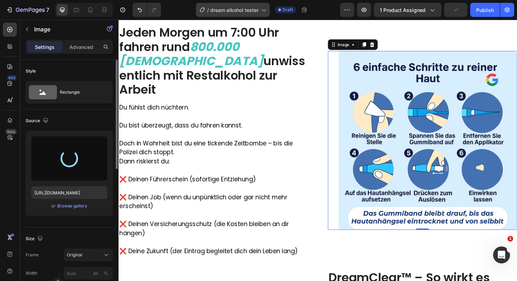
type input "https://cdn.shopify.com/s/files/1/0924/8247/0272/files/gempages_583504804349739…"
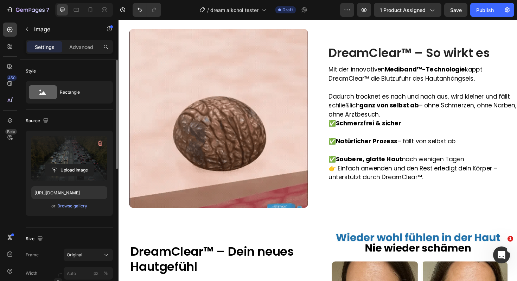
scroll to position [682, 0]
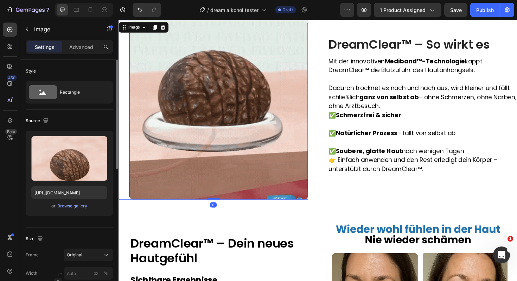
click at [271, 144] on img at bounding box center [224, 115] width 189 height 189
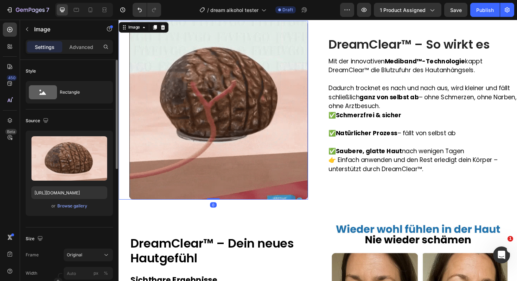
click at [231, 140] on img at bounding box center [224, 115] width 189 height 189
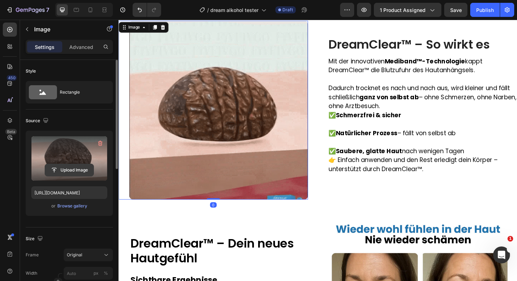
click at [87, 169] on input "file" at bounding box center [69, 170] width 49 height 12
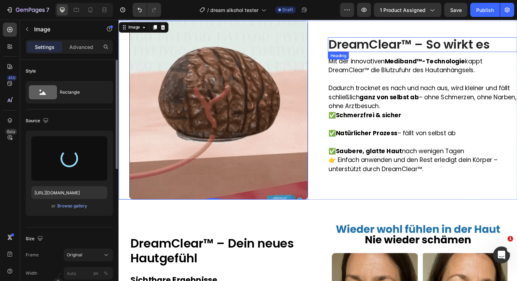
type input "https://cdn.shopify.com/s/files/1/0924/8247/0272/files/gempages_583504804349739…"
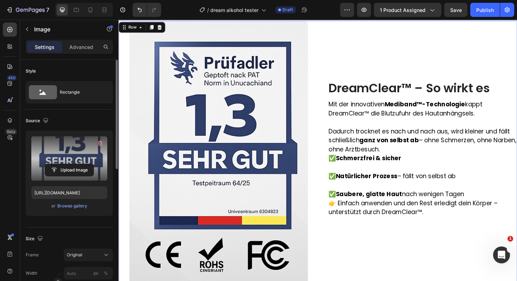
click at [378, 45] on div "DreamClear™ – So wirkt es Heading Mit der innovativen Mediband™-Technologie kap…" at bounding box center [440, 161] width 201 height 281
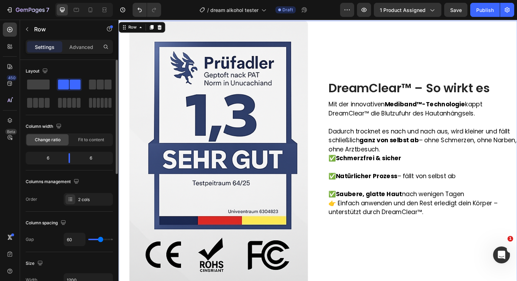
click at [378, 45] on div "DreamClear™ – So wirkt es Heading Mit der innovativen Mediband™-Technologie kap…" at bounding box center [440, 161] width 201 height 281
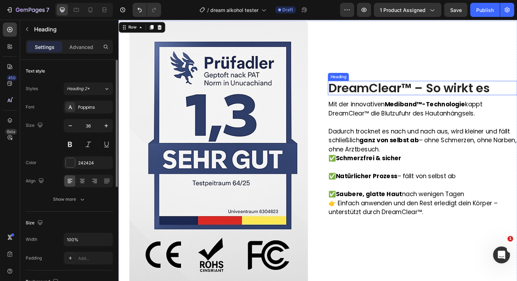
click at [380, 95] on h2 "DreamClear™ – So wirkt es" at bounding box center [440, 91] width 201 height 15
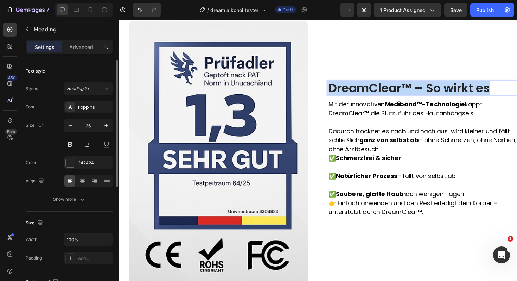
click at [380, 95] on p "DreamClear™ – So wirkt es" at bounding box center [440, 92] width 199 height 14
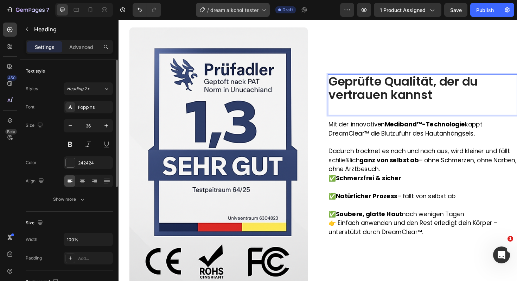
scroll to position [1, 0]
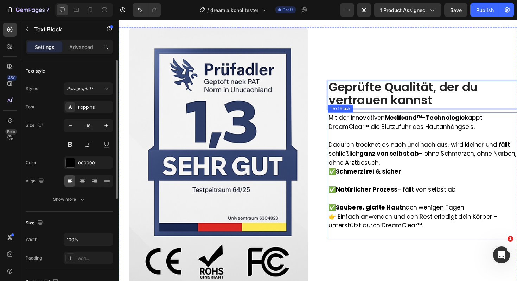
click at [405, 182] on strong "Schmerzfrei & sicher" at bounding box center [383, 180] width 69 height 9
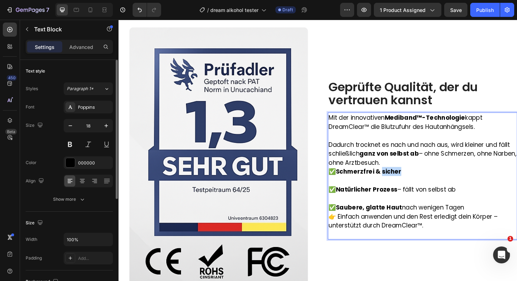
click at [405, 182] on strong "Schmerzfrei & sicher" at bounding box center [383, 180] width 69 height 9
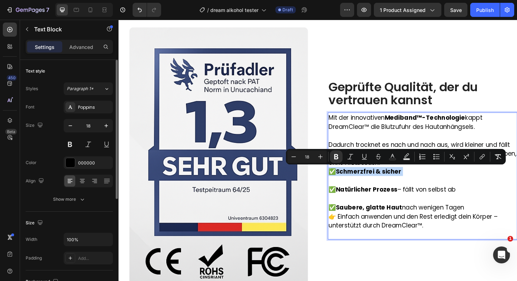
click at [405, 182] on strong "Schmerzfrei & sicher" at bounding box center [383, 180] width 69 height 9
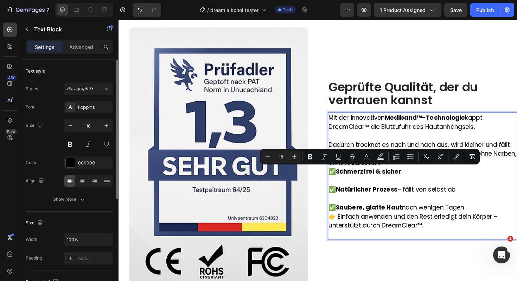
click at [389, 139] on p "Mit der innovativen Mediband™-Technologie kappt DreamClear™ die Blutzufuhr des …" at bounding box center [440, 147] width 199 height 57
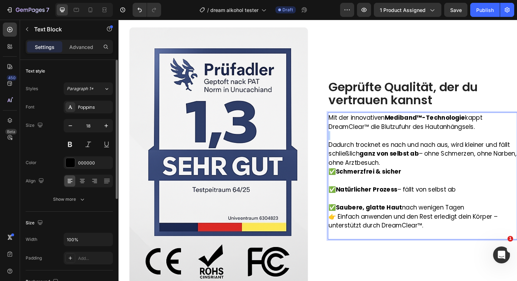
click at [389, 139] on p "Mit der innovativen Mediband™-Technologie kappt DreamClear™ die Blutzufuhr des …" at bounding box center [440, 147] width 199 height 57
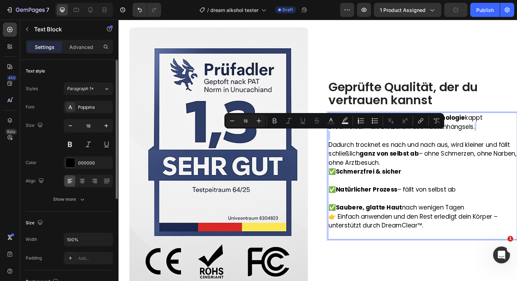
click at [389, 139] on p "Mit der innovativen Mediband™-Technologie kappt DreamClear™ die Blutzufuhr des …" at bounding box center [440, 147] width 199 height 57
click at [389, 176] on strong "Schmerzfrei & sicher" at bounding box center [383, 180] width 69 height 9
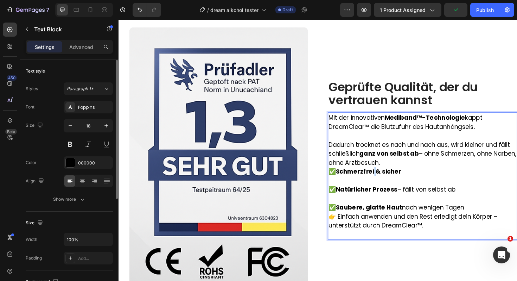
click at [389, 176] on strong "Schmerzfrei & sicher" at bounding box center [383, 180] width 69 height 9
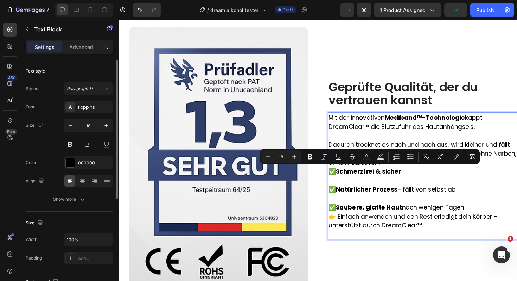
click at [453, 237] on p "👉 Einfach anwenden und den Rest erledigt dein Körper – unterstützt durch DreamC…" at bounding box center [440, 232] width 199 height 19
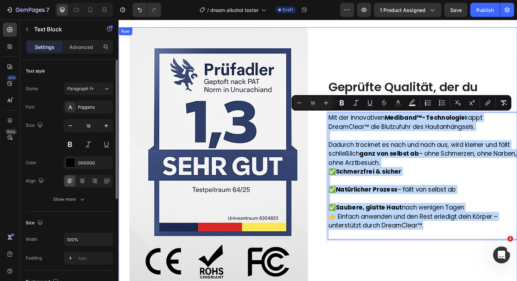
drag, startPoint x: 446, startPoint y: 237, endPoint x: 333, endPoint y: 114, distance: 166.4
click at [333, 114] on div "Geprüfte Qualität, der du vertrauen kannst Heading Mit der innovativen Mediband…" at bounding box center [330, 168] width 422 height 281
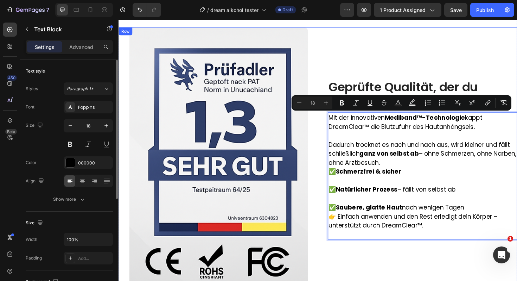
scroll to position [656, 0]
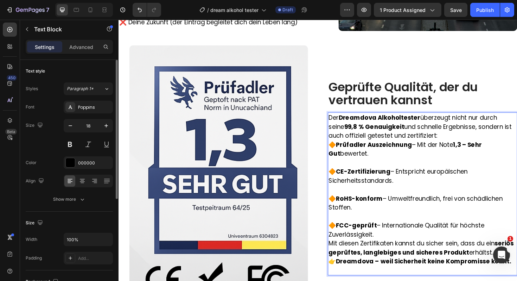
click at [349, 152] on strong "Prüfadler Auszeichnung" at bounding box center [389, 151] width 81 height 9
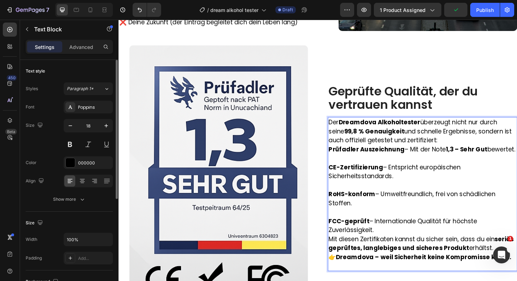
click at [511, 266] on p "Mit diesen Zertifikaten kannst du sicher sein, dass du ein seriös geprüftes, la…" at bounding box center [440, 256] width 199 height 19
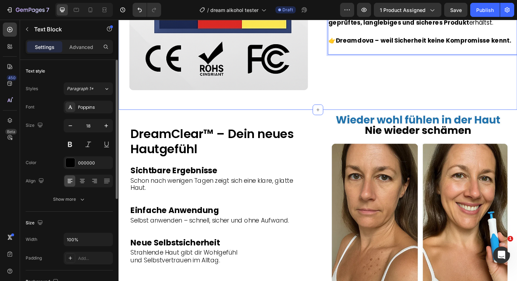
scroll to position [904, 0]
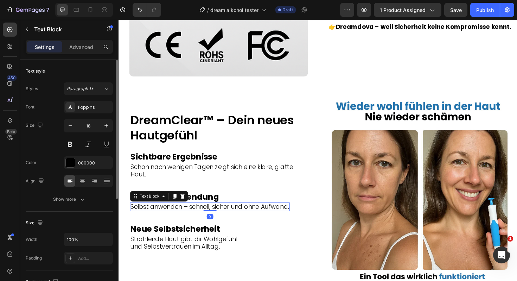
click at [287, 214] on p "Selbst anwenden – schnell, sicher und ohne Aufwand." at bounding box center [215, 218] width 168 height 8
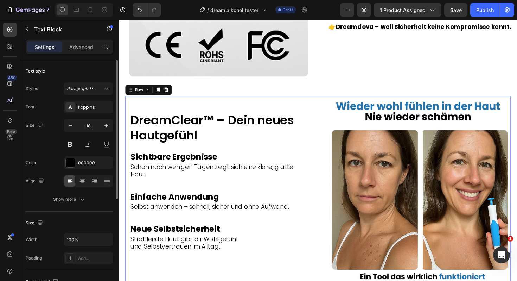
click at [328, 110] on div "Image DreamClear™ – Dein neues Hautgefühl Heading Sichtbare Ergebnisse Text Blo…" at bounding box center [330, 199] width 408 height 196
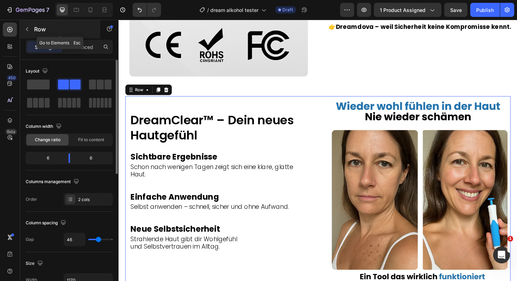
click at [31, 32] on button "button" at bounding box center [26, 29] width 11 height 11
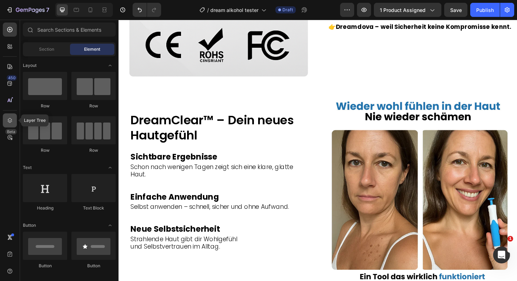
click at [7, 118] on icon at bounding box center [9, 120] width 7 height 7
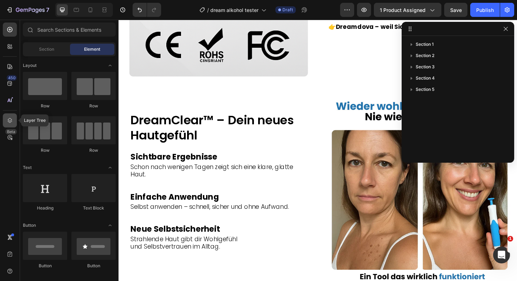
click at [8, 118] on icon at bounding box center [9, 120] width 7 height 7
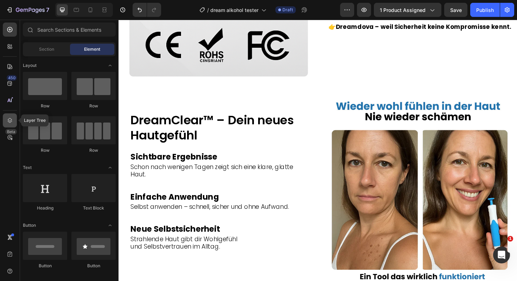
click at [8, 118] on icon at bounding box center [9, 120] width 7 height 7
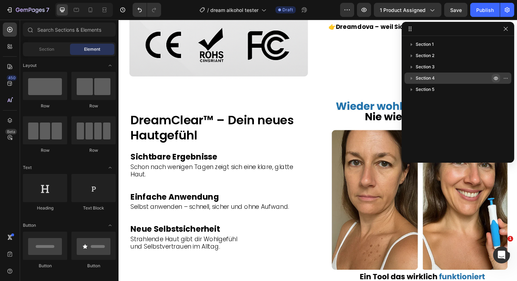
click at [497, 78] on icon "button" at bounding box center [497, 78] width 2 height 2
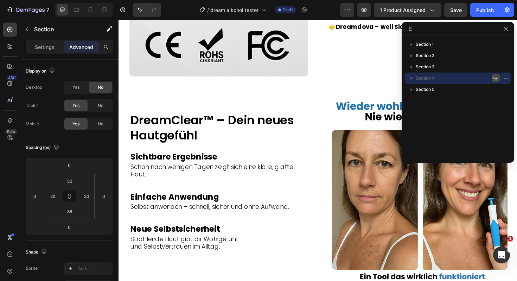
click at [497, 78] on icon "button" at bounding box center [496, 78] width 5 height 2
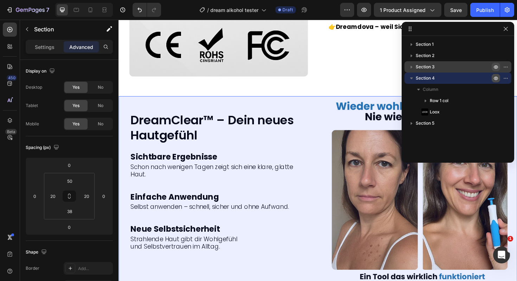
click at [496, 67] on icon "button" at bounding box center [497, 67] width 2 height 2
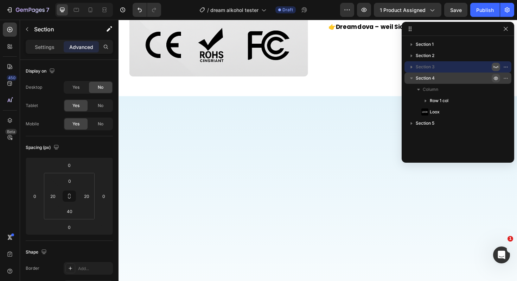
click at [496, 67] on icon "button" at bounding box center [496, 67] width 5 height 2
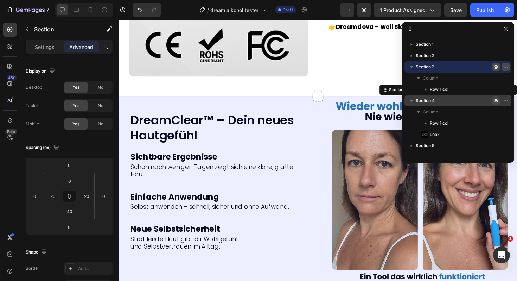
click at [504, 67] on icon "button" at bounding box center [506, 67] width 6 height 6
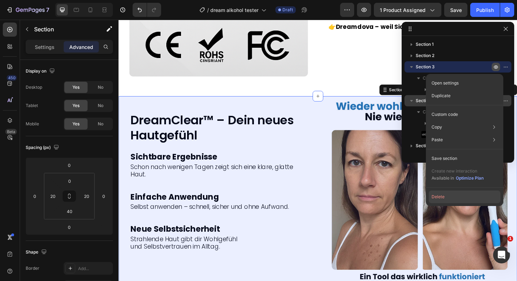
click at [464, 198] on button "Delete" at bounding box center [465, 196] width 72 height 13
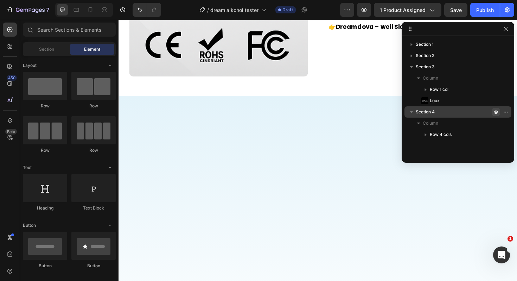
click at [387, 129] on div at bounding box center [330, 243] width 422 height 284
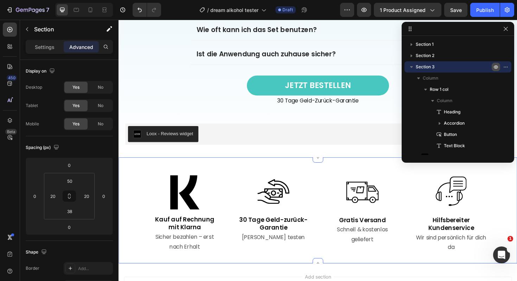
scroll to position [895, 0]
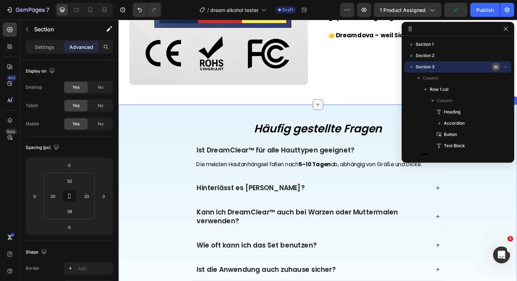
click at [330, 111] on icon at bounding box center [330, 110] width 6 height 6
click at [509, 31] on button "button" at bounding box center [506, 29] width 8 height 8
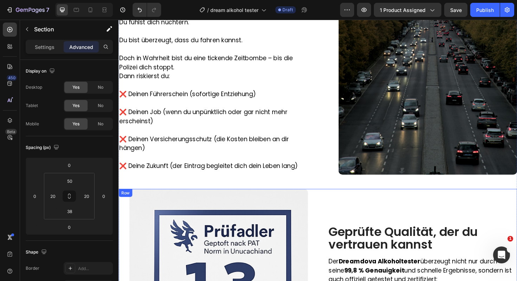
scroll to position [479, 0]
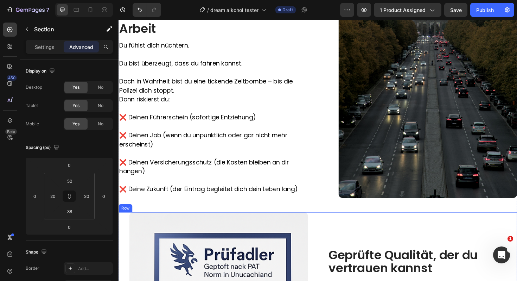
click at [319, 223] on div "Jeden Morgen um 7:00 Uhr fahren rund 800.000 Deutsche unwissentlich mit Restalk…" at bounding box center [330, 226] width 422 height 575
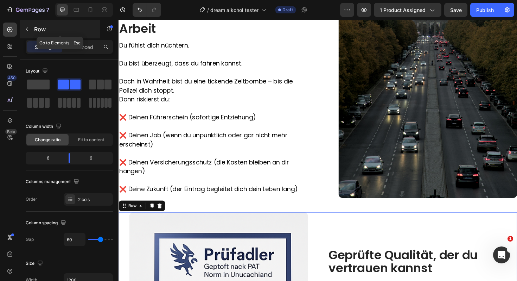
click at [25, 27] on icon "button" at bounding box center [27, 29] width 6 height 6
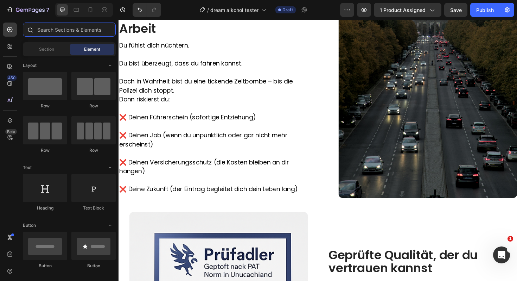
click at [52, 32] on input "text" at bounding box center [69, 30] width 93 height 14
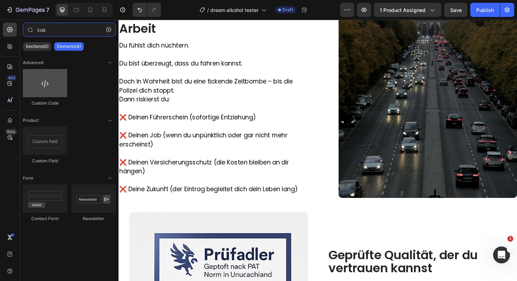
type input "cus"
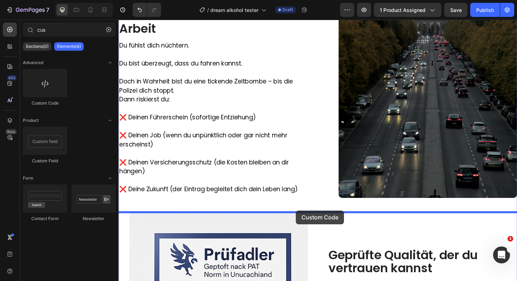
drag, startPoint x: 161, startPoint y: 108, endPoint x: 307, endPoint y: 222, distance: 184.8
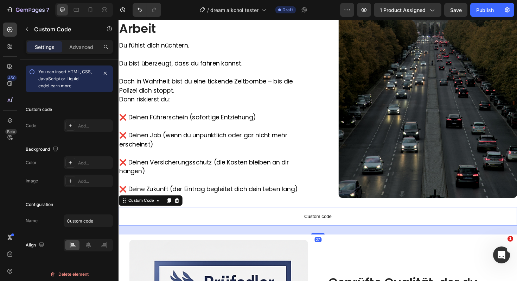
click at [329, 228] on span "Custom code" at bounding box center [330, 227] width 422 height 8
click at [93, 132] on div "Custom code Code Add..." at bounding box center [69, 118] width 87 height 40
click at [93, 128] on div "Add..." at bounding box center [94, 126] width 33 height 6
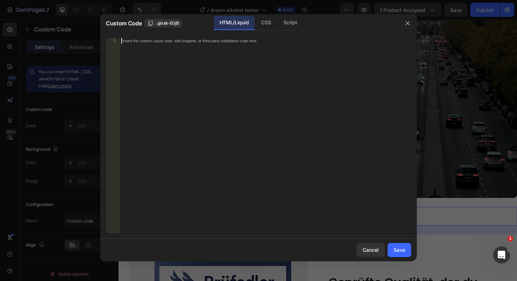
click at [138, 47] on div "Insert the custom Liquid code, add snippets, or third-party installation code h…" at bounding box center [265, 141] width 291 height 206
paste textarea "</html>"
type textarea "</html>"
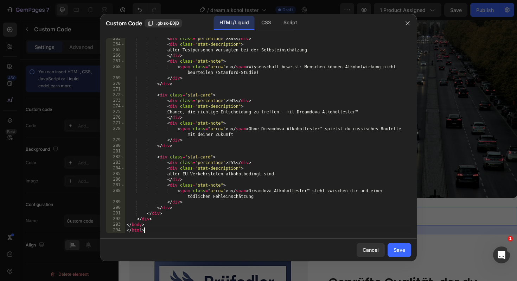
scroll to position [1511, 0]
click at [399, 247] on div "Save" at bounding box center [400, 249] width 12 height 7
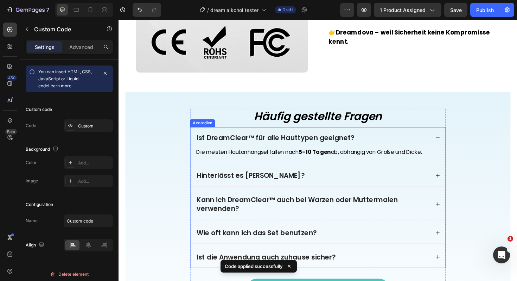
scroll to position [986, 0]
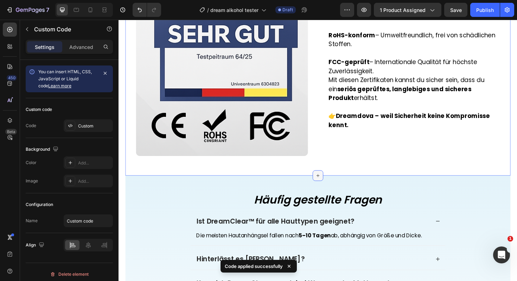
click at [329, 182] on icon at bounding box center [330, 185] width 6 height 6
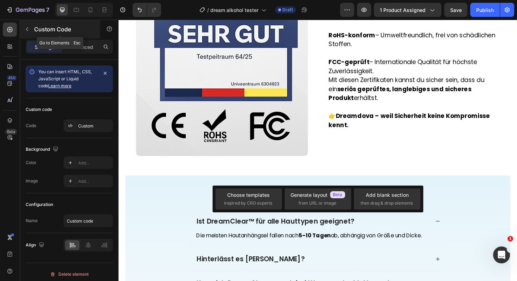
click at [26, 26] on icon "button" at bounding box center [27, 29] width 6 height 6
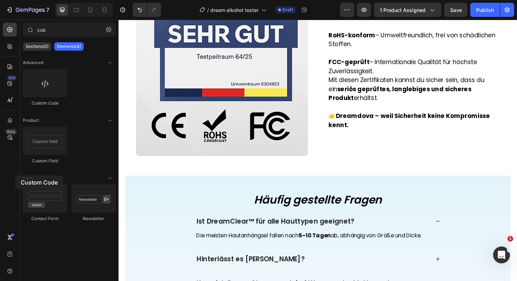
drag, startPoint x: 40, startPoint y: 79, endPoint x: 38, endPoint y: 159, distance: 79.9
click at [38, 159] on div "Advanced Custom Code Product Custom Field Form Contact Form Newsletter" at bounding box center [69, 144] width 99 height 183
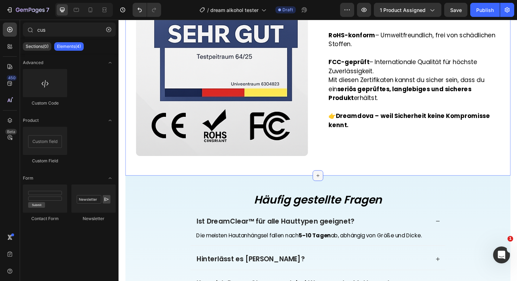
click at [329, 183] on icon at bounding box center [329, 184] width 3 height 3
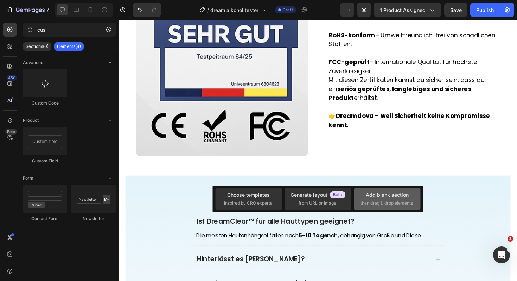
click at [393, 203] on span "then drag & drop elements" at bounding box center [387, 203] width 52 height 6
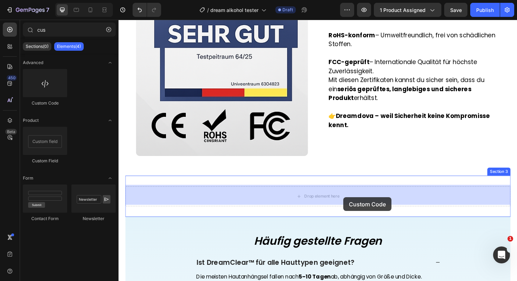
drag, startPoint x: 162, startPoint y: 101, endPoint x: 357, endPoint y: 208, distance: 222.1
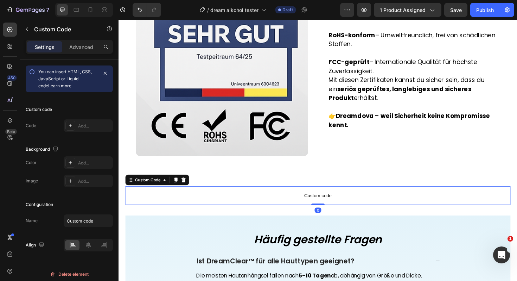
click at [334, 202] on span "Custom code" at bounding box center [330, 206] width 408 height 8
click at [88, 127] on div "Add..." at bounding box center [94, 126] width 33 height 6
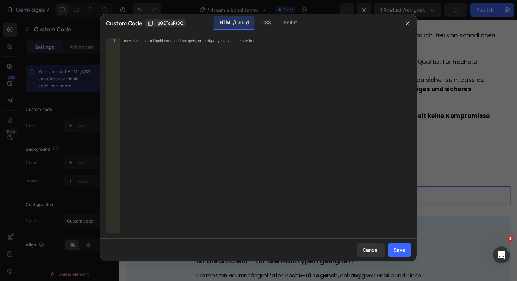
click at [225, 114] on div "Insert the custom Liquid code, add snippets, or third-party installation code h…" at bounding box center [265, 141] width 291 height 206
paste textarea "</html>"
type textarea "</html>"
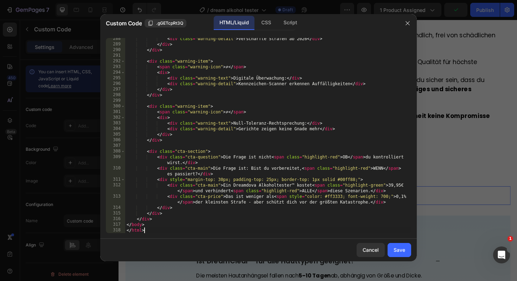
scroll to position [1618, 0]
click at [404, 248] on div "Save" at bounding box center [400, 249] width 12 height 7
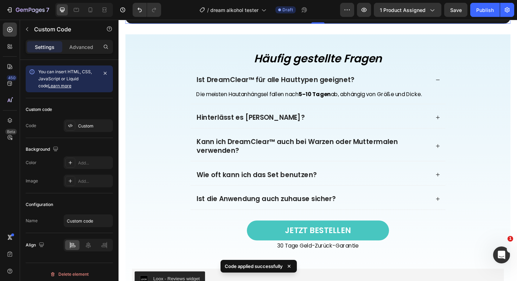
scroll to position [1749, 0]
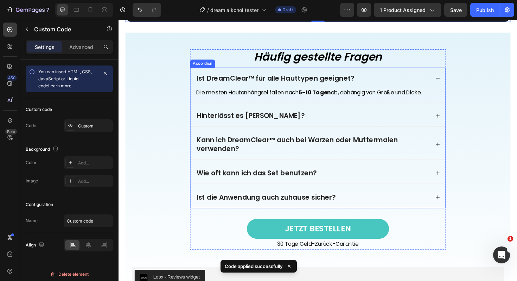
click at [297, 81] on p "Ist DreamClear™ für alle Hauttypen geeignet?" at bounding box center [284, 81] width 167 height 9
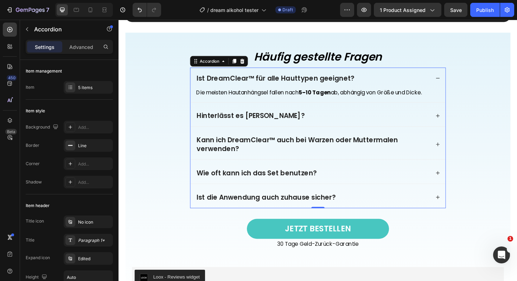
click at [264, 82] on p "Ist DreamClear™ für alle Hauttypen geeignet?" at bounding box center [284, 81] width 167 height 9
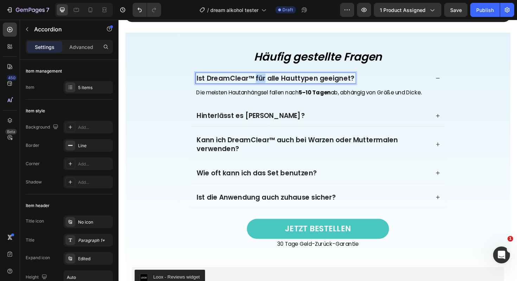
click at [264, 82] on p "Ist DreamClear™ für alle Hauttypen geeignet?" at bounding box center [284, 81] width 167 height 9
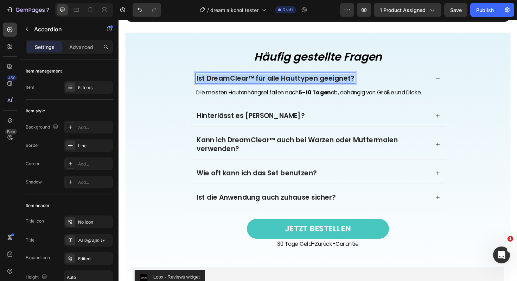
click at [264, 82] on p "Ist DreamClear™ für alle Hauttypen geeignet?" at bounding box center [284, 81] width 167 height 9
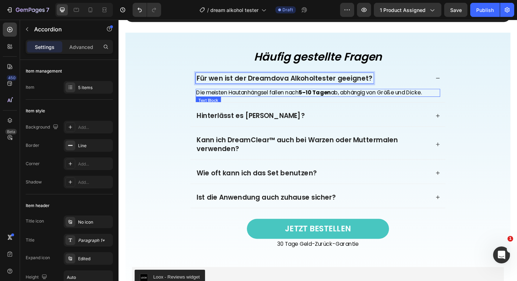
click at [268, 99] on p "Die meisten Hautanhängsel fallen nach 5–10 Tagen ab, abhängig von Größe und Dic…" at bounding box center [330, 97] width 258 height 7
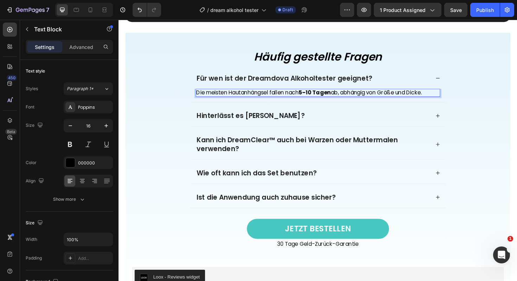
click at [300, 96] on p "Die meisten Hautanhängsel fallen nach 5–10 Tagen ab, abhängig von Größe und Dic…" at bounding box center [330, 97] width 258 height 7
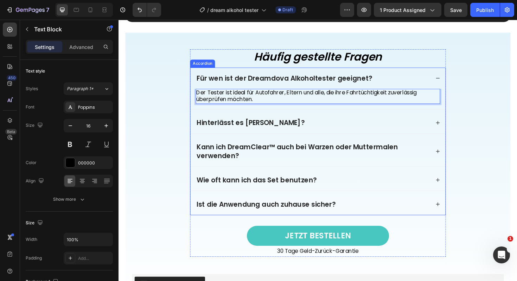
click at [266, 128] on p "Hinterlässt es Narben?" at bounding box center [258, 128] width 114 height 9
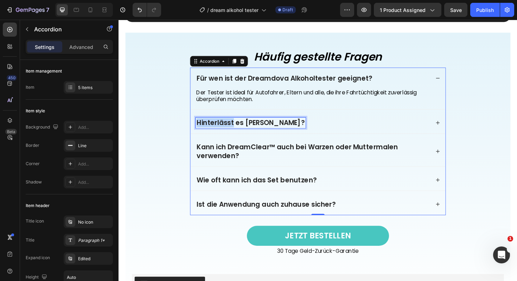
click at [238, 130] on p "Hinterlässt es Narben?" at bounding box center [258, 128] width 114 height 9
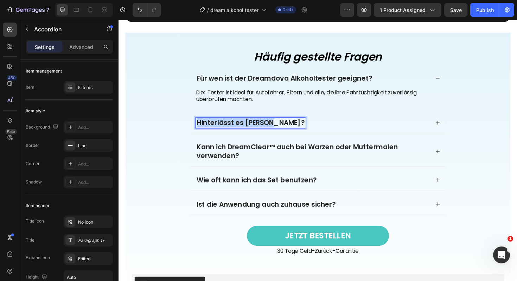
click at [238, 130] on p "Hinterlässt es Narben?" at bounding box center [258, 128] width 114 height 9
click at [340, 127] on div "Wie genau misst das Gerät?" at bounding box center [324, 128] width 248 height 11
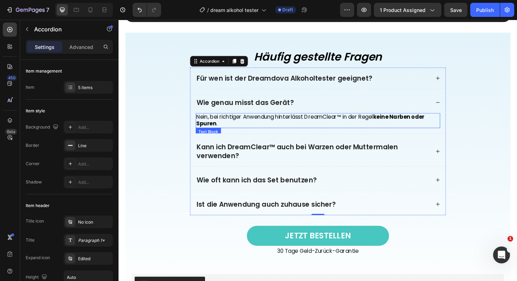
click at [259, 125] on p "Nein, bei richtiger Anwendung hinterlässt DreamClear™ in der Regel keine Narben…" at bounding box center [330, 126] width 258 height 15
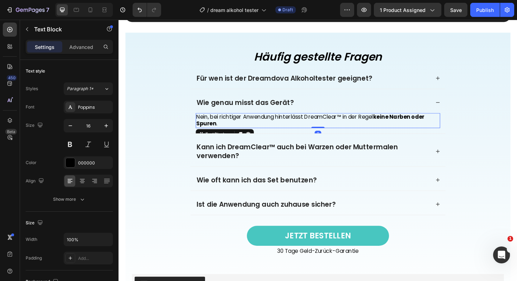
click at [259, 125] on p "Nein, bei richtiger Anwendung hinterlässt DreamClear™ in der Regel keine Narben…" at bounding box center [330, 126] width 258 height 15
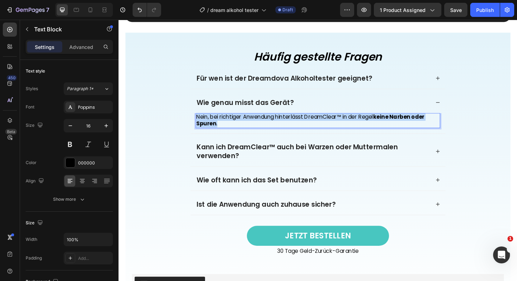
click at [259, 125] on p "Nein, bei richtiger Anwendung hinterlässt DreamClear™ in der Regel keine Narben…" at bounding box center [330, 126] width 258 height 15
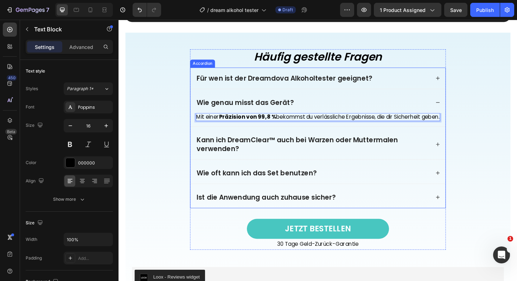
click at [260, 156] on p "Kann ich DreamClear™ auch bei Warzen oder Muttermalen verwenden?" at bounding box center [324, 152] width 246 height 18
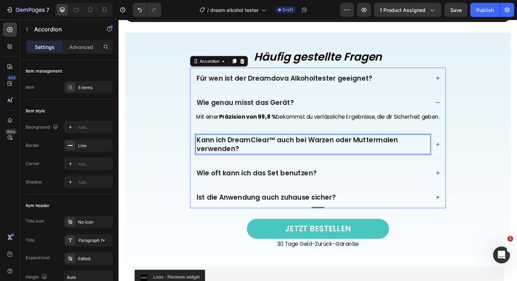
click at [263, 155] on p "Kann ich DreamClear™ auch bei Warzen oder Muttermalen verwenden?" at bounding box center [324, 152] width 246 height 18
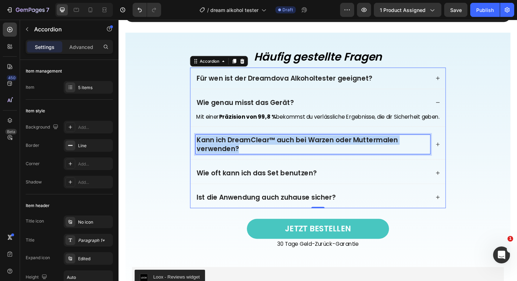
click at [263, 155] on p "Kann ich DreamClear™ auch bei Warzen oder Muttermalen verwenden?" at bounding box center [324, 152] width 246 height 18
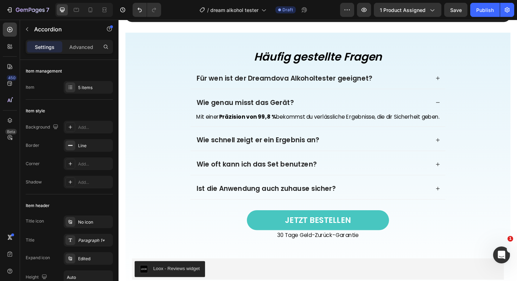
click at [355, 153] on div "Wie schnell zeigt er ein Ergebnis an?" at bounding box center [324, 146] width 248 height 11
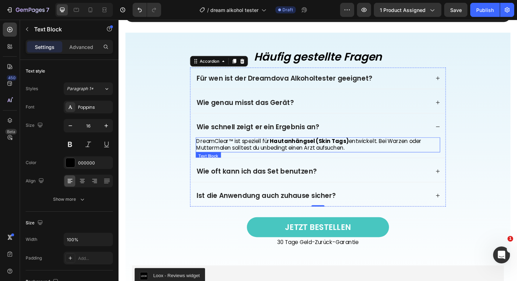
click at [292, 154] on p "DreamClear™ ist speziell für Hautanhängsel (Skin Tags) entwickelt. Bei Warzen o…" at bounding box center [330, 152] width 258 height 15
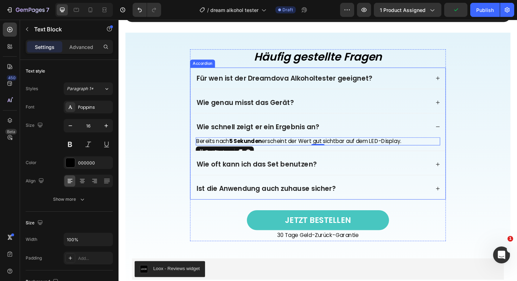
click at [318, 173] on p "Wie oft kann ich das Set benutzen?" at bounding box center [264, 172] width 127 height 9
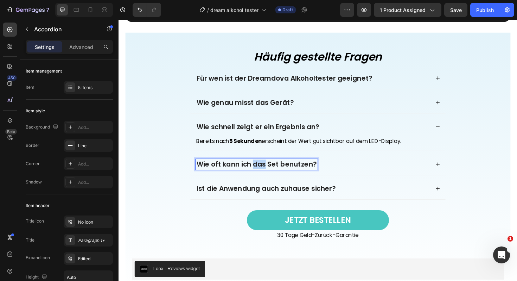
click at [266, 171] on p "Wie oft kann ich das Set benutzen?" at bounding box center [264, 172] width 127 height 9
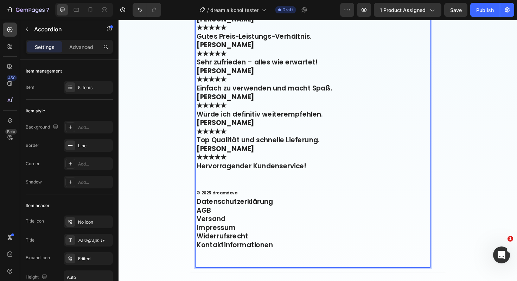
scroll to position [2480, 0]
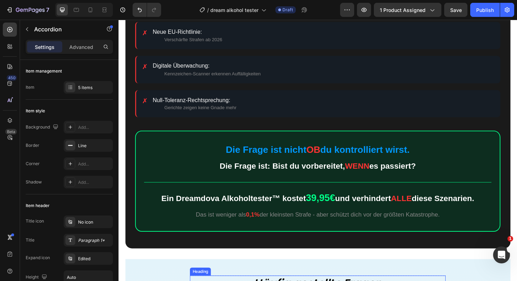
drag, startPoint x: 255, startPoint y: 266, endPoint x: 350, endPoint y: 300, distance: 101.4
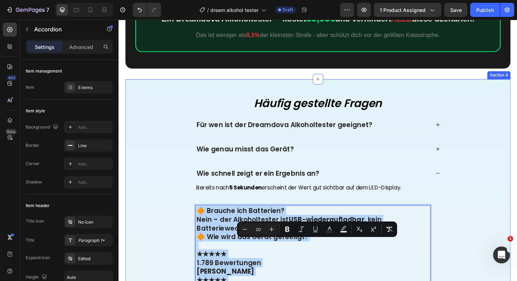
scroll to position [1716, 0]
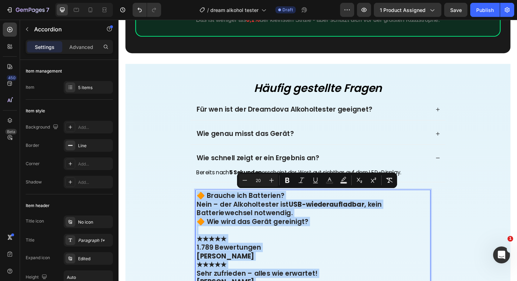
click at [216, 210] on p "Nein – der Alkoholtester ist USB-wiederaufladbar , kein Batteriewechsel notwend…" at bounding box center [324, 219] width 246 height 18
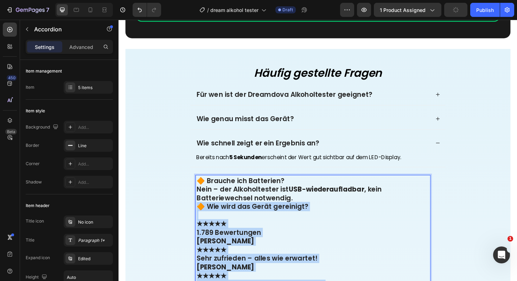
drag, startPoint x: 203, startPoint y: 234, endPoint x: 336, endPoint y: 296, distance: 147.1
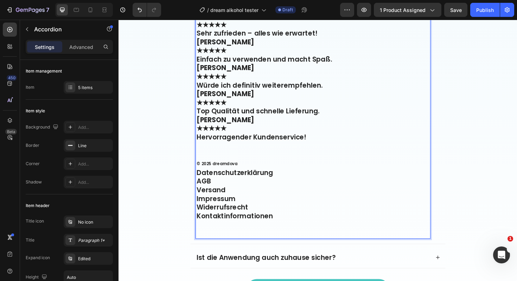
scroll to position [2503, 0]
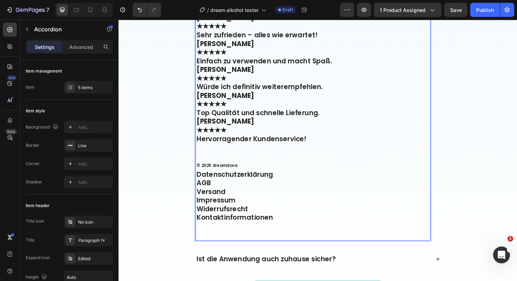
click at [207, 245] on p "Rich Text Editor. Editing area: main" at bounding box center [324, 243] width 246 height 18
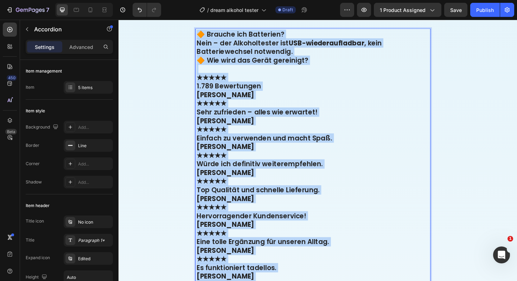
scroll to position [1872, 0]
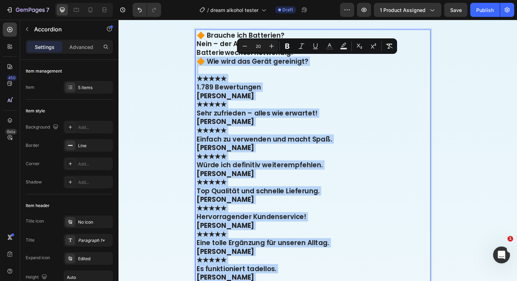
drag, startPoint x: 206, startPoint y: 247, endPoint x: 203, endPoint y: 62, distance: 184.8
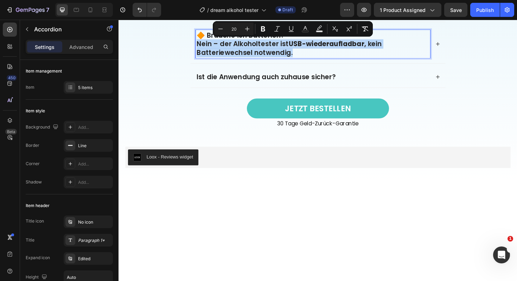
drag, startPoint x: 314, startPoint y: 54, endPoint x: 199, endPoint y: 48, distance: 114.9
click at [199, 48] on div "🔶 Brauche ich Batterien? Nein – der Alkoholtester ist USB-wiederaufladbar , kei…" at bounding box center [330, 45] width 270 height 41
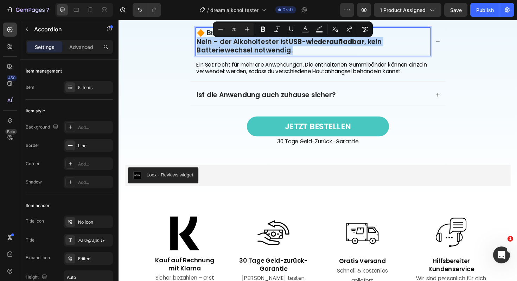
copy p "Nein – der Alkoholtester ist USB-wiederaufladbar , kein Batteriewechsel notwend…"
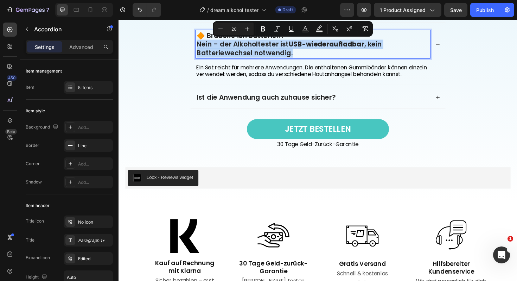
scroll to position [1857, 0]
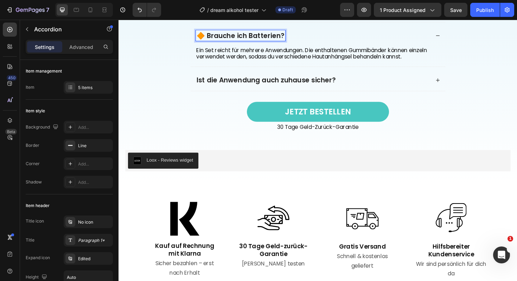
click at [209, 35] on p "🔶 Brauche ich Batterien?" at bounding box center [247, 36] width 93 height 9
click at [247, 56] on p "Ein Set reicht für mehrere Anwendungen. Die enthaltenen Gummibänder können einz…" at bounding box center [330, 56] width 258 height 15
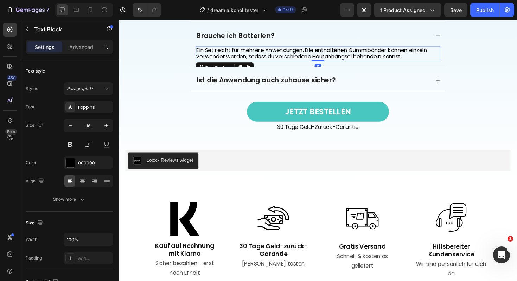
click at [247, 56] on p "Ein Set reicht für mehrere Anwendungen. Die enthaltenen Gummibänder können einz…" at bounding box center [330, 56] width 258 height 15
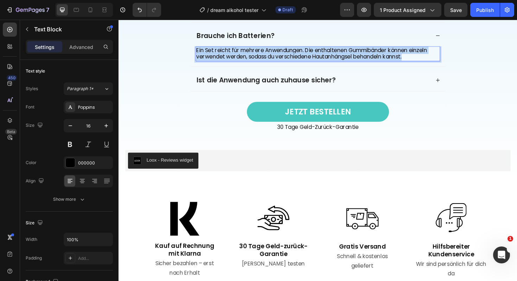
click at [247, 56] on p "Ein Set reicht für mehrere Anwendungen. Die enthaltenen Gummibänder können einz…" at bounding box center [330, 56] width 258 height 15
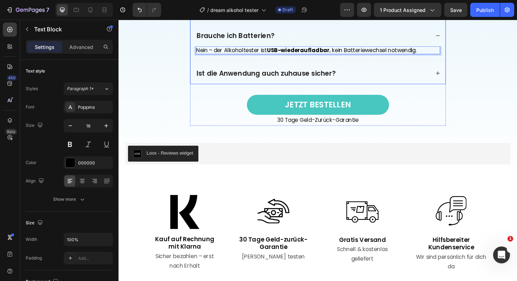
click at [255, 78] on p "Ist die Anwendung auch zuhause sicher?" at bounding box center [274, 76] width 147 height 9
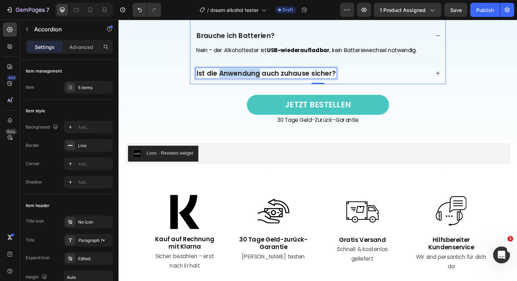
click at [249, 74] on p "Ist die Anwendung auch zuhause sicher?" at bounding box center [274, 76] width 147 height 9
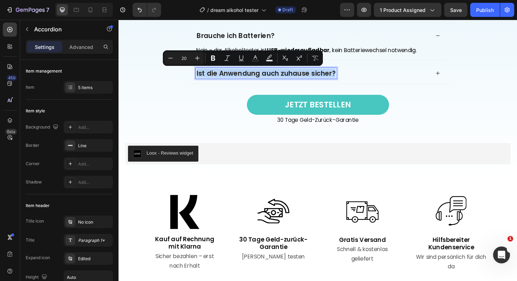
click at [249, 74] on p "Ist die Anwendung auch zuhause sicher?" at bounding box center [274, 76] width 147 height 9
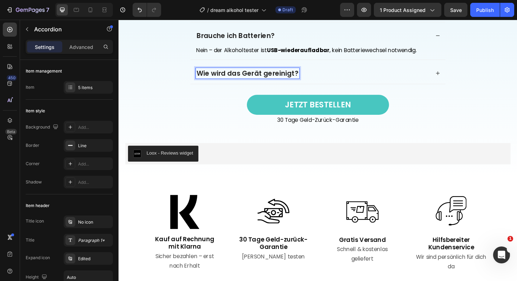
click at [332, 73] on div "Wie wird das Gerät gereinigt?" at bounding box center [324, 76] width 248 height 11
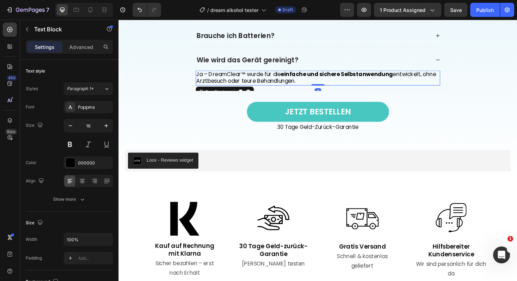
click at [273, 82] on p "Ja – DreamClear™ wurde für die einfache und sichere Selbstanwendung entwickelt,…" at bounding box center [330, 81] width 258 height 15
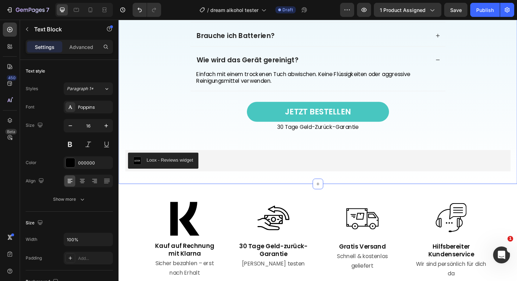
click at [167, 121] on div "Häufig gestellte Fragen Heading Für wen ist der Dreamdova Alkoholtester geeigne…" at bounding box center [330, 54] width 408 height 251
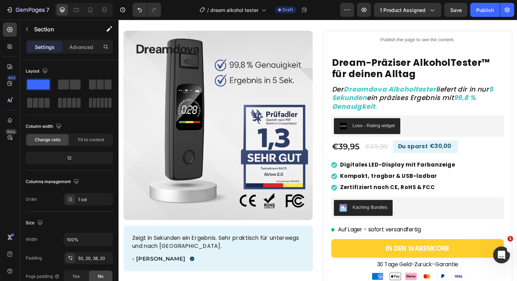
scroll to position [0, 0]
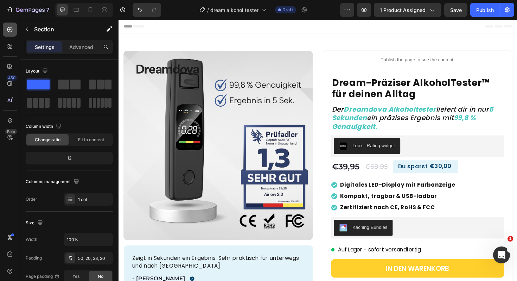
click at [9, 30] on icon at bounding box center [9, 29] width 7 height 7
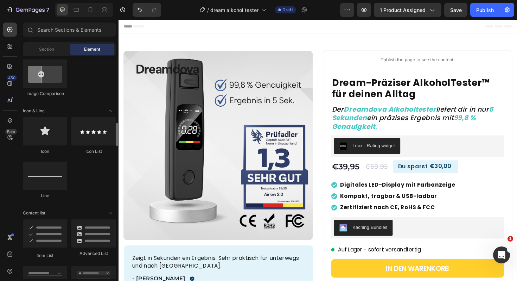
scroll to position [449, 0]
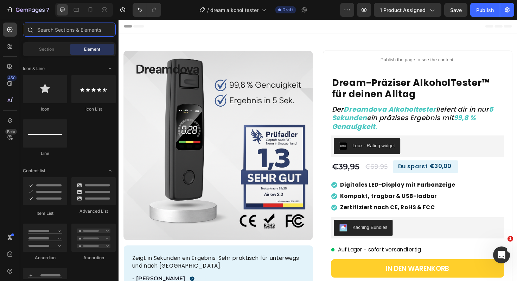
click at [71, 29] on input "text" at bounding box center [69, 30] width 93 height 14
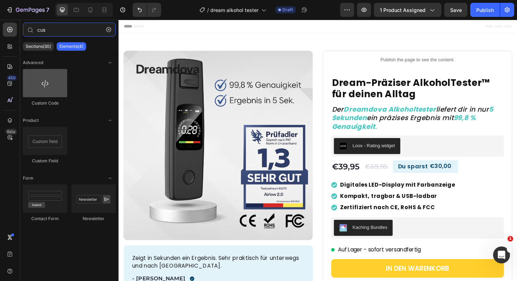
type input "cus"
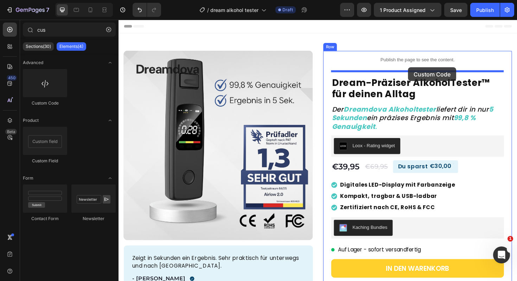
drag, startPoint x: 164, startPoint y: 112, endPoint x: 426, endPoint y: 70, distance: 265.2
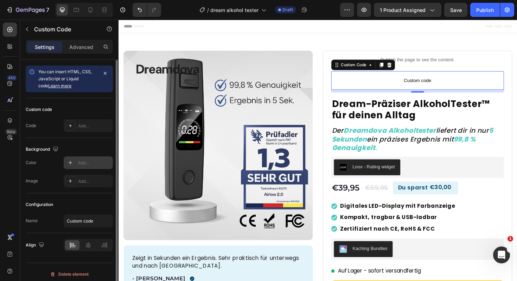
click at [92, 160] on div "Add..." at bounding box center [94, 163] width 33 height 6
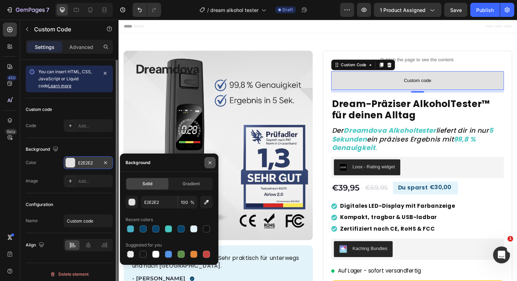
click at [208, 163] on icon "button" at bounding box center [210, 163] width 6 height 6
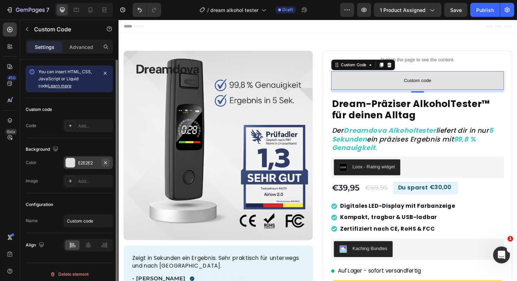
click at [108, 164] on button "button" at bounding box center [105, 162] width 8 height 8
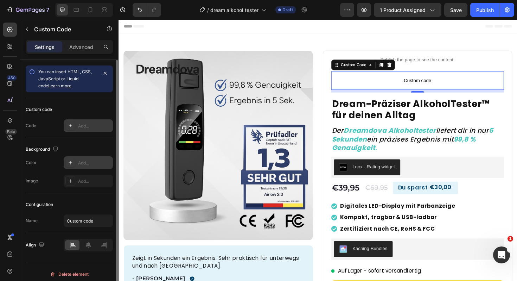
click at [89, 123] on div "Add..." at bounding box center [94, 126] width 33 height 6
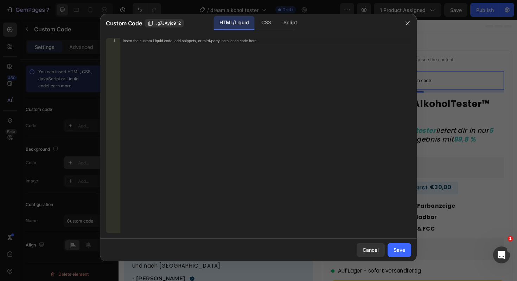
click at [187, 56] on div "Insert the custom Liquid code, add snippets, or third-party installation code h…" at bounding box center [265, 141] width 291 height 206
paste textarea "</html>"
type textarea "</html>"
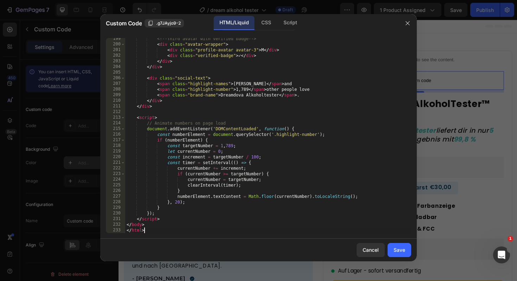
scroll to position [1117, 0]
click at [397, 251] on div "Save" at bounding box center [400, 249] width 12 height 7
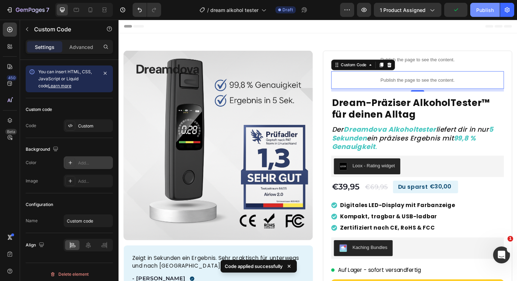
click at [489, 12] on div "Publish" at bounding box center [486, 9] width 18 height 7
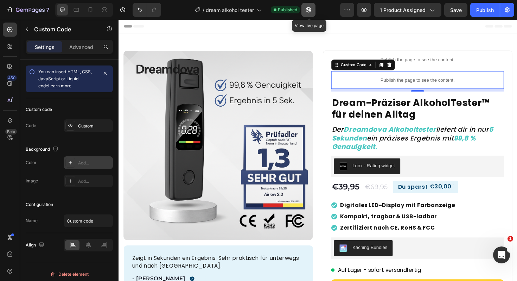
click at [311, 10] on icon "button" at bounding box center [308, 9] width 7 height 7
click at [404, 67] on icon at bounding box center [405, 67] width 5 height 5
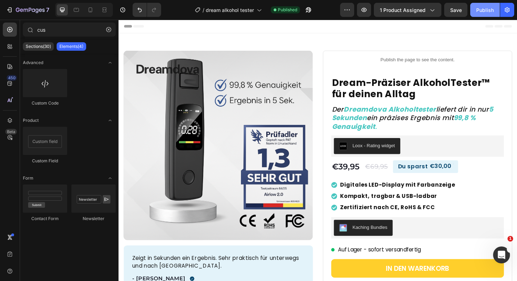
click at [483, 10] on div "Publish" at bounding box center [486, 9] width 18 height 7
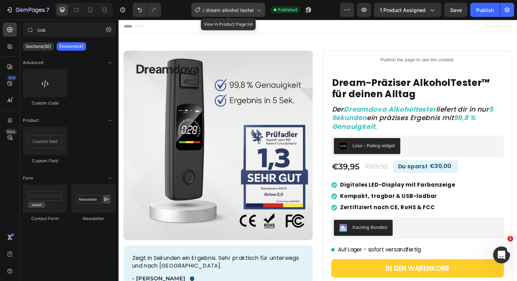
click at [248, 10] on span "dream alkohol tester" at bounding box center [230, 9] width 48 height 7
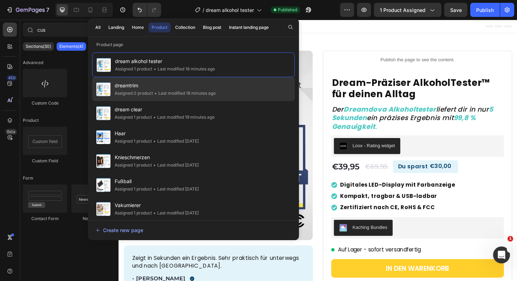
click at [210, 84] on span "dreamtrim" at bounding box center [165, 85] width 101 height 8
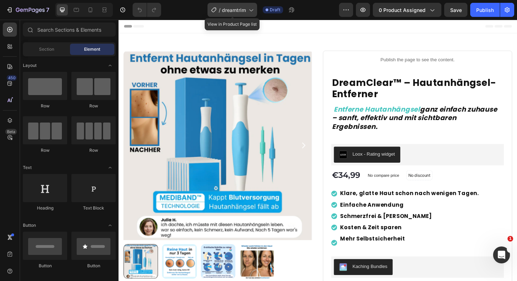
click at [248, 13] on div "/ dreamtrim" at bounding box center [233, 10] width 50 height 14
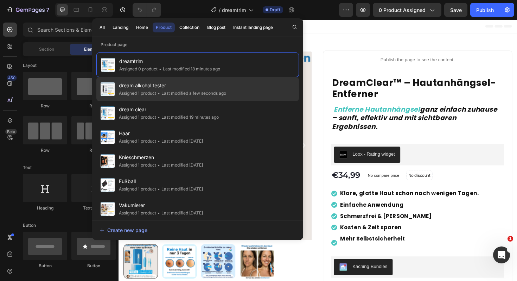
click at [238, 79] on div "dream alkohol tester Assigned 1 product • Last modified a few seconds ago" at bounding box center [197, 89] width 203 height 24
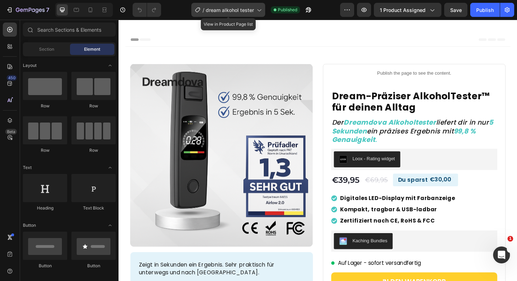
click at [246, 10] on span "dream alkohol tester" at bounding box center [230, 9] width 48 height 7
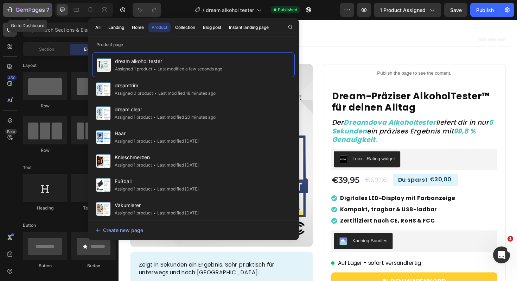
click at [11, 9] on icon "button" at bounding box center [10, 9] width 3 height 5
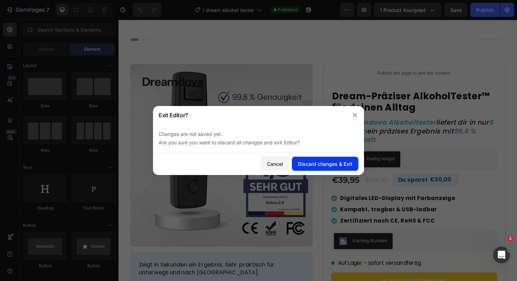
click at [332, 165] on div "Discard changes & Exit" at bounding box center [325, 163] width 55 height 7
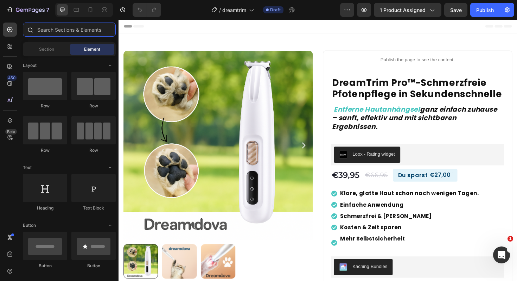
click at [67, 34] on input "text" at bounding box center [69, 30] width 93 height 14
type input "c"
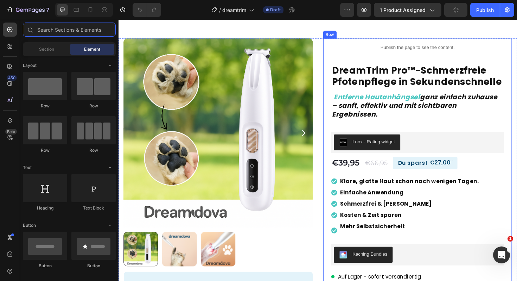
scroll to position [12, 0]
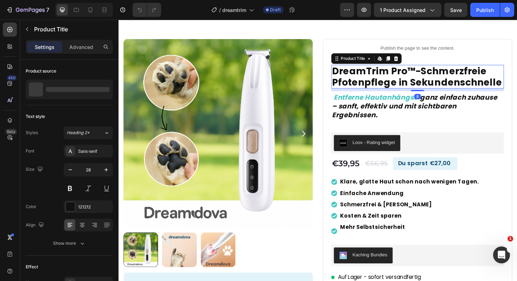
click at [365, 76] on h1 "DreamTrim Pro™-Schmerzfreie Pfotenpflege in Sekundenschnelle" at bounding box center [435, 80] width 183 height 25
click at [381, 84] on h1 "DreamTrim Pro™-Schmerzfreie Pfotenpflege in Sekundenschnelle" at bounding box center [435, 80] width 183 height 25
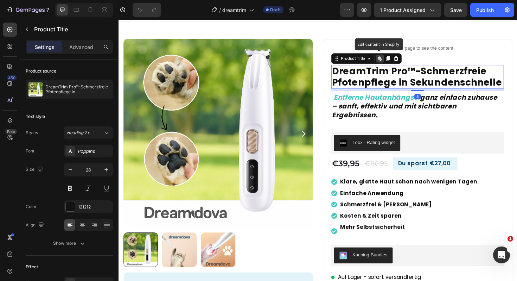
click at [381, 84] on h1 "DreamTrim Pro™-Schmerzfreie Pfotenpflege in Sekundenschnelle" at bounding box center [435, 80] width 183 height 25
click at [378, 79] on h1 "DreamTrim Pro™-Schmerzfreie Pfotenpflege in Sekundenschnelle" at bounding box center [435, 80] width 183 height 25
click at [361, 76] on h1 "DreamTrim Pro™-Schmerzfreie Pfotenpflege in Sekundenschnelle" at bounding box center [435, 80] width 183 height 25
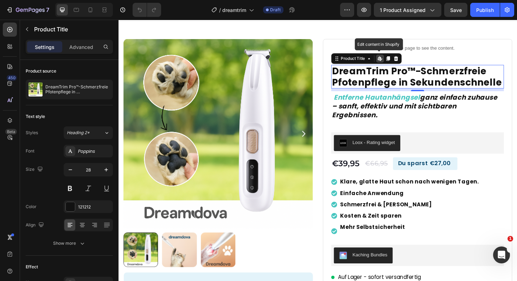
click at [361, 76] on h1 "DreamTrim Pro™-Schmerzfreie Pfotenpflege in Sekundenschnelle" at bounding box center [435, 80] width 183 height 25
click at [486, 81] on h1 "DreamTrim Pro™-Schmerzfreie Pfotenpflege in Sekundenschnelle" at bounding box center [435, 80] width 183 height 25
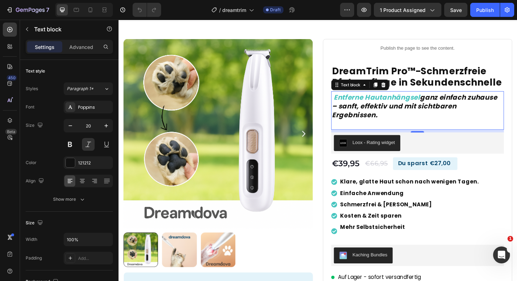
click at [425, 107] on strong "ganz einfach zuhause – sanft, effektiv und mit sichtbaren Ergebnissen." at bounding box center [432, 111] width 175 height 28
click at [392, 109] on strong "ganz einfach zuhause – sanft, effektiv und mit sichtbaren Ergebnissen." at bounding box center [432, 111] width 175 height 28
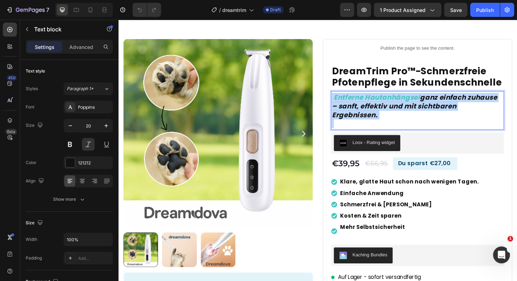
click at [392, 109] on strong "ganz einfach zuhause – sanft, effektiv und mit sichtbaren Ergebnissen." at bounding box center [432, 111] width 175 height 28
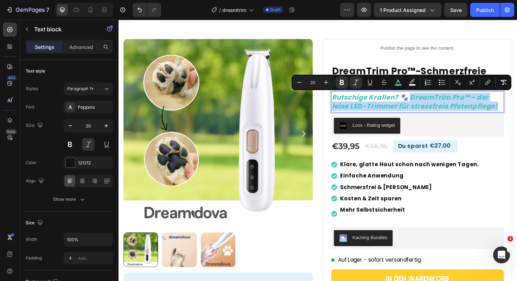
drag, startPoint x: 522, startPoint y: 113, endPoint x: 428, endPoint y: 103, distance: 95.2
click at [428, 103] on p "Rutschige Krallen? 🐾 DreamTrim Pro™– der leise LED-Trimmer für stressfreie Pfot…" at bounding box center [436, 106] width 182 height 18
click at [401, 84] on icon "Editor contextual toolbar" at bounding box center [398, 82] width 7 height 7
type input "48C6C0"
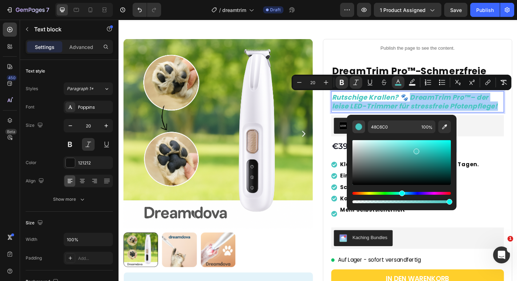
click at [359, 130] on div "Editor contextual toolbar" at bounding box center [358, 126] width 7 height 7
click at [353, 127] on button "Editor contextual toolbar" at bounding box center [359, 126] width 13 height 13
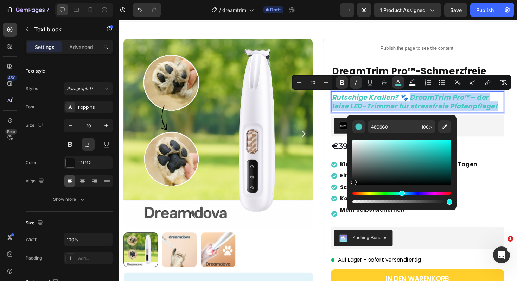
type input "141414"
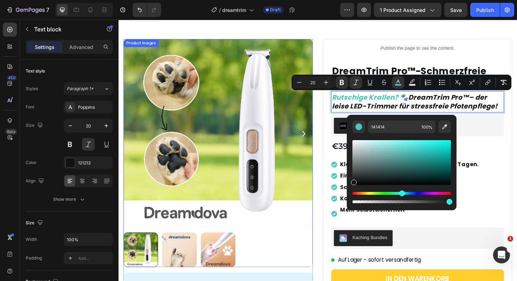
drag, startPoint x: 516, startPoint y: 199, endPoint x: 319, endPoint y: 206, distance: 197.2
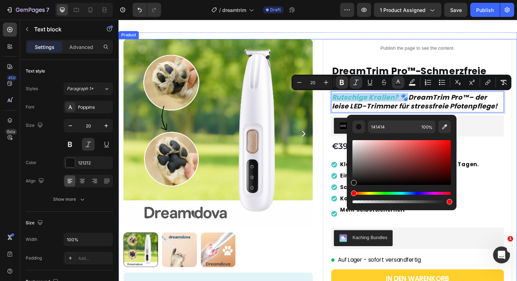
click at [517, 183] on div "Product Images Nach 5 Tagen war mein Hautanhängsel weg – ohne Schmerzen. Bin be…" at bounding box center [330, 226] width 422 height 372
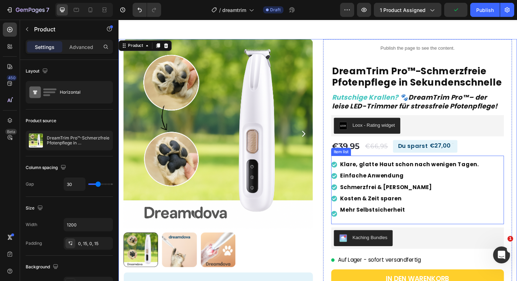
click at [401, 175] on strong "Klare, glatte Haut schon nach wenigen Tagen." at bounding box center [426, 173] width 147 height 8
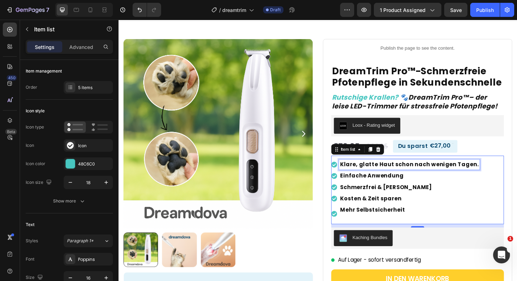
click at [396, 172] on strong "Klare, glatte Haut schon nach wenigen Tagen." at bounding box center [426, 173] width 147 height 8
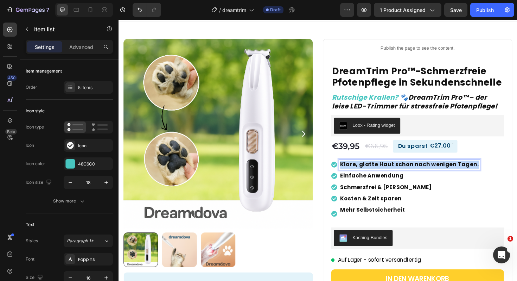
click at [396, 172] on strong "Klare, glatte Haut schon nach wenigen Tagen." at bounding box center [426, 173] width 147 height 8
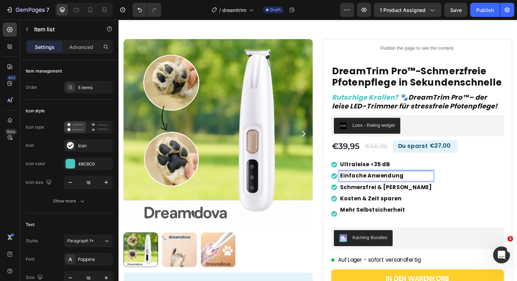
click at [383, 187] on strong "Einfache Anwendung" at bounding box center [386, 185] width 67 height 8
click at [398, 200] on strong "Schmerzfrei & schonend" at bounding box center [401, 197] width 97 height 8
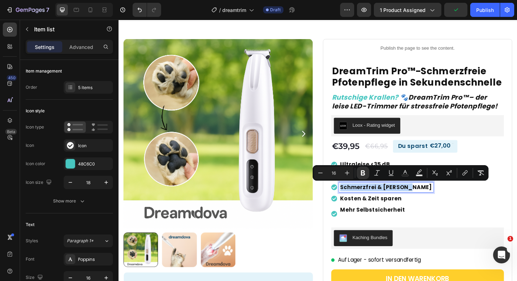
click at [398, 200] on strong "Schmerzfrei & schonend" at bounding box center [401, 197] width 97 height 8
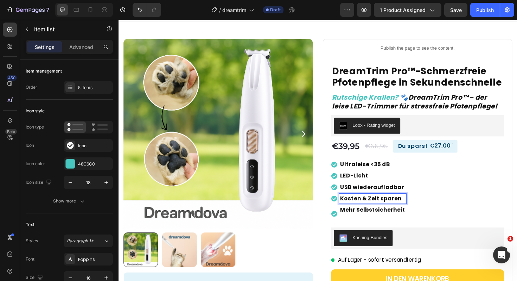
click at [382, 206] on strong "Kosten & Zeit sparen" at bounding box center [385, 209] width 65 height 8
click at [392, 219] on strong "Mehr Selbstsicherheit" at bounding box center [387, 221] width 69 height 8
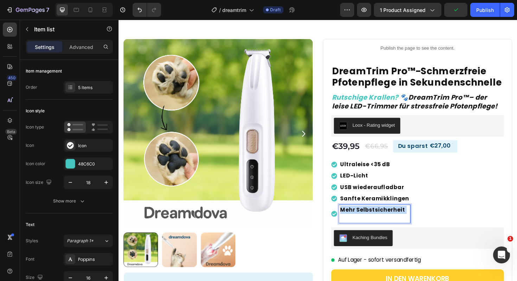
click at [392, 219] on strong "Mehr Selbstsicherheit" at bounding box center [387, 221] width 69 height 8
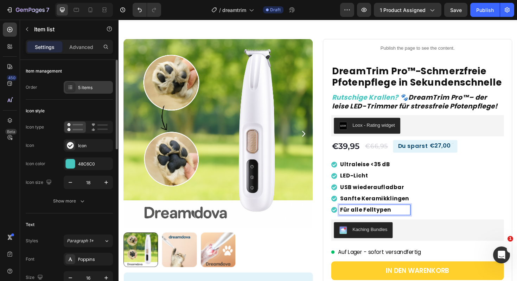
click at [89, 88] on div "5 items" at bounding box center [94, 87] width 33 height 6
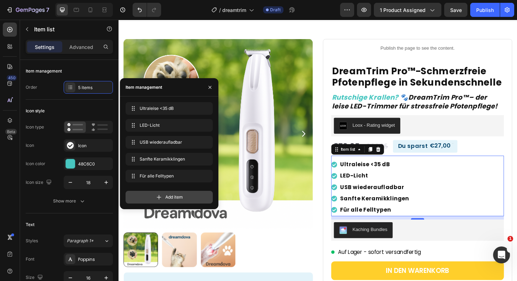
click at [169, 193] on div "Add item" at bounding box center [169, 197] width 87 height 13
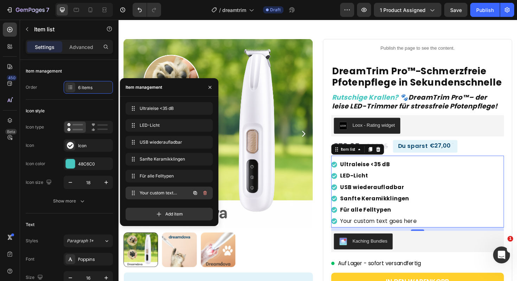
click at [166, 194] on span "Your custom text goes here" at bounding box center [160, 193] width 40 height 6
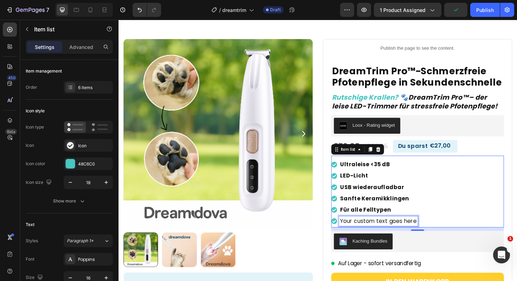
click at [407, 229] on div "Your custom text goes here" at bounding box center [393, 233] width 83 height 11
click at [407, 229] on p "Your custom text goes here" at bounding box center [393, 233] width 81 height 8
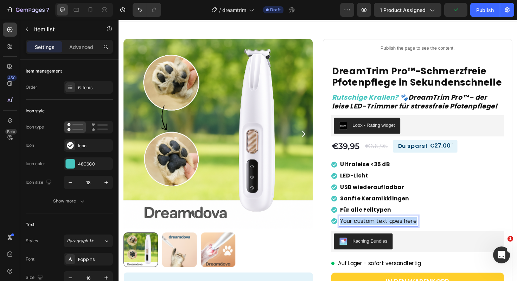
click at [407, 229] on p "Your custom text goes here" at bounding box center [393, 233] width 81 height 8
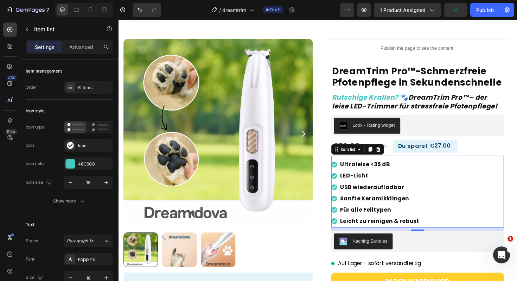
click at [473, 217] on div "Ultraleise <35 dB LED-Licht USB wiederaufladbar Sanfte Keramikklingen Für alle …" at bounding box center [435, 202] width 183 height 76
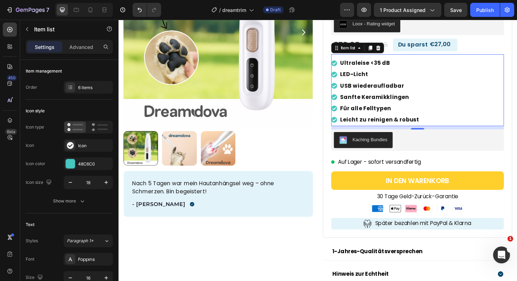
scroll to position [119, 0]
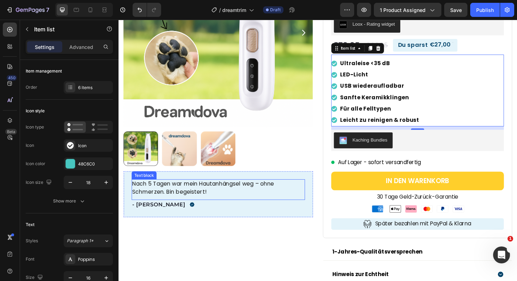
click at [184, 193] on p "Nach 5 Tagen war mein Hautanhängsel weg – ohne Schmerzen. Bin begeistert!" at bounding box center [224, 197] width 182 height 17
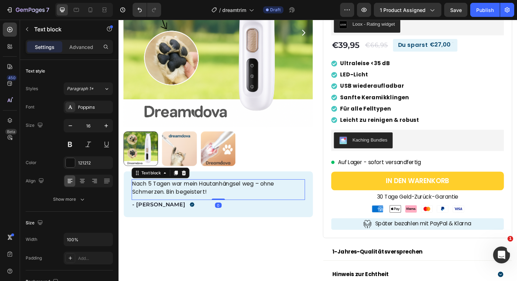
click at [184, 193] on p "Nach 5 Tagen war mein Hautanhängsel weg – ohne Schmerzen. Bin begeistert!" at bounding box center [224, 197] width 182 height 17
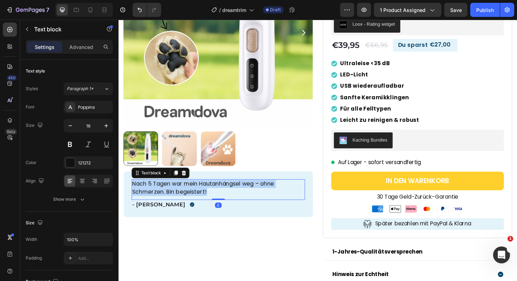
click at [184, 193] on p "Nach 5 Tagen war mein Hautanhängsel weg – ohne Schmerzen. Bin begeistert!" at bounding box center [224, 197] width 182 height 17
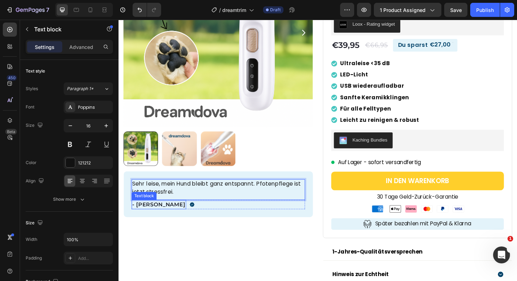
click at [150, 219] on p "- Miriam B." at bounding box center [161, 215] width 56 height 8
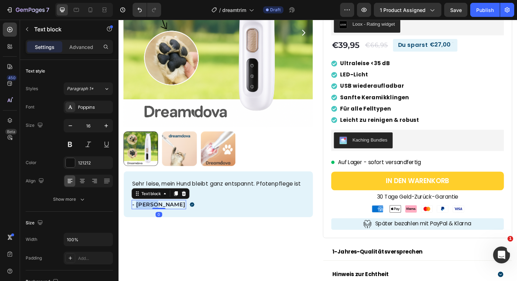
click at [150, 219] on p "- Miriam B." at bounding box center [161, 215] width 56 height 8
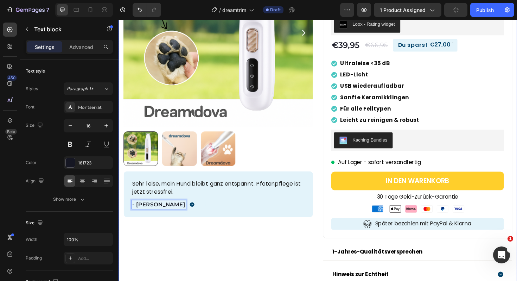
click at [273, 269] on div "Product Images Sehr leise, mein Hund bleibt ganz entspannt. Pfotenpflege ist je…" at bounding box center [224, 128] width 201 height 390
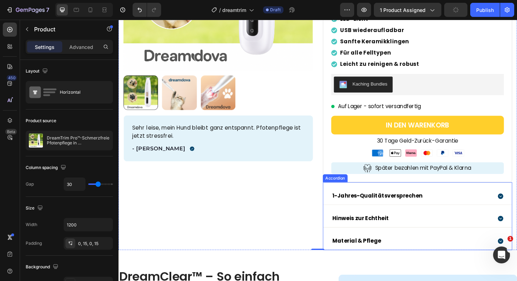
scroll to position [179, 0]
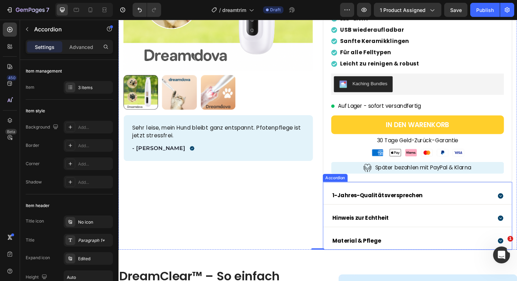
click at [455, 206] on div "1-Jahres-Qualitätsversprechen" at bounding box center [429, 206] width 170 height 12
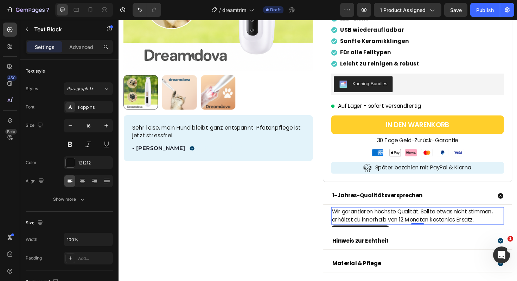
click at [397, 227] on p "Wir garantieren höchste Qualität. Sollte etwas nicht stimmen, erhältst du inner…" at bounding box center [436, 227] width 182 height 17
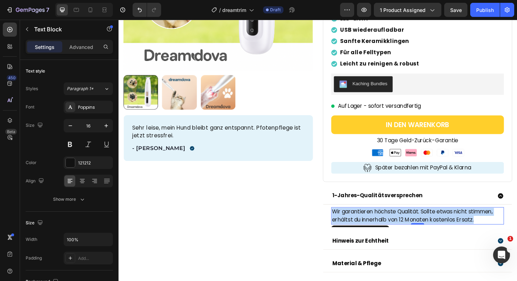
click at [397, 227] on p "Wir garantieren höchste Qualität. Sollte etwas nicht stimmen, erhältst du inner…" at bounding box center [436, 227] width 182 height 17
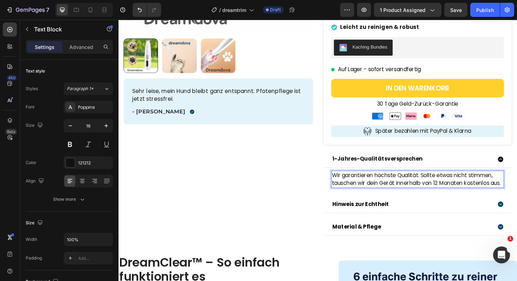
scroll to position [218, 0]
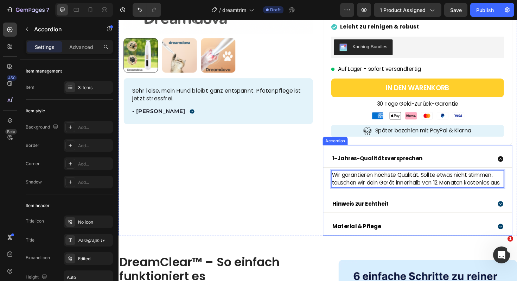
click at [422, 215] on div "Hinweis zur Echtheit" at bounding box center [429, 215] width 170 height 12
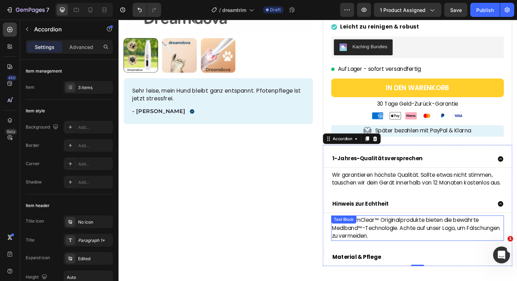
click at [414, 240] on p "Nur DreamClear™ Originalprodukte bieten die bewährte Mediband™-Technologie. Ach…" at bounding box center [436, 240] width 182 height 25
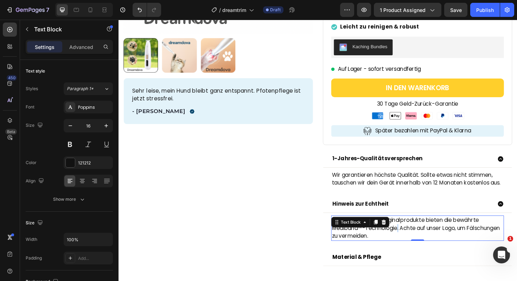
click at [414, 240] on p "Nur DreamClear™ Originalprodukte bieten die bewährte Mediband™-Technologie. Ach…" at bounding box center [436, 240] width 182 height 25
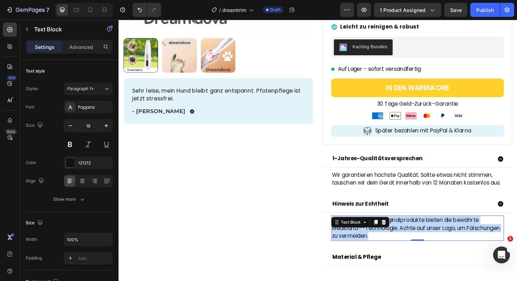
click at [414, 240] on p "Nur DreamClear™ Originalprodukte bieten die bewährte Mediband™-Technologie. Ach…" at bounding box center [436, 240] width 182 height 25
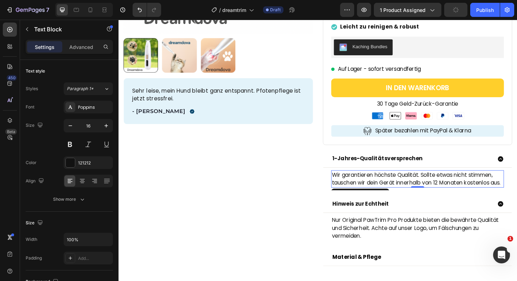
click at [419, 193] on p "Wir garantieren höchste Qualität. Sollte etwas nicht stimmen, tauschen wir dein…" at bounding box center [436, 188] width 182 height 17
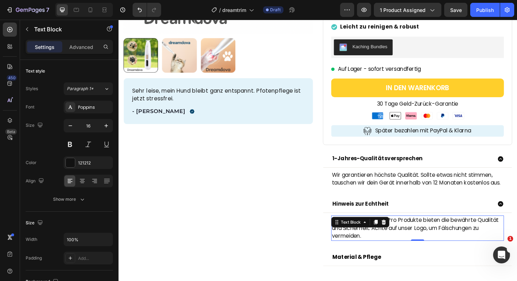
click at [409, 235] on p "Nur Original PawTrim Pro Produkte bieten die bewährte Qualität und Sicherheit. …" at bounding box center [436, 240] width 182 height 25
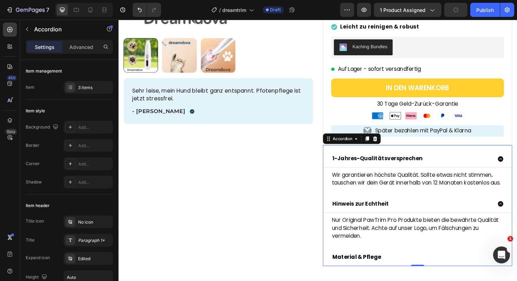
click at [412, 270] on div "Material & Pflege" at bounding box center [429, 271] width 170 height 12
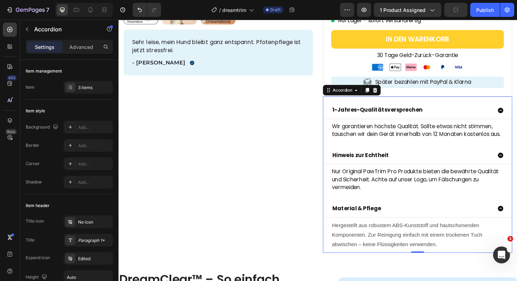
scroll to position [296, 0]
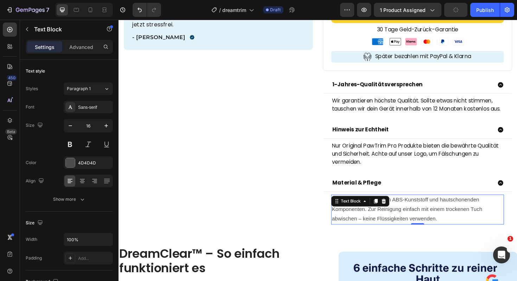
click at [395, 213] on div "Hergestellt aus robustem ABS-Kunststoff und hautschonenden Komponenten. Zur Rei…" at bounding box center [435, 221] width 183 height 32
click at [395, 213] on div at bounding box center [399, 212] width 8 height 8
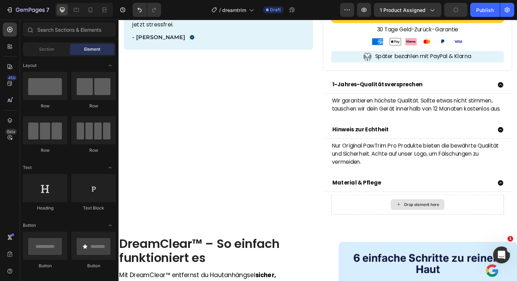
click at [395, 213] on div "Drop element here" at bounding box center [435, 215] width 183 height 21
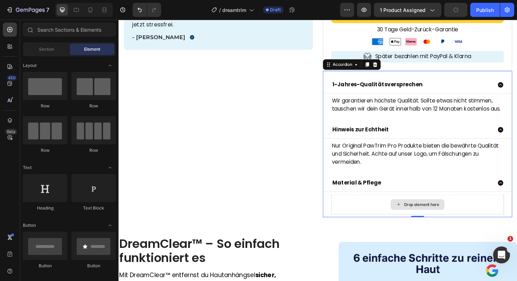
click at [439, 219] on div "Drop element here" at bounding box center [435, 215] width 57 height 11
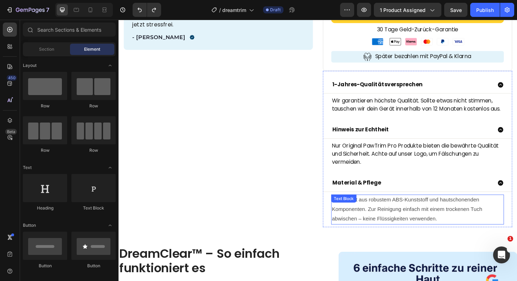
click at [414, 219] on p "Hergestellt aus robustem ABS-Kunststoff und hautschonenden Komponenten. Zur Rei…" at bounding box center [436, 221] width 182 height 30
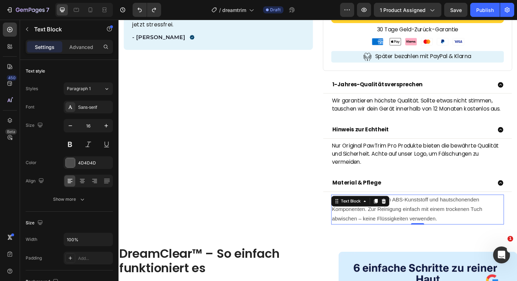
click at [414, 219] on p "Hergestellt aus robustem ABS-Kunststoff und hautschonenden Komponenten. Zur Rei…" at bounding box center [436, 221] width 182 height 30
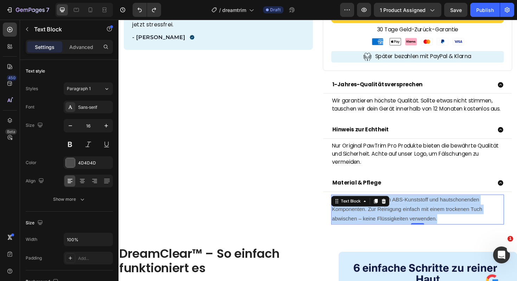
click at [414, 219] on p "Hergestellt aus robustem ABS-Kunststoff und hautschonenden Komponenten. Zur Rei…" at bounding box center [436, 221] width 182 height 30
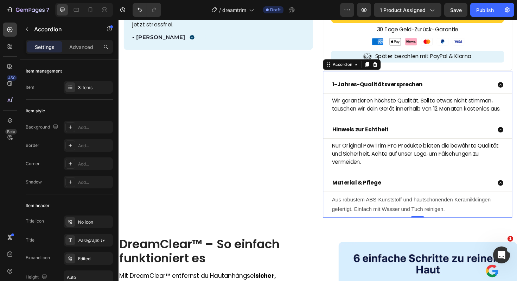
click at [517, 81] on div "1-Jahres-Qualitätsversprechen" at bounding box center [435, 89] width 200 height 18
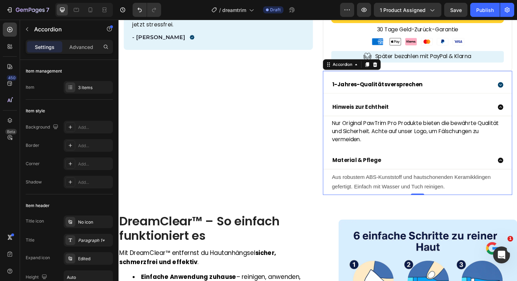
click at [517, 110] on icon at bounding box center [524, 112] width 6 height 6
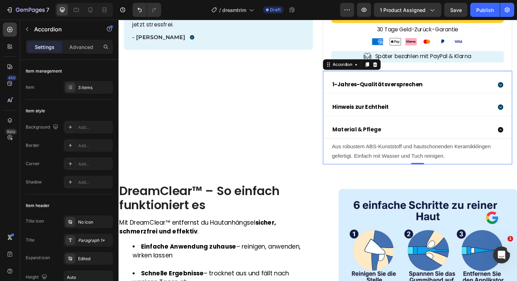
click at [517, 139] on icon at bounding box center [523, 136] width 7 height 7
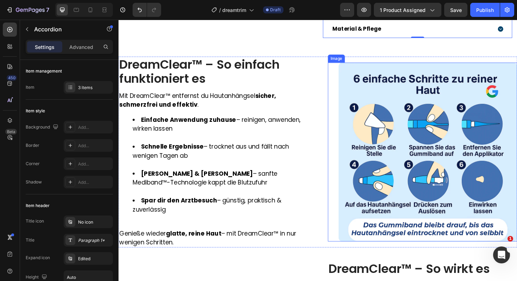
scroll to position [404, 0]
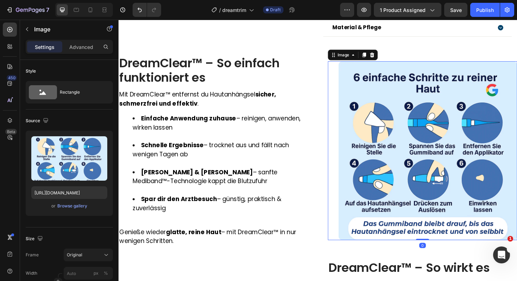
click at [397, 185] on img at bounding box center [446, 158] width 189 height 189
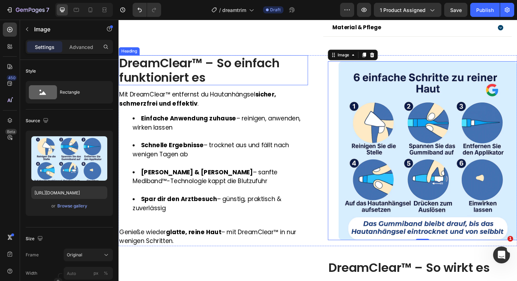
click at [184, 76] on h2 "DreamClear™ – So einfach funktioniert es" at bounding box center [219, 73] width 201 height 32
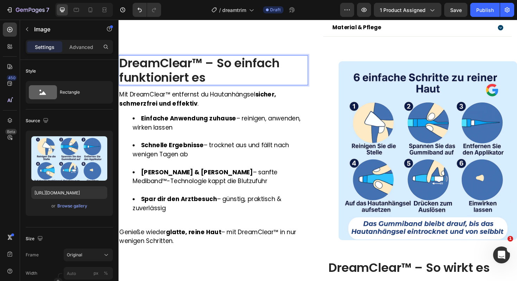
click at [184, 76] on h2 "DreamClear™ – So einfach funktioniert es" at bounding box center [219, 73] width 201 height 32
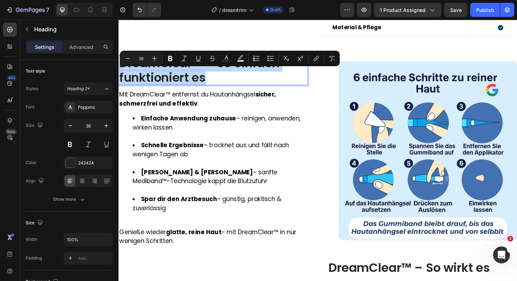
click at [184, 76] on p "DreamClear™ – So einfach funktioniert es" at bounding box center [218, 73] width 199 height 30
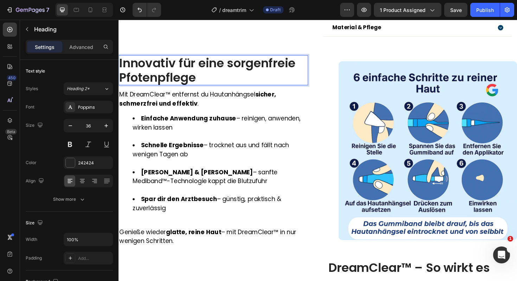
scroll to position [0, 0]
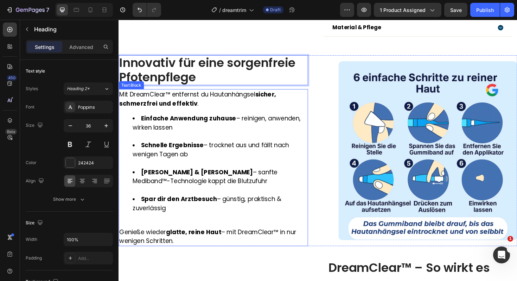
click at [176, 223] on li "Spar dir den Arztbesuch – günstig, praktisch & zuverlässig" at bounding box center [225, 219] width 185 height 29
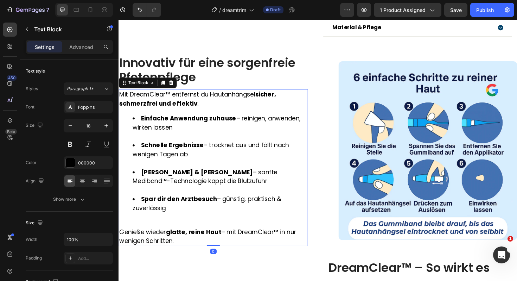
click at [176, 223] on li "Spar dir den Arztbesuch – günstig, praktisch & zuverlässig" at bounding box center [225, 219] width 185 height 29
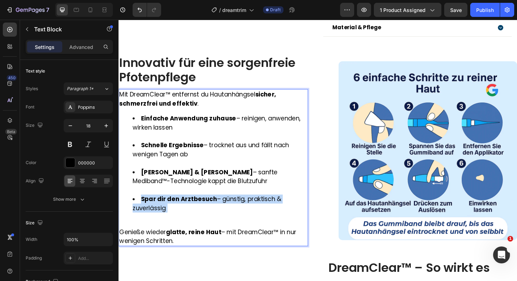
click at [176, 223] on li "Spar dir den Arztbesuch – günstig, praktisch & zuverlässig" at bounding box center [225, 219] width 185 height 29
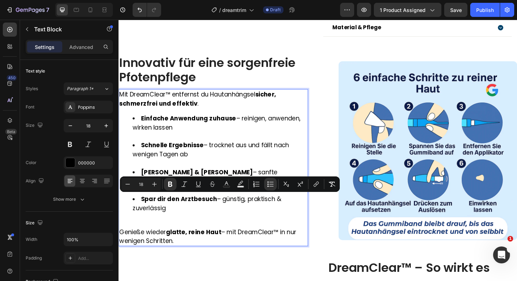
click at [188, 253] on p "Genieße wieder glatte, reine Haut – mit DreamClear™ in nur wenigen Schritten." at bounding box center [218, 249] width 199 height 19
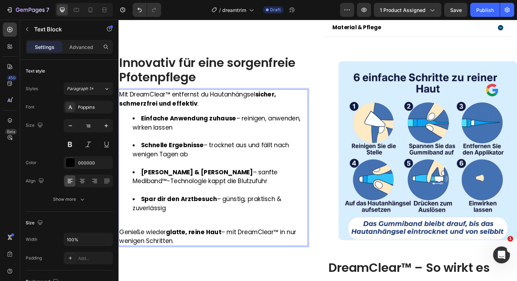
drag, startPoint x: 187, startPoint y: 253, endPoint x: 122, endPoint y: 99, distance: 167.2
click at [121, 99] on div "Mit DreamClear™ entfernst du Hautanhängsel sicher, schmerzfrei und effektiv . E…" at bounding box center [219, 176] width 201 height 166
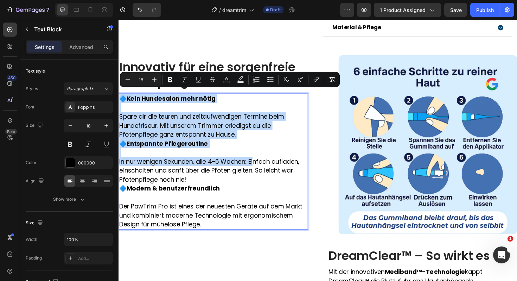
scroll to position [409, 0]
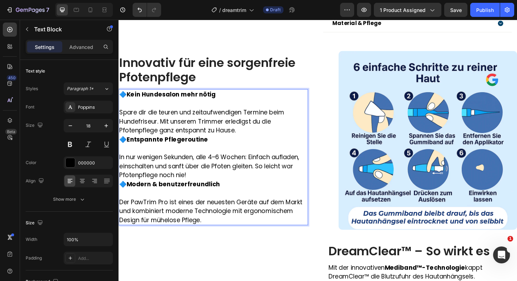
click at [126, 145] on p "🔷 Entspannte Pflegeroutine In nur wenigen Sekunden, alle 4–6 Wochen: Einfach au…" at bounding box center [218, 165] width 199 height 48
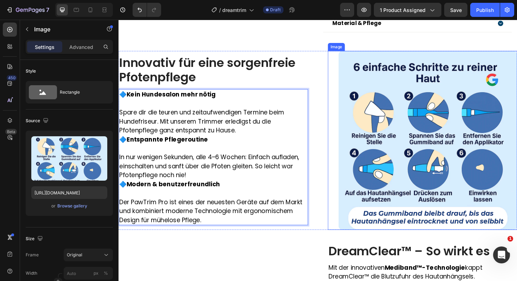
click at [392, 127] on img at bounding box center [446, 147] width 189 height 189
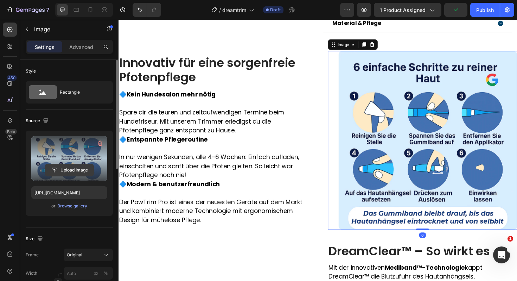
click at [81, 165] on input "file" at bounding box center [69, 170] width 49 height 12
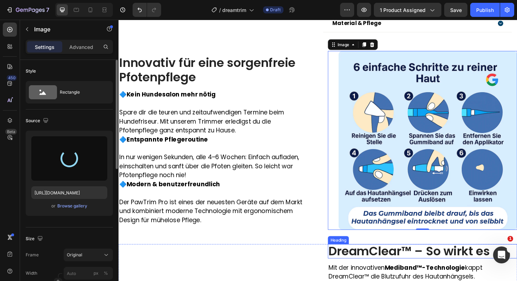
type input "https://cdn.shopify.com/s/files/1/0924/8247/0272/files/gempages_583504804349739…"
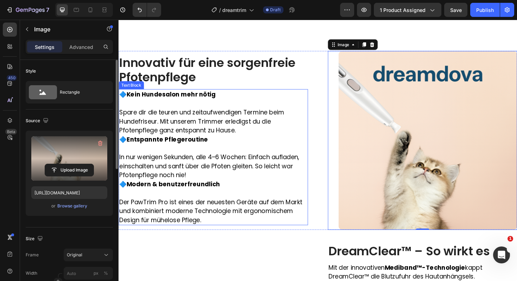
scroll to position [511, 0]
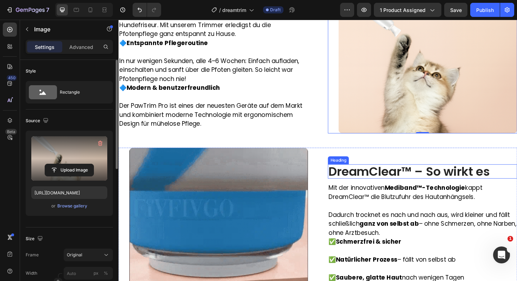
click at [386, 182] on h2 "DreamClear™ – So wirkt es" at bounding box center [440, 180] width 201 height 15
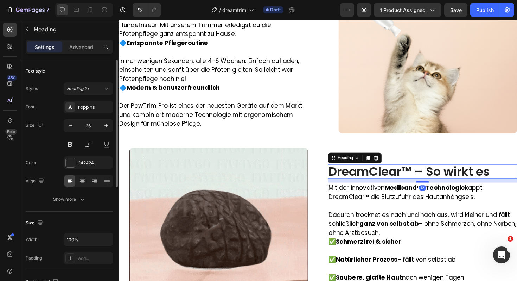
click at [386, 182] on h2 "DreamClear™ – So wirkt es" at bounding box center [440, 180] width 201 height 15
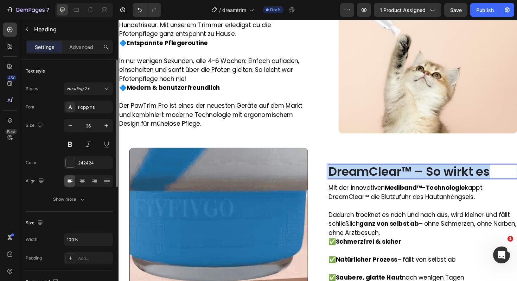
click at [386, 182] on p "DreamClear™ – So wirkt es" at bounding box center [440, 181] width 199 height 14
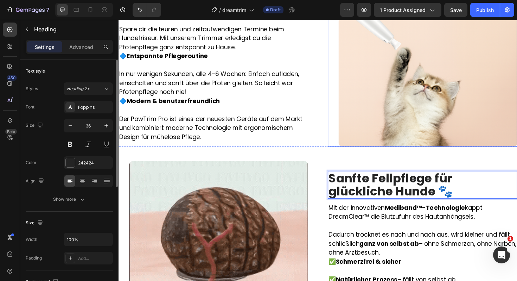
scroll to position [504, 0]
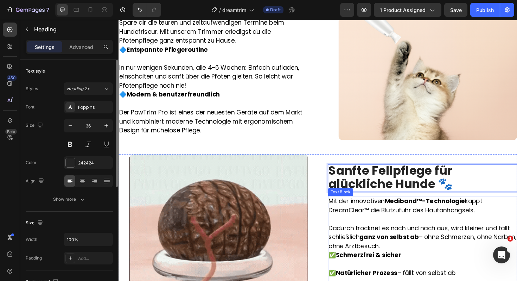
click at [382, 266] on strong "Schmerzfrei & sicher" at bounding box center [383, 268] width 69 height 9
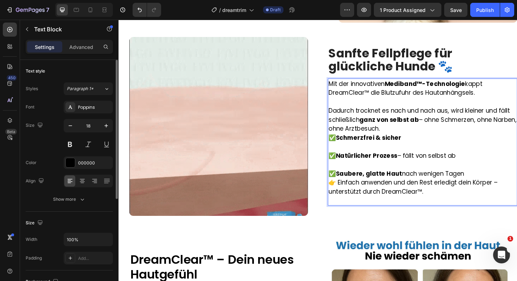
scroll to position [618, 0]
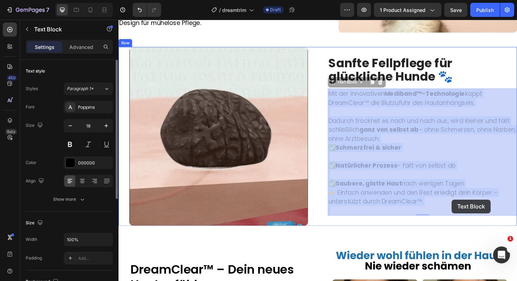
drag, startPoint x: 341, startPoint y: 86, endPoint x: 472, endPoint y: 210, distance: 180.2
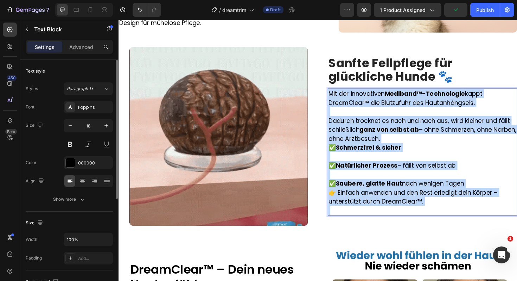
drag, startPoint x: 342, startPoint y: 97, endPoint x: 483, endPoint y: 224, distance: 189.4
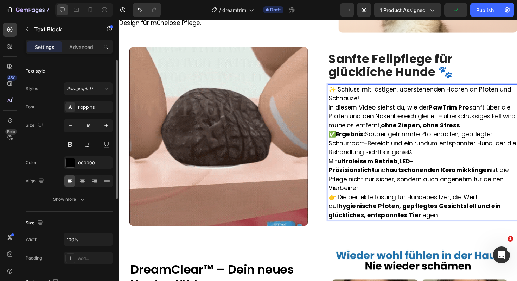
click at [377, 106] on p "✨ Schluss mit lästigen, überstehenden Haaren an Pfoten und Schnauze!" at bounding box center [440, 98] width 199 height 19
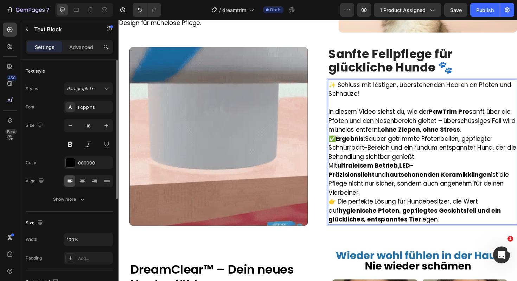
click at [503, 141] on p "In diesem Video siehst du, wie der PawTrim Pro sanft über die Pfoten und den Na…" at bounding box center [440, 126] width 199 height 29
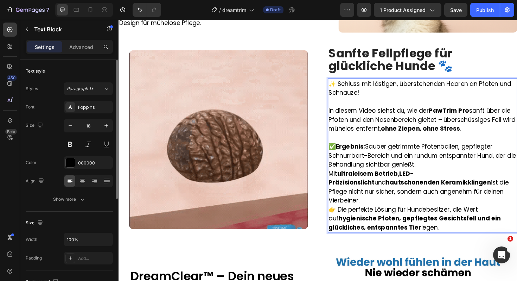
click at [496, 176] on p "✅ Ergebnis: Sauber getrimmte Pfotenballen, gepflegter Schnurrbart-Bereich und e…" at bounding box center [440, 163] width 199 height 29
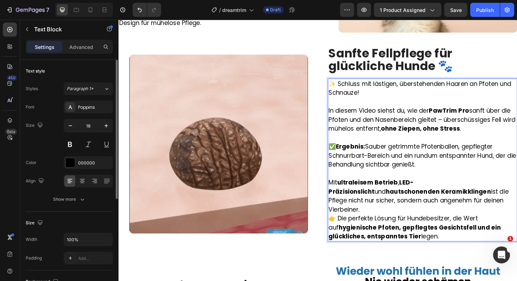
click at [517, 210] on p "Mit ultraleisem Betrieb , LED-Präzisionslicht und hautschonenden Keramikklingen…" at bounding box center [440, 206] width 199 height 38
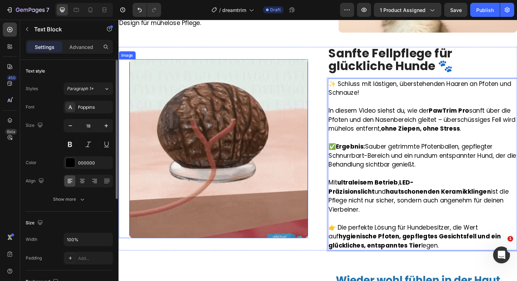
click at [281, 125] on img at bounding box center [224, 156] width 189 height 189
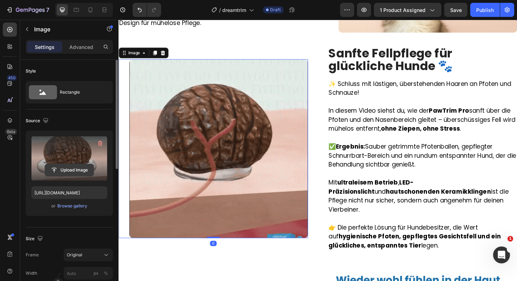
click at [83, 169] on input "file" at bounding box center [69, 170] width 49 height 12
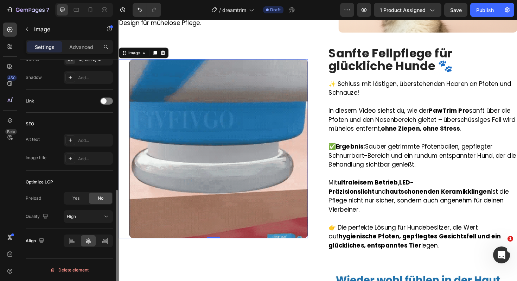
scroll to position [0, 0]
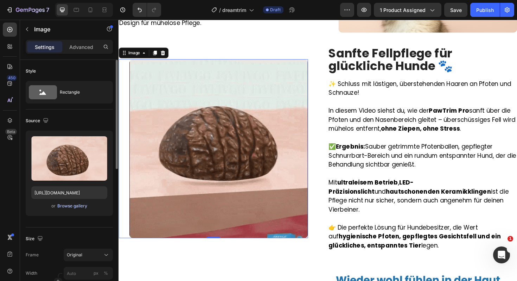
click at [71, 209] on div "Browse gallery" at bounding box center [72, 206] width 30 height 6
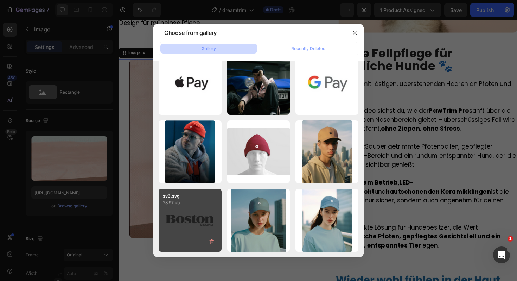
scroll to position [1316, 0]
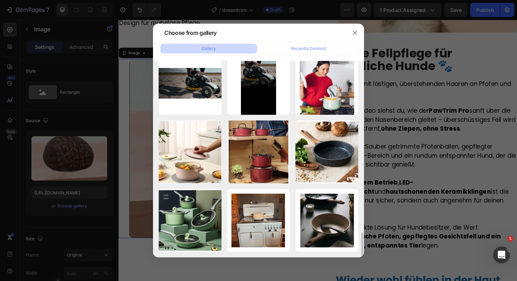
click at [82, 187] on div at bounding box center [258, 140] width 517 height 281
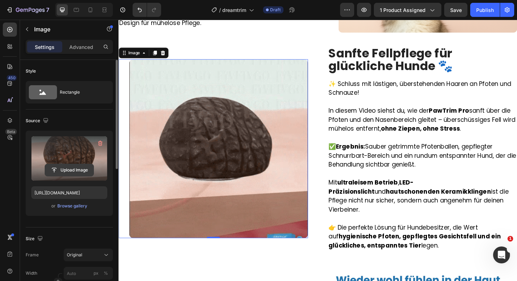
click at [74, 166] on input "file" at bounding box center [69, 170] width 49 height 12
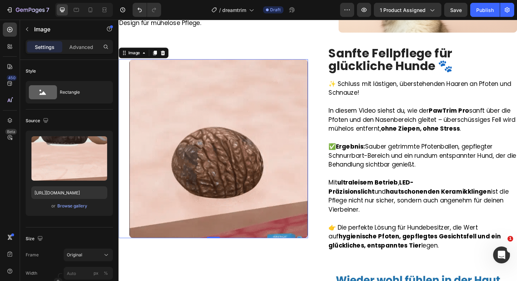
click at [187, 189] on img at bounding box center [224, 156] width 189 height 189
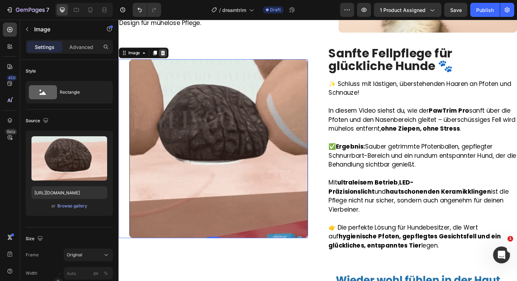
click at [168, 52] on icon at bounding box center [166, 55] width 6 height 6
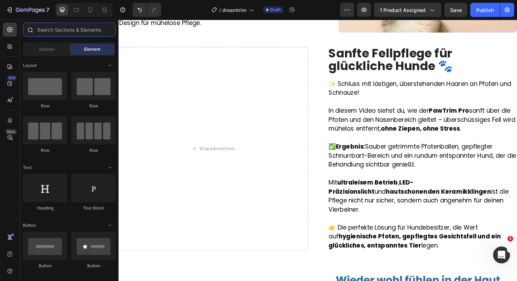
click at [81, 33] on input "text" at bounding box center [69, 30] width 93 height 14
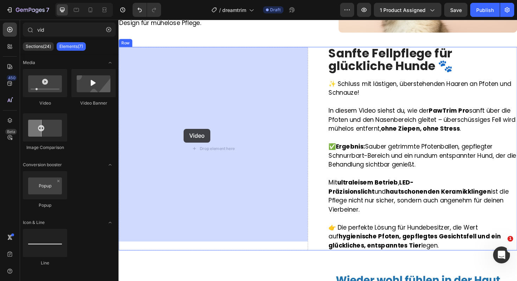
drag, startPoint x: 156, startPoint y: 107, endPoint x: 189, endPoint y: 137, distance: 44.6
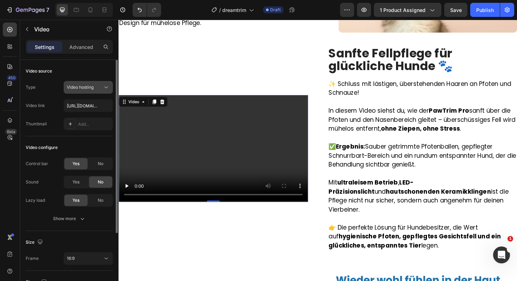
click at [88, 89] on span "Video hosting" at bounding box center [80, 86] width 27 height 5
click at [35, 172] on div "Control bar Yes No Sound Yes No Lazy load Yes No" at bounding box center [69, 181] width 87 height 49
click at [81, 107] on input "https://cdn.shopify.com/videos/c/o/v/2cd3deb506b54b009063f7270ab5cf2e.mp4" at bounding box center [88, 105] width 49 height 13
click at [45, 160] on div "Control bar" at bounding box center [37, 163] width 23 height 6
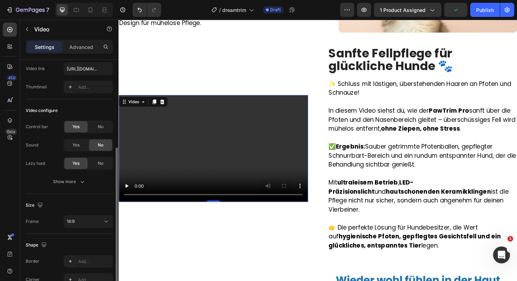
scroll to position [94, 0]
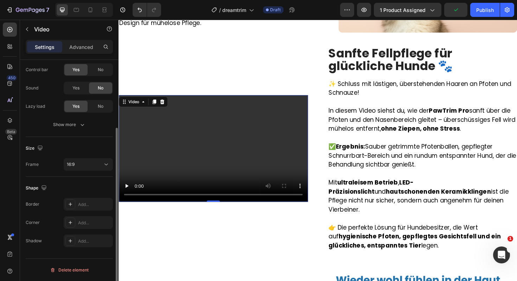
click at [81, 171] on div "Size Frame 16:9" at bounding box center [69, 157] width 87 height 40
click at [81, 167] on div "16:9" at bounding box center [85, 164] width 36 height 6
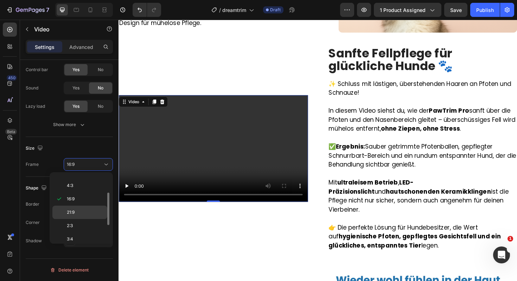
scroll to position [68, 0]
click at [86, 222] on p "9:16" at bounding box center [85, 221] width 37 height 6
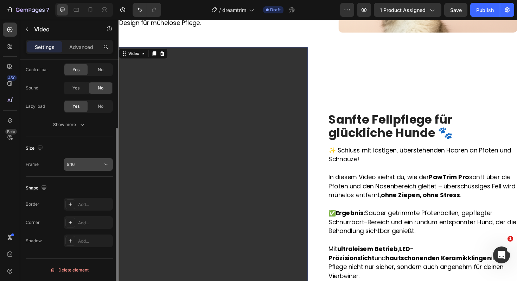
click at [94, 165] on div "9:16" at bounding box center [85, 164] width 36 height 6
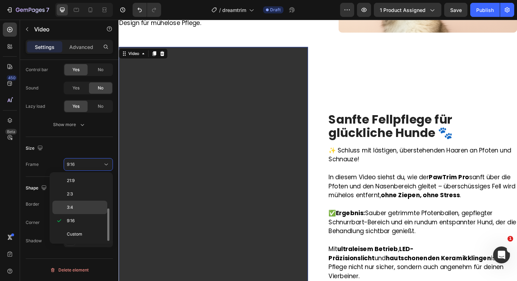
click at [90, 202] on div "3:4" at bounding box center [79, 207] width 55 height 13
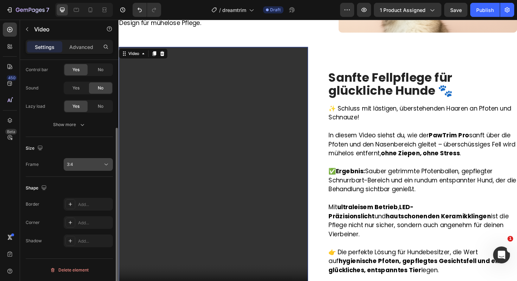
click at [99, 165] on div "3:4" at bounding box center [85, 164] width 36 height 6
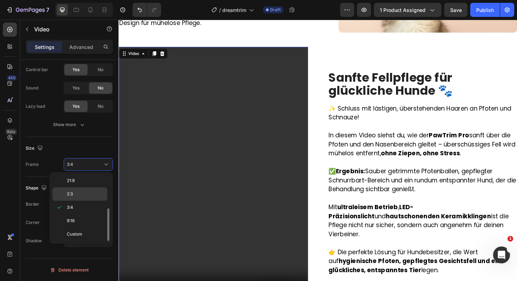
click at [89, 188] on div "2:3" at bounding box center [79, 193] width 55 height 13
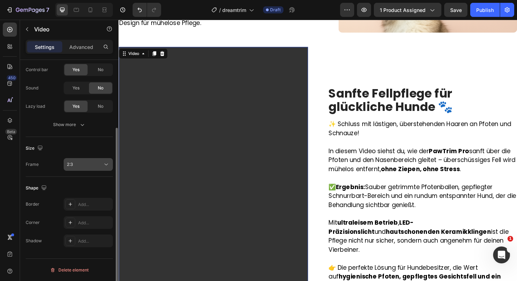
click at [97, 167] on div "2:3" at bounding box center [85, 164] width 36 height 6
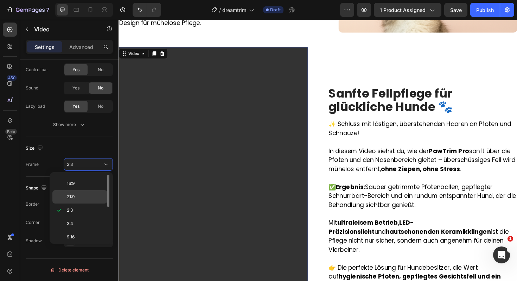
scroll to position [31, 0]
click at [94, 191] on p "4:3" at bounding box center [85, 190] width 37 height 6
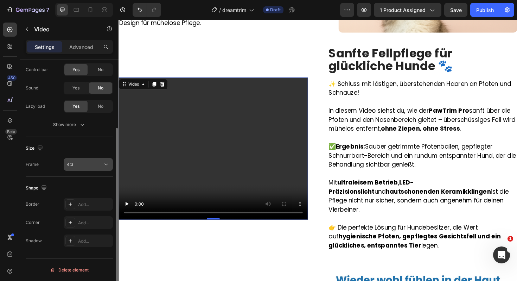
click at [99, 162] on div "4:3" at bounding box center [85, 164] width 36 height 6
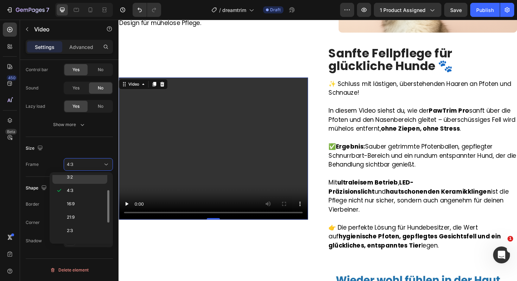
click at [95, 181] on div "3:2" at bounding box center [79, 176] width 55 height 13
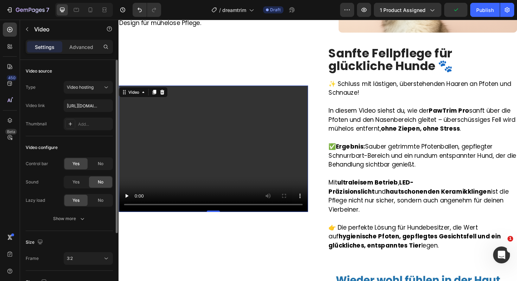
scroll to position [94, 0]
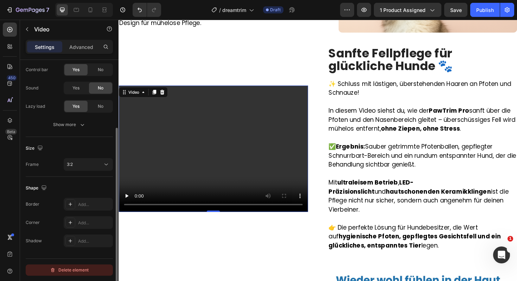
click at [67, 271] on div "Delete element" at bounding box center [69, 270] width 39 height 8
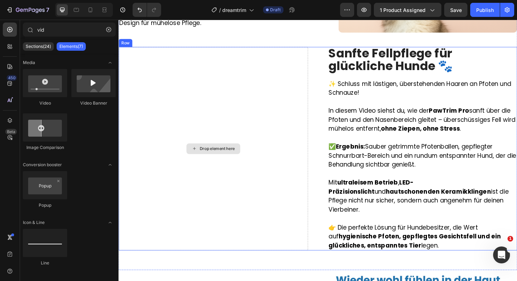
click at [203, 151] on div "Drop element here" at bounding box center [218, 156] width 57 height 11
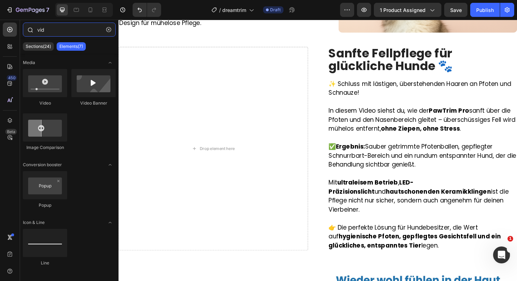
click at [57, 27] on input "vid" at bounding box center [69, 30] width 93 height 14
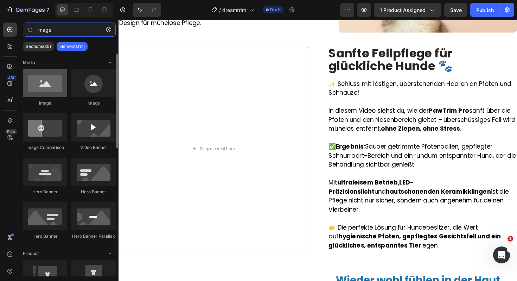
type input "image"
click at [53, 81] on div at bounding box center [45, 83] width 44 height 28
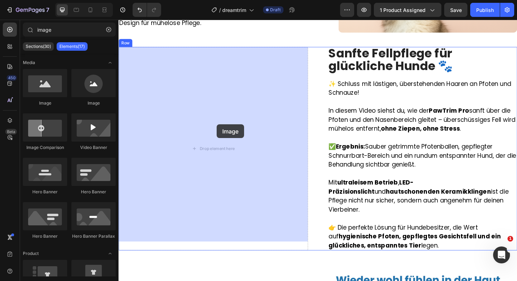
drag, startPoint x: 167, startPoint y: 108, endPoint x: 215, endPoint y: 130, distance: 53.1
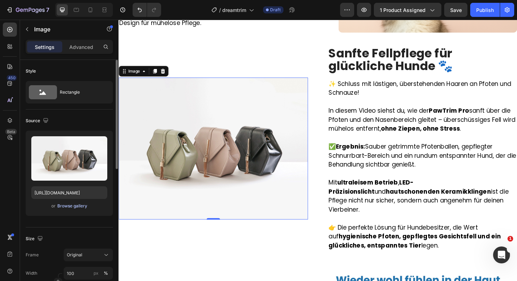
click at [81, 207] on div "Browse gallery" at bounding box center [72, 206] width 30 height 6
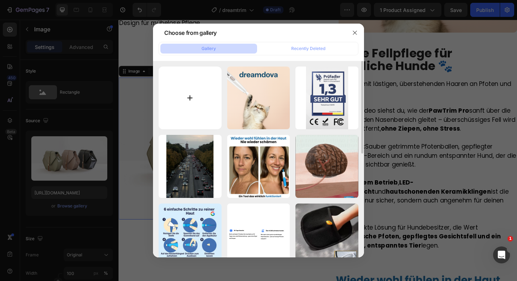
click at [190, 125] on input "file" at bounding box center [190, 98] width 63 height 63
type input "C:\fakepath\E16D5B4B-9CBE-402B-AFB3-1242596C5878.png"
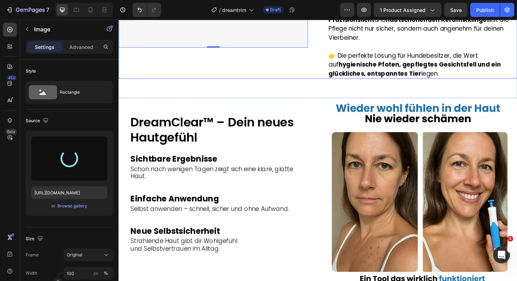
scroll to position [805, 0]
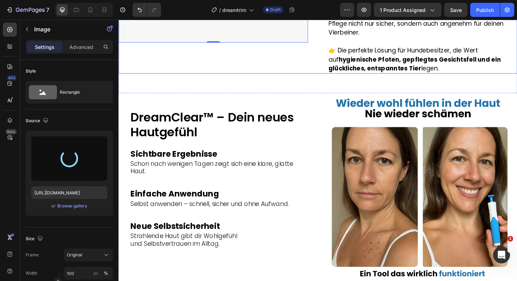
type input "https://cdn.shopify.com/s/files/1/0924/8247/0272/files/gempages_583504804349739…"
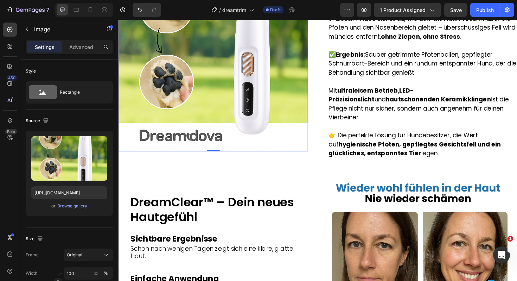
scroll to position [742, 0]
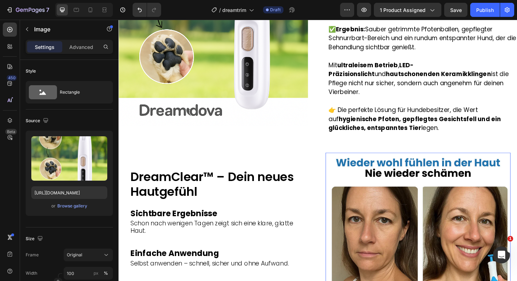
click at [431, 240] on img at bounding box center [436, 258] width 196 height 196
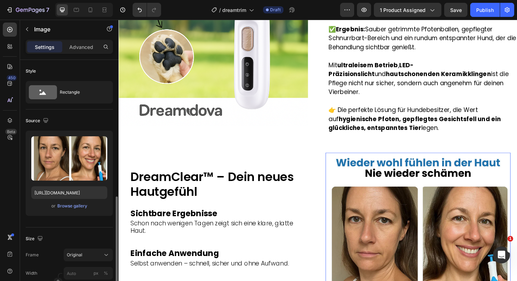
scroll to position [94, 0]
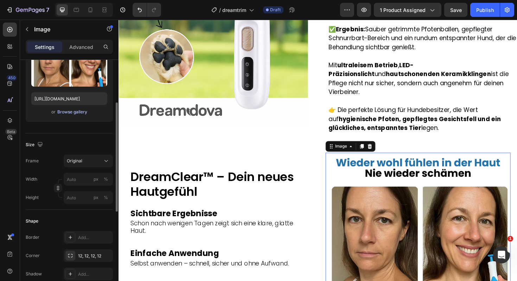
click at [75, 113] on div "Browse gallery" at bounding box center [72, 112] width 30 height 6
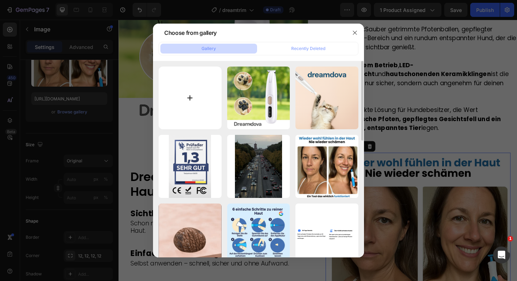
click at [192, 95] on input "file" at bounding box center [190, 98] width 63 height 63
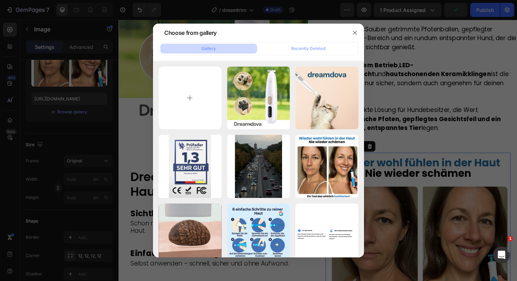
type input "C:\fakepath\92685932-f8e9-4f3d-bff9-404d42d221fc.png"
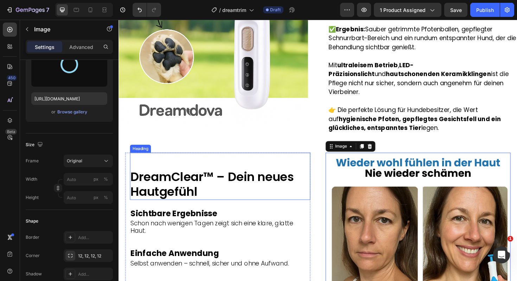
click at [183, 177] on h2 "DreamClear™ – Dein neues Hautgefühl" at bounding box center [220, 193] width 179 height 33
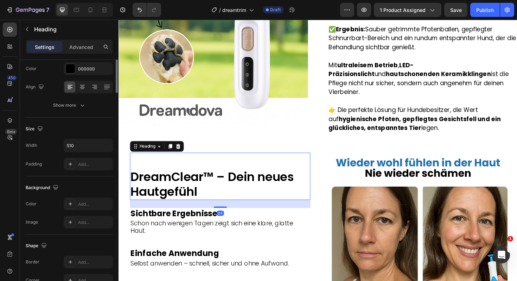
scroll to position [0, 0]
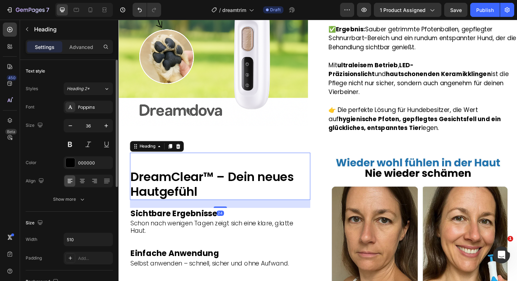
click at [183, 177] on h2 "DreamClear™ – Dein neues Hautgefühl" at bounding box center [220, 193] width 179 height 33
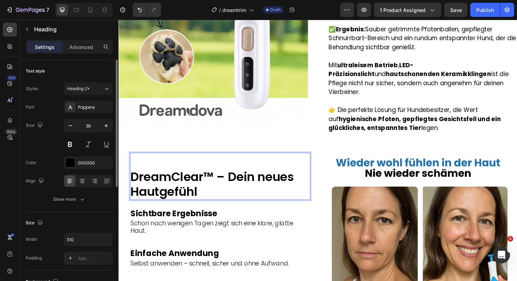
click at [183, 178] on p "DreamClear™ – Dein neues Hautgefühl" at bounding box center [220, 194] width 178 height 32
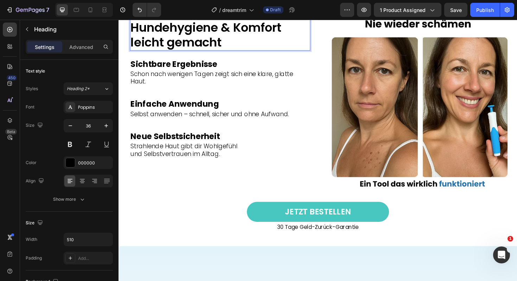
scroll to position [914, 0]
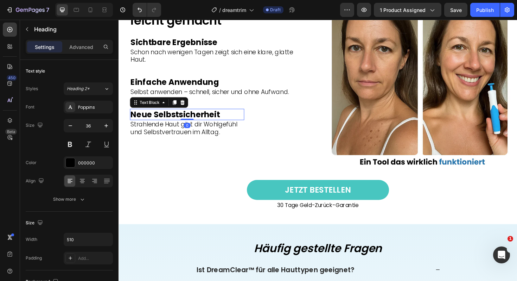
click at [215, 114] on strong "Neue Selbstsicherheit" at bounding box center [178, 120] width 95 height 12
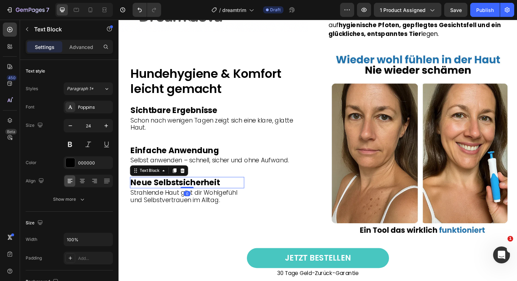
scroll to position [841, 0]
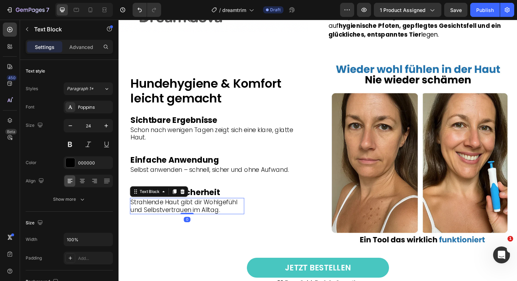
click at [238, 209] on p "Strahlende Haut gibt dir Wohlgefühl und Selbstvertrauen im Alltag." at bounding box center [191, 217] width 120 height 16
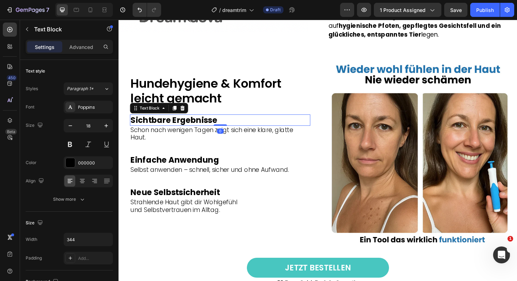
click at [196, 120] on strong "Sichtbare Ergebnisse" at bounding box center [177, 126] width 92 height 12
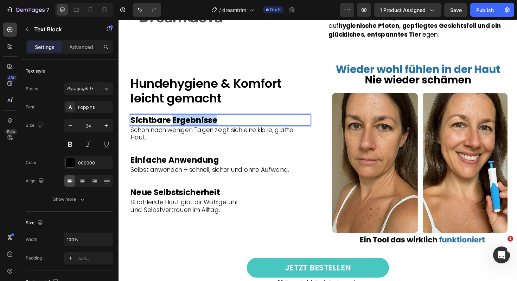
click at [196, 120] on strong "Sichtbare Ergebnisse" at bounding box center [177, 126] width 92 height 12
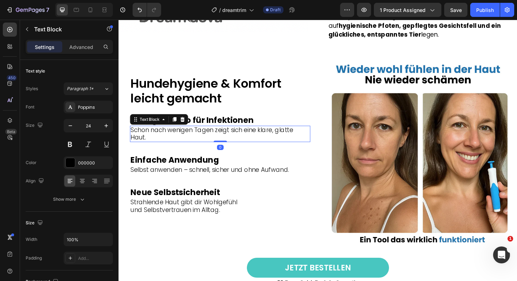
click at [187, 133] on p "Schon nach wenigen Tagen zeigt sich eine klare, glatte Haut." at bounding box center [226, 141] width 190 height 16
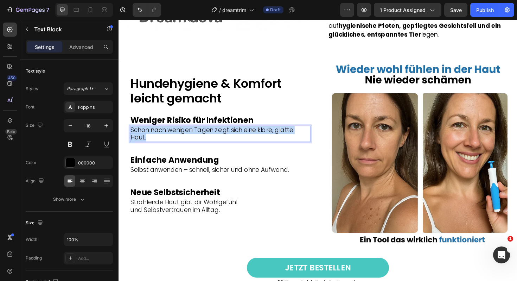
click at [187, 133] on p "Schon nach wenigen Tagen zeigt sich eine klare, glatte Haut." at bounding box center [226, 141] width 190 height 16
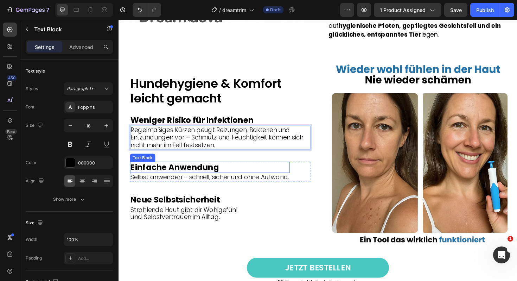
click at [183, 170] on strong "Einfache Anwendung" at bounding box center [178, 176] width 94 height 12
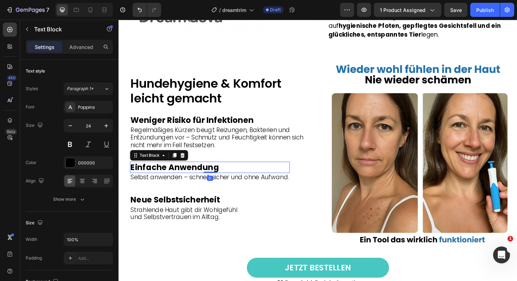
click at [183, 170] on strong "Einfache Anwendung" at bounding box center [178, 176] width 94 height 12
click at [166, 170] on strong "Einfache Anwendung" at bounding box center [178, 176] width 94 height 12
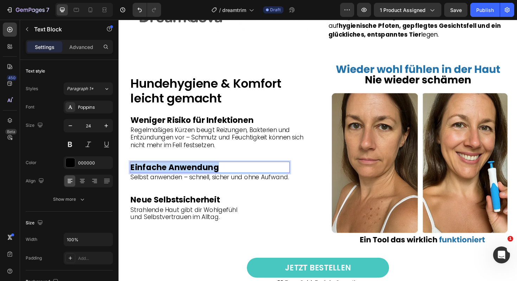
click at [166, 170] on strong "Einfache Anwendung" at bounding box center [178, 176] width 94 height 12
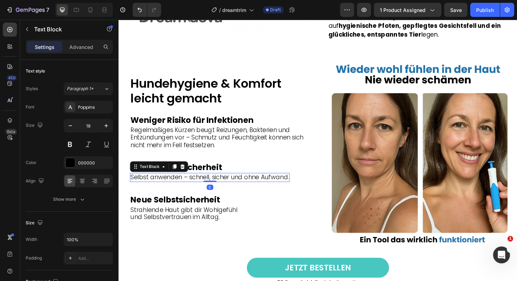
click at [191, 183] on p "Selbst anwenden – schnell, sicher und ohne Aufwand." at bounding box center [215, 187] width 168 height 8
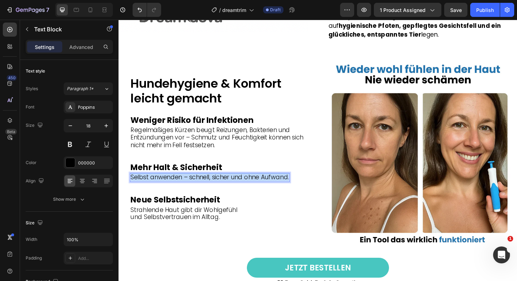
click at [191, 183] on p "Selbst anwenden – schnell, sicher und ohne Aufwand." at bounding box center [215, 187] width 168 height 8
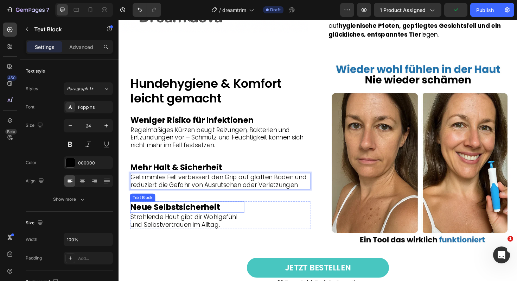
click at [170, 212] on strong "Neue Selbstsicherheit" at bounding box center [178, 218] width 95 height 12
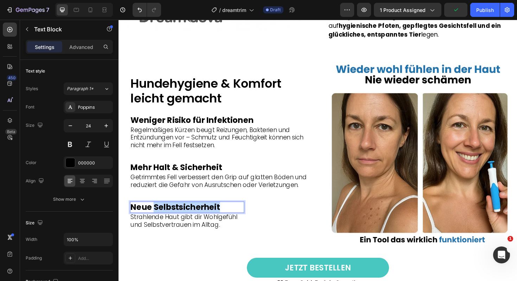
click at [170, 212] on strong "Neue Selbstsicherheit" at bounding box center [178, 218] width 95 height 12
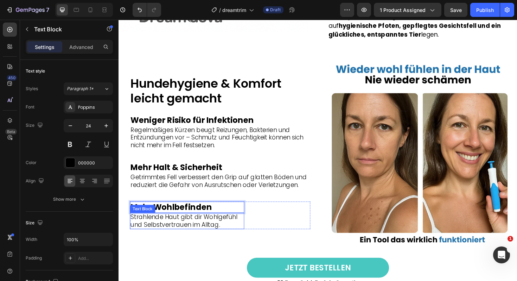
click at [168, 225] on p "Strahlende Haut gibt dir Wohlgefühl und Selbstvertrauen im Alltag." at bounding box center [191, 233] width 120 height 16
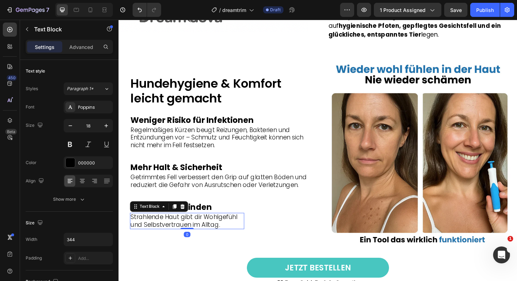
click at [168, 225] on p "Strahlende Haut gibt dir Wohlgefühl und Selbstvertrauen im Alltag." at bounding box center [191, 233] width 120 height 16
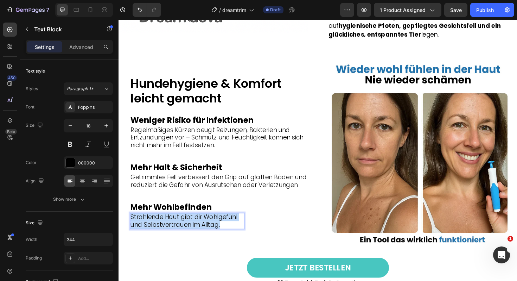
click at [168, 225] on p "Strahlende Haut gibt dir Wohlgefühl und Selbstvertrauen im Alltag." at bounding box center [191, 233] width 120 height 16
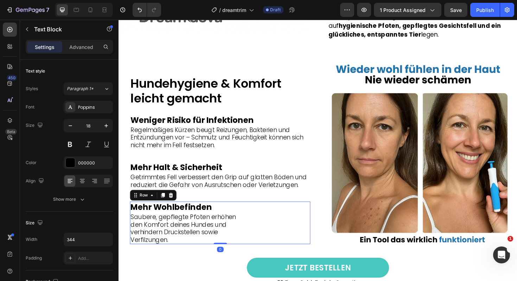
click at [258, 226] on div "Mehr Wohlbefinden Text Block Saubere, gepflegte Pfoten erhöhen den Komfort dein…" at bounding box center [226, 234] width 191 height 45
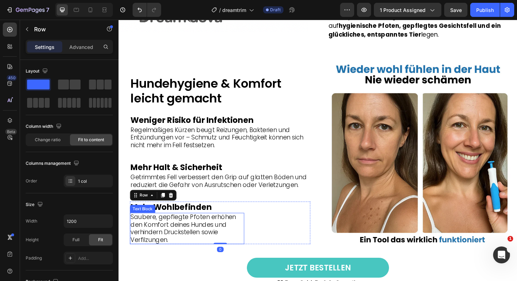
click at [216, 213] on p "Mehr Wohlbefinden" at bounding box center [191, 218] width 120 height 11
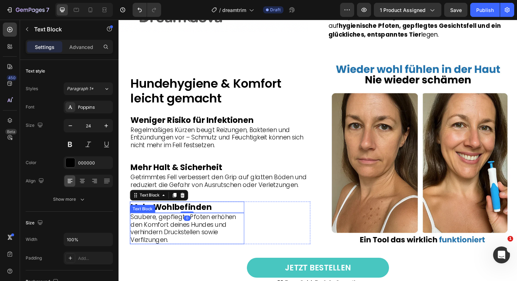
click at [220, 229] on p "Saubere, gepflegte Pfoten erhöhen den Komfort deines Hundes und verhindern Druc…" at bounding box center [191, 241] width 120 height 32
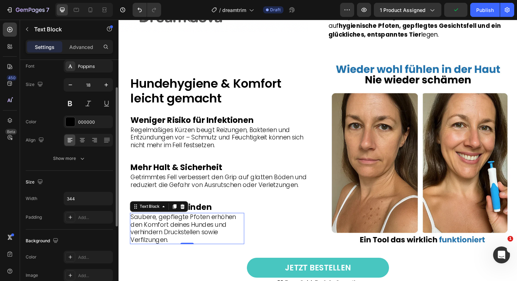
scroll to position [43, 0]
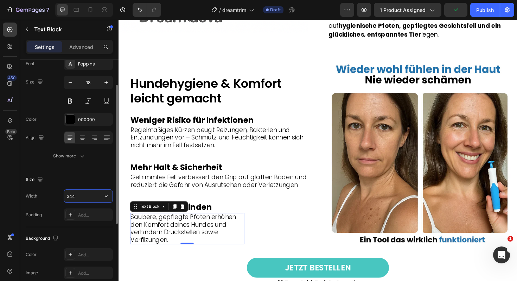
click at [81, 197] on input "344" at bounding box center [88, 196] width 49 height 13
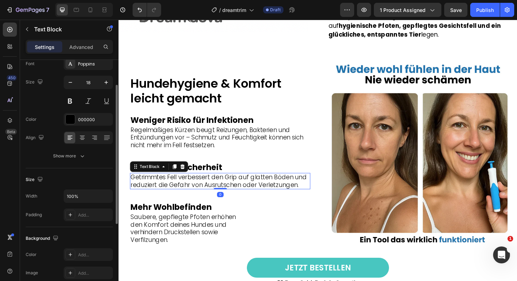
click at [150, 183] on p "Getrimmtes Fell verbessert den Grip auf glatten Böden und reduziert die Gefahr …" at bounding box center [226, 191] width 190 height 16
click at [99, 196] on input "100%" at bounding box center [88, 196] width 49 height 13
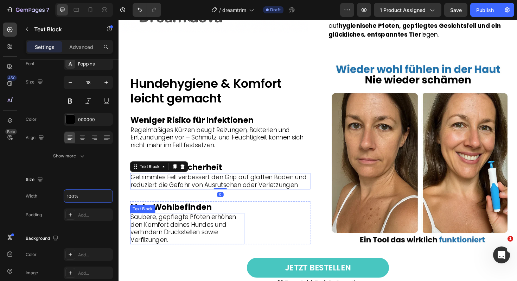
click at [180, 231] on p "Saubere, gepflegte Pfoten erhöhen den Komfort deines Hundes und verhindern Druc…" at bounding box center [191, 241] width 120 height 32
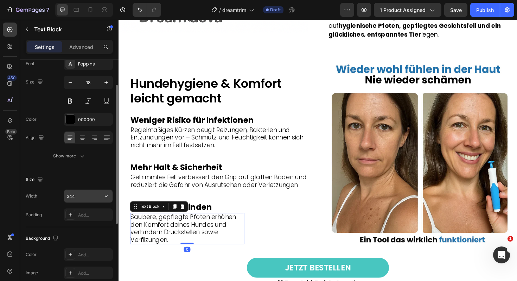
click at [90, 201] on input "344" at bounding box center [88, 196] width 49 height 13
click at [108, 194] on icon "button" at bounding box center [106, 196] width 7 height 7
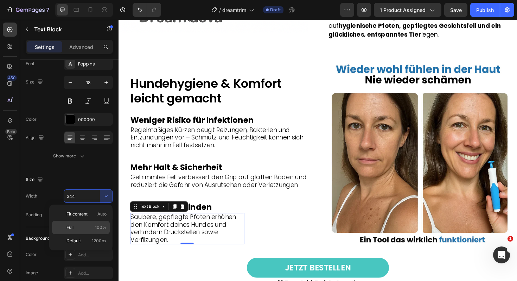
click at [101, 226] on span "100%" at bounding box center [101, 227] width 12 height 6
type input "100%"
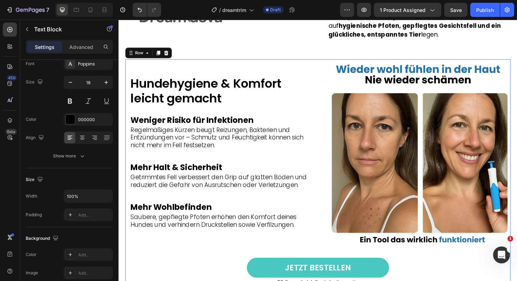
click at [203, 248] on div "Image Hunde­hygiene & Komfort leicht gemacht Heading Weniger Risiko für Infekti…" at bounding box center [330, 183] width 408 height 243
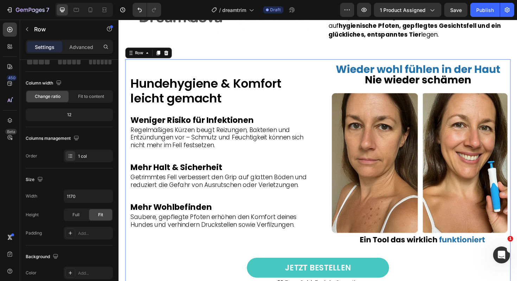
scroll to position [0, 0]
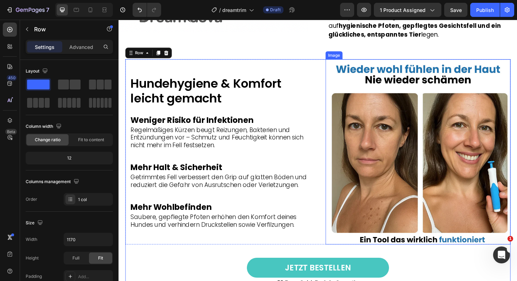
click at [449, 172] on img at bounding box center [436, 160] width 196 height 196
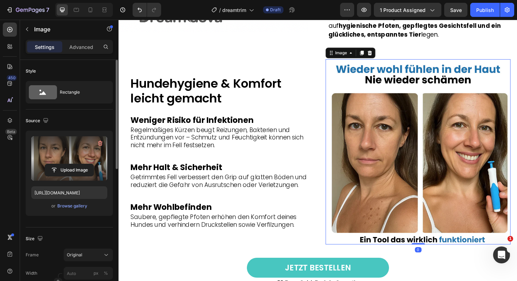
click at [75, 161] on label at bounding box center [69, 158] width 76 height 44
click at [75, 164] on input "file" at bounding box center [69, 170] width 49 height 12
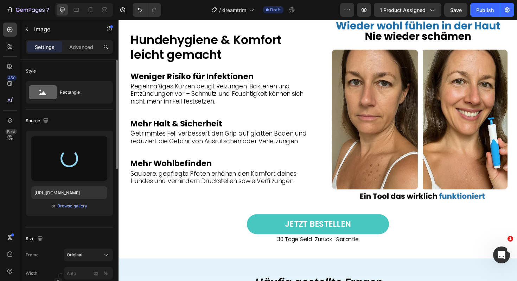
scroll to position [876, 0]
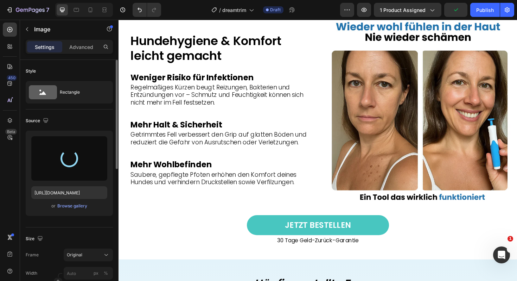
type input "https://cdn.shopify.com/s/files/1/0924/8247/0272/files/gempages_583504804349739…"
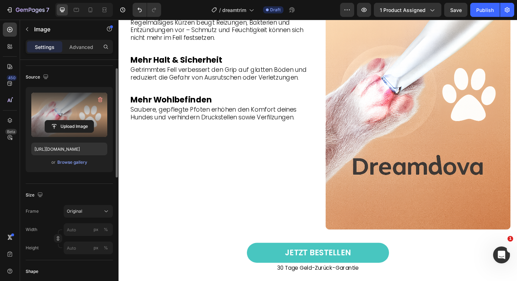
scroll to position [51, 0]
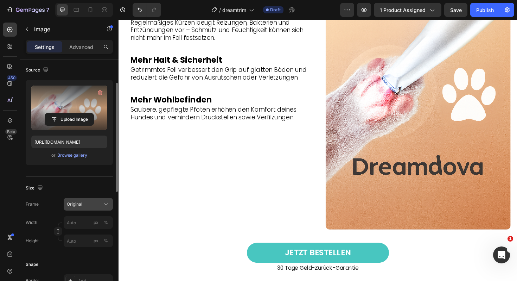
click at [80, 202] on span "Original" at bounding box center [74, 204] width 15 height 6
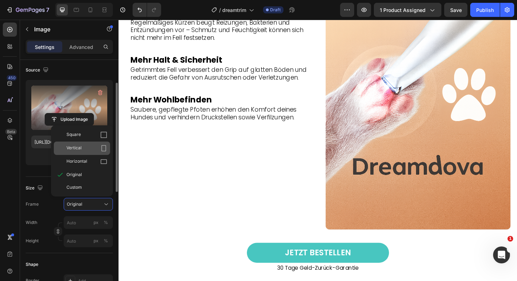
click at [97, 145] on div "Vertical" at bounding box center [87, 148] width 41 height 7
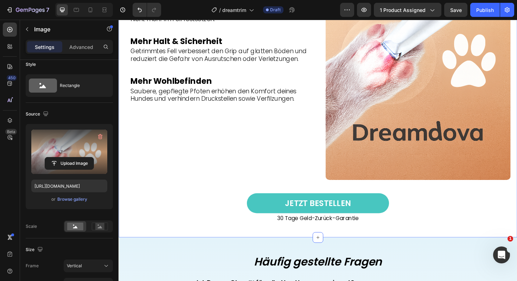
scroll to position [995, 0]
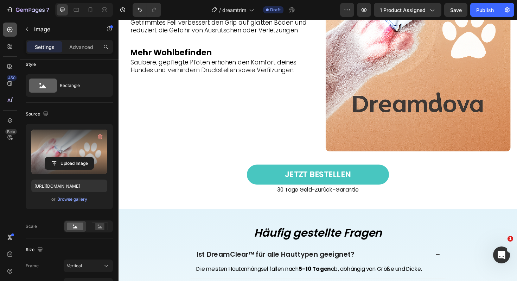
click at [9, 25] on div at bounding box center [10, 30] width 14 height 14
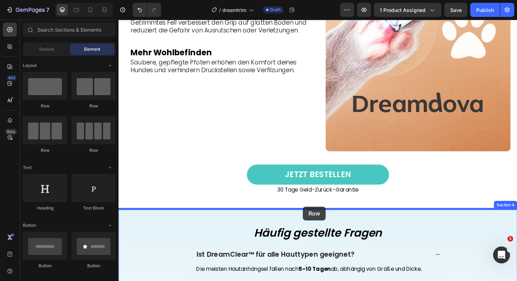
drag, startPoint x: 164, startPoint y: 96, endPoint x: 314, endPoint y: 218, distance: 192.4
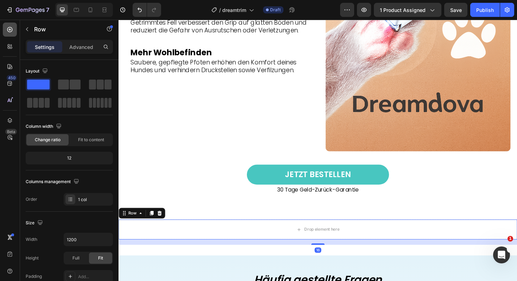
click at [15, 27] on div at bounding box center [10, 30] width 14 height 14
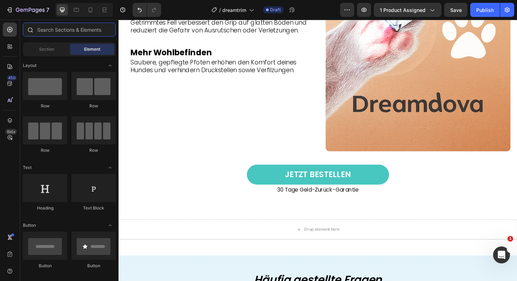
click at [52, 29] on input "text" at bounding box center [69, 30] width 93 height 14
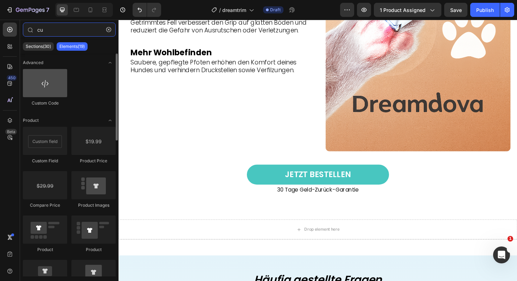
type input "cu"
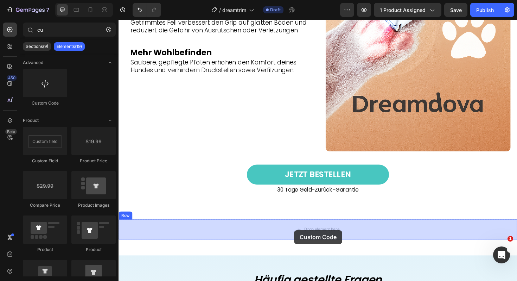
drag, startPoint x: 163, startPoint y: 101, endPoint x: 304, endPoint y: 242, distance: 200.3
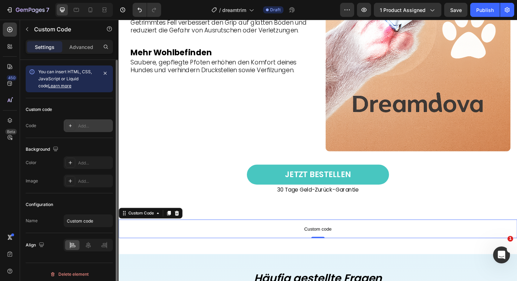
click at [88, 123] on div "Add..." at bounding box center [94, 126] width 33 height 6
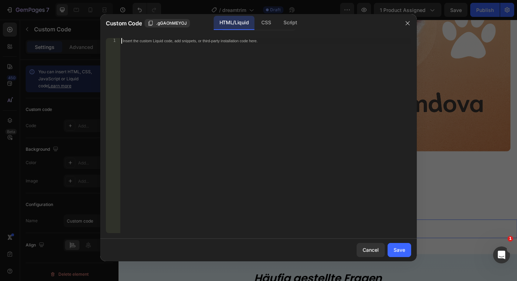
click at [146, 38] on div "Insert the custom Liquid code, add snippets, or third-party installation code h…" at bounding box center [251, 40] width 257 height 5
paste textarea "</html>"
type textarea "</html>"
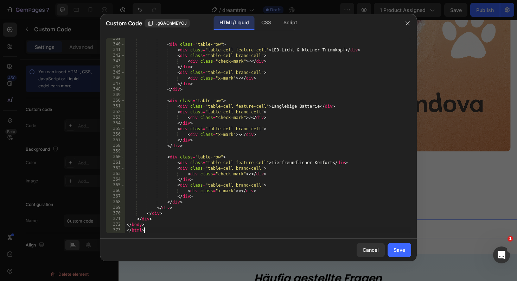
scroll to position [1934, 0]
click at [401, 251] on div "Save" at bounding box center [400, 249] width 12 height 7
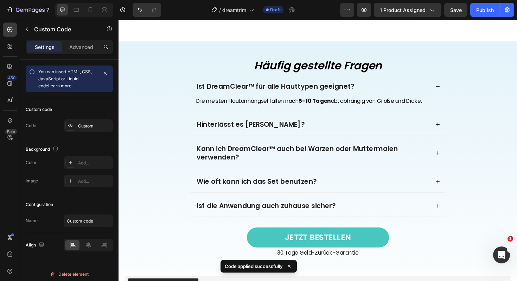
scroll to position [1363, 0]
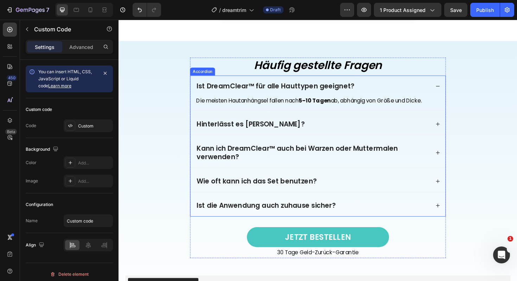
click at [253, 87] on p "Ist DreamClear™ für alle Hauttypen geeignet?" at bounding box center [284, 90] width 167 height 9
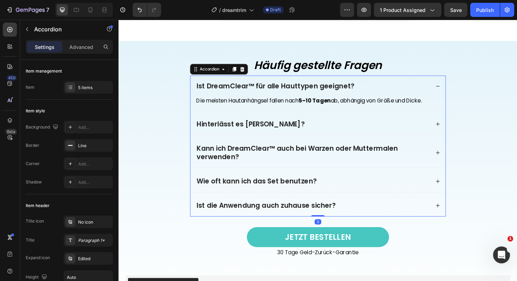
click at [253, 87] on p "Ist DreamClear™ für alle Hauttypen geeignet?" at bounding box center [284, 90] width 167 height 9
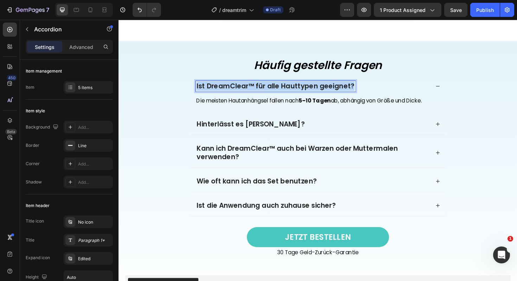
click at [253, 87] on p "Ist DreamClear™ für alle Hauttypen geeignet?" at bounding box center [284, 90] width 167 height 9
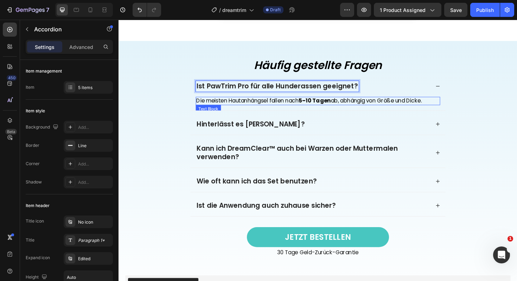
click at [238, 105] on p "Die meisten Hautanhängsel fallen nach 5–10 Tagen ab, abhängig von Größe und Dic…" at bounding box center [330, 105] width 258 height 7
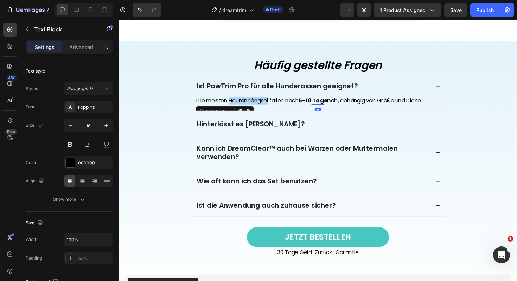
click at [238, 105] on p "Die meisten Hautanhängsel fallen nach 5–10 Tagen ab, abhängig von Größe und Dic…" at bounding box center [330, 105] width 258 height 7
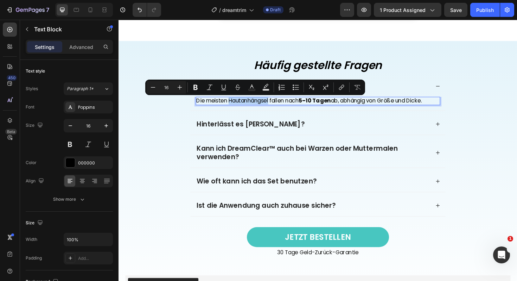
click at [238, 105] on p "Die meisten Hautanhängsel fallen nach 5–10 Tagen ab, abhängig von Größe und Dic…" at bounding box center [330, 105] width 258 height 7
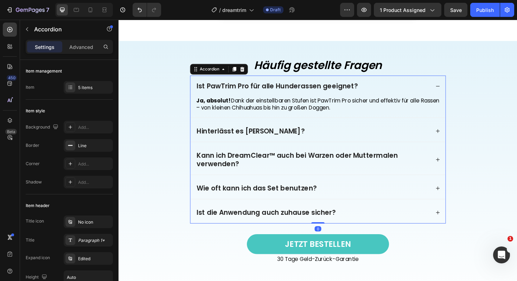
click at [459, 92] on icon at bounding box center [456, 90] width 5 height 5
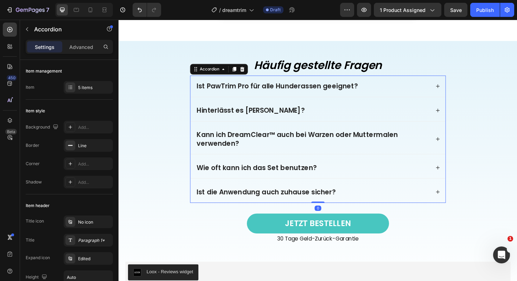
click at [457, 120] on div "Hinterlässt es Narben?" at bounding box center [330, 116] width 270 height 23
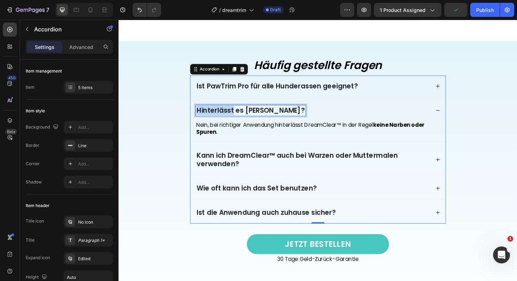
click at [228, 115] on p "Hinterlässt es Narben?" at bounding box center [258, 115] width 114 height 9
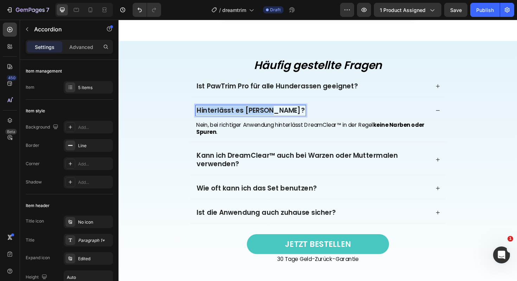
click at [228, 115] on p "Hinterlässt es Narben?" at bounding box center [258, 115] width 114 height 9
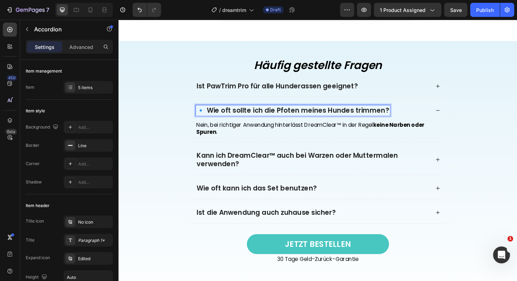
click at [210, 115] on p "🔹 Wie oft sollte ich die Pfoten meines Hundes trimmen?" at bounding box center [303, 115] width 204 height 9
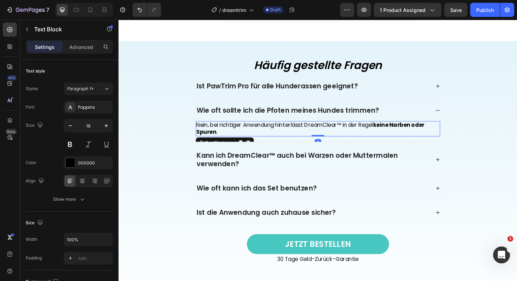
click at [246, 135] on p "Nein, bei richtiger Anwendung hinterlässt DreamClear™ in der Regel keine Narben…" at bounding box center [330, 135] width 258 height 15
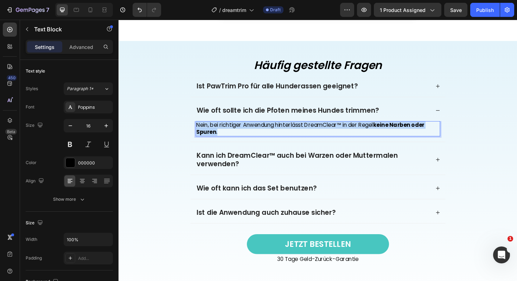
click at [246, 135] on p "Nein, bei richtiger Anwendung hinterlässt DreamClear™ in der Regel keine Narben…" at bounding box center [330, 135] width 258 height 15
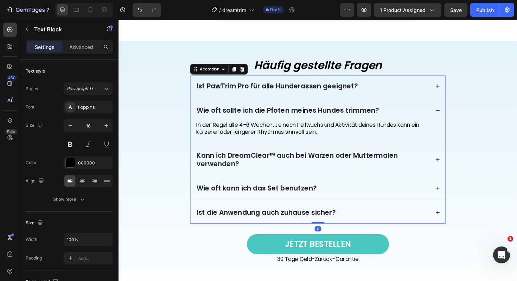
click at [456, 172] on div "Kann ich DreamClear™ auch bei Warzen oder Muttermalen verwenden?" at bounding box center [330, 168] width 270 height 32
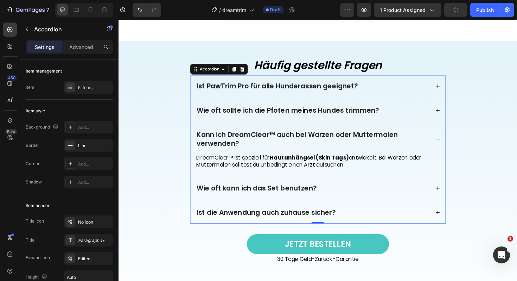
click at [240, 137] on div "Kann ich DreamClear™ auch bei Warzen oder Muttermalen verwenden?" at bounding box center [324, 146] width 248 height 20
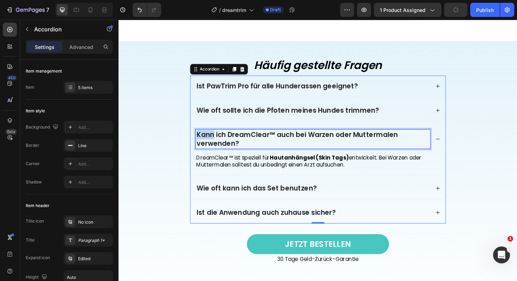
click at [240, 137] on div "Kann ich DreamClear™ auch bei Warzen oder Muttermalen verwenden?" at bounding box center [324, 146] width 248 height 20
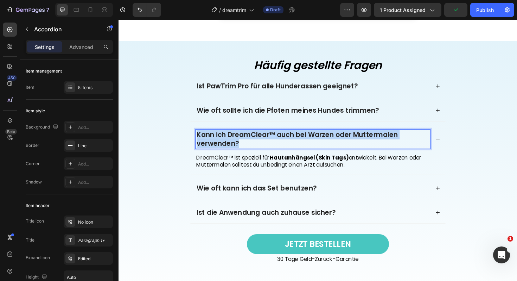
click at [240, 137] on div "Kann ich DreamClear™ auch bei Warzen oder Muttermalen verwenden?" at bounding box center [324, 146] width 248 height 20
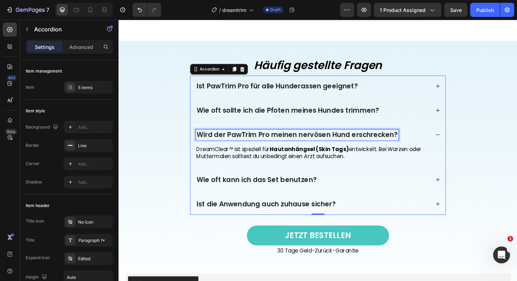
scroll to position [1363, 0]
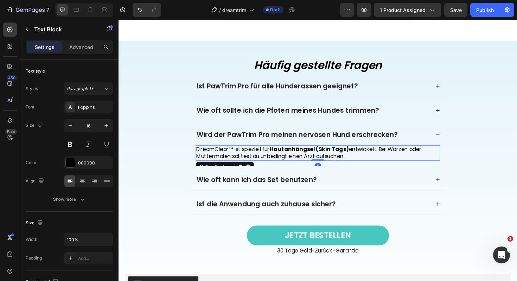
click at [256, 153] on p "DreamClear™ ist speziell für Hautanhängsel (Skin Tags) entwickelt. Bei Warzen o…" at bounding box center [330, 160] width 258 height 15
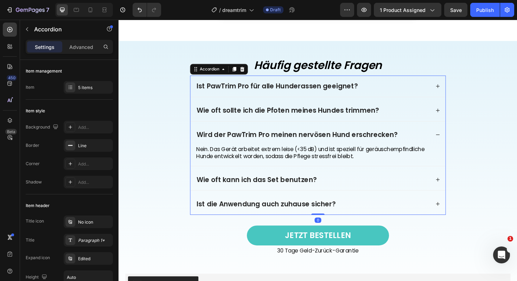
click at [339, 190] on div "Wie oft kann ich das Set benutzen?" at bounding box center [324, 188] width 248 height 11
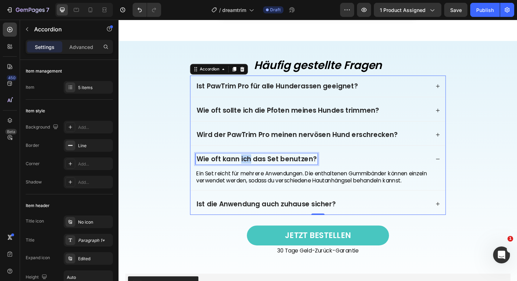
click at [255, 168] on p "Wie oft kann ich das Set benutzen?" at bounding box center [264, 167] width 127 height 9
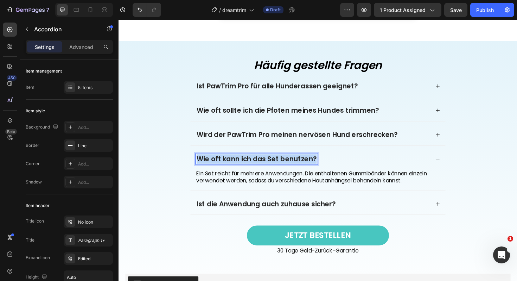
click at [255, 168] on p "Wie oft kann ich das Set benutzen?" at bounding box center [264, 167] width 127 height 9
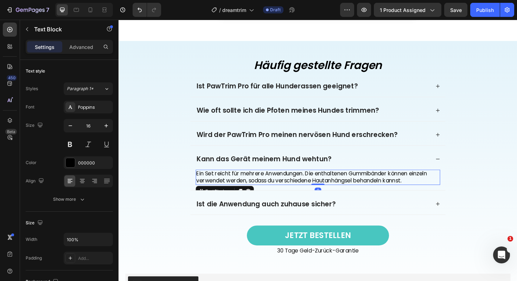
click at [273, 189] on p "Ein Set reicht für mehrere Anwendungen. Die enthaltenen Gummibänder können einz…" at bounding box center [330, 186] width 258 height 15
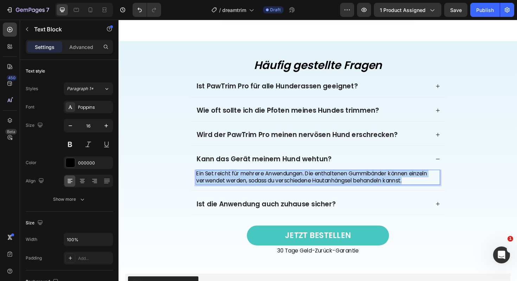
click at [273, 189] on p "Ein Set reicht für mehrere Anwendungen. Die enthaltenen Gummibänder können einz…" at bounding box center [330, 186] width 258 height 15
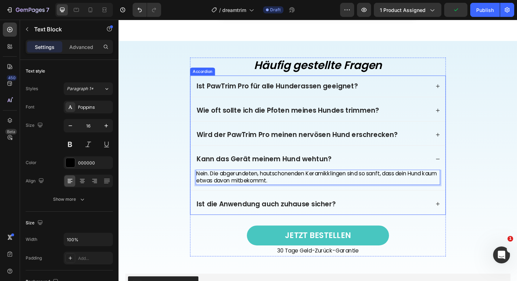
click at [247, 215] on p "Ist die Anwendung auch zuhause sicher?" at bounding box center [274, 214] width 147 height 9
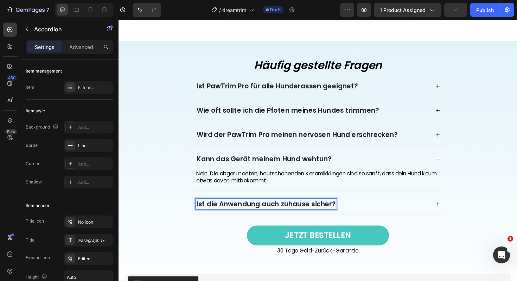
click at [247, 215] on p "Ist die Anwendung auch zuhause sicher?" at bounding box center [274, 214] width 147 height 9
click at [265, 221] on div "Muss ich Batterien für den PawTrim Pro kaufen?" at bounding box center [330, 214] width 270 height 23
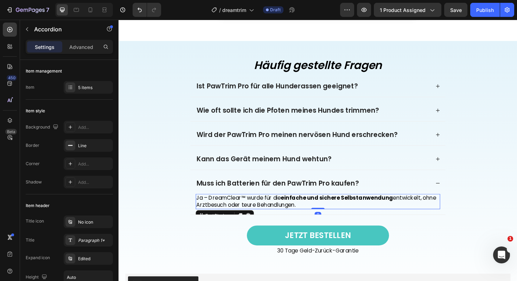
click at [263, 215] on p "Ja – DreamClear™ wurde für die einfache und sichere Selbstanwendung entwickelt,…" at bounding box center [330, 212] width 258 height 15
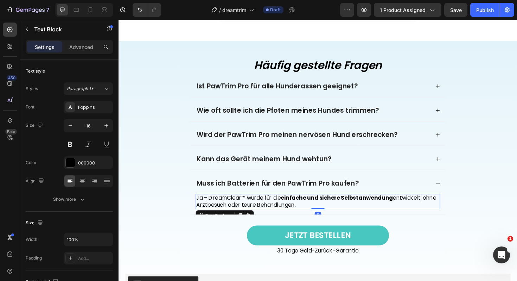
click at [263, 215] on p "Ja – DreamClear™ wurde für die einfache und sichere Selbstanwendung entwickelt,…" at bounding box center [330, 212] width 258 height 15
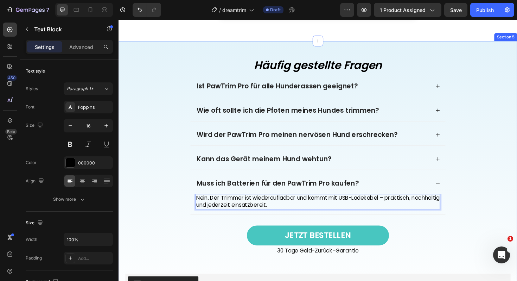
click at [517, 143] on div "Häufig gestellte Fragen Heading Ist PawTrim Pro für alle Hunderassen geeignet? …" at bounding box center [330, 185] width 408 height 251
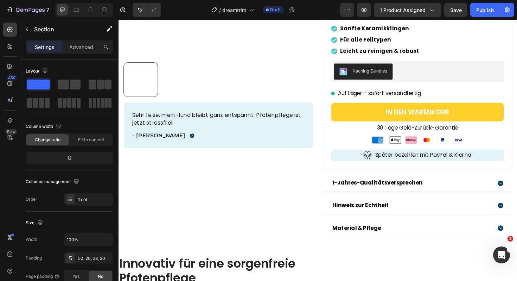
scroll to position [248, 0]
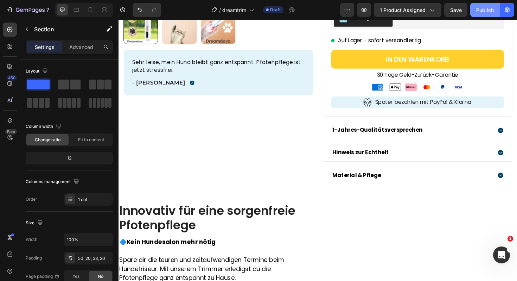
click at [479, 9] on div "Publish" at bounding box center [486, 9] width 18 height 7
click at [296, 10] on icon "button" at bounding box center [296, 9] width 7 height 7
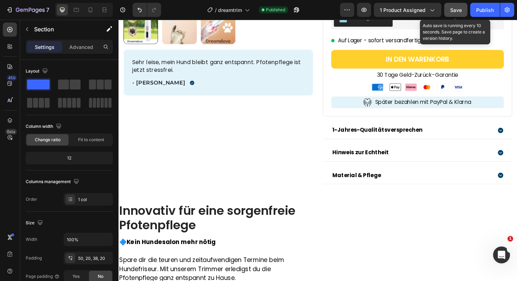
click at [452, 9] on span "Save" at bounding box center [456, 10] width 12 height 6
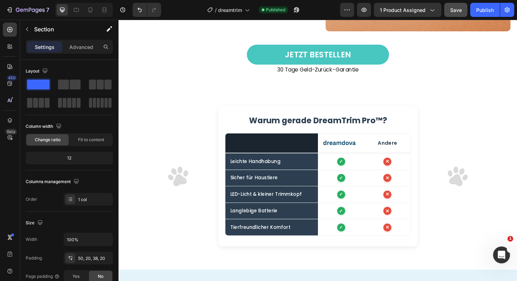
scroll to position [1095, 0]
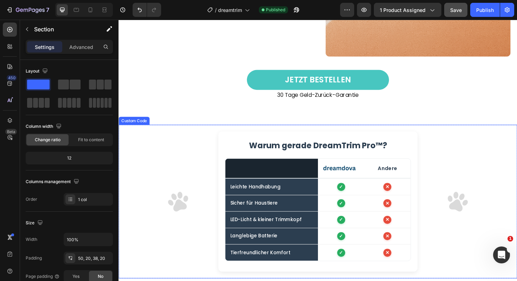
click at [320, 155] on h1 "Warum gerade DreamTrim Pro™?" at bounding box center [329, 153] width 197 height 13
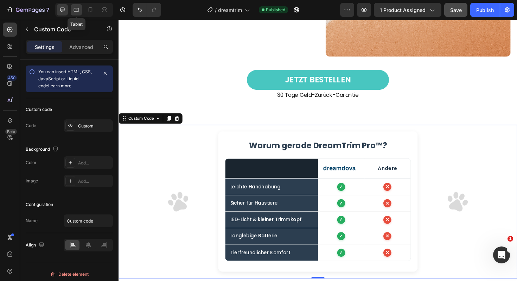
click at [74, 10] on icon at bounding box center [76, 9] width 7 height 7
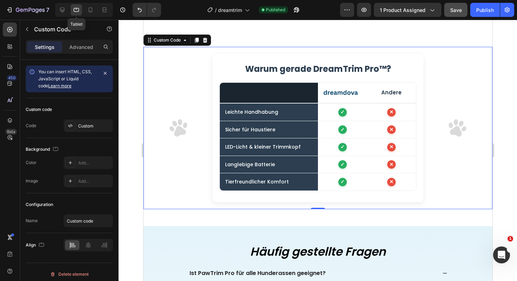
scroll to position [1163, 0]
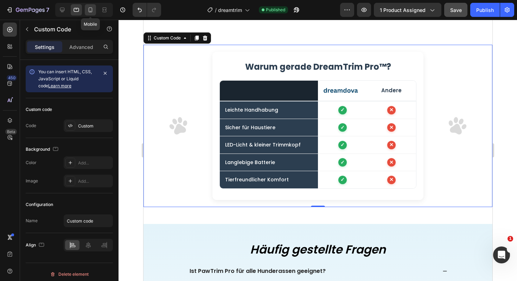
click at [90, 6] on div at bounding box center [90, 9] width 11 height 11
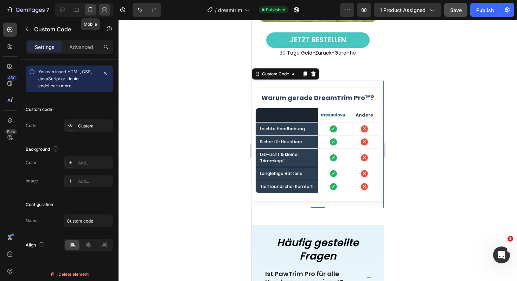
scroll to position [1232, 0]
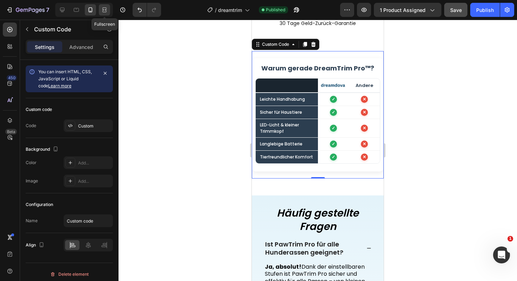
click at [108, 10] on div at bounding box center [104, 9] width 11 height 11
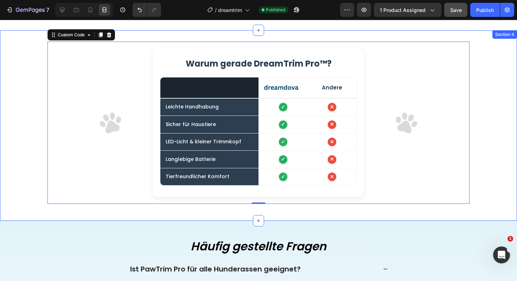
scroll to position [1184, 0]
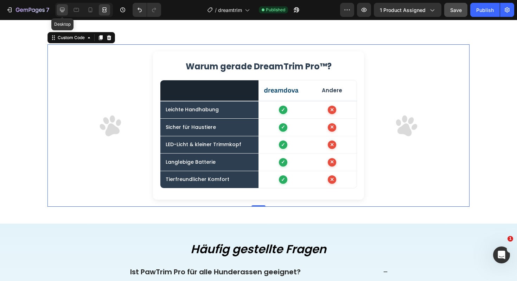
click at [60, 11] on icon at bounding box center [62, 9] width 7 height 7
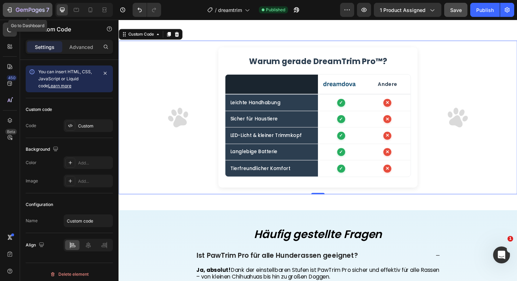
click at [13, 8] on div "7" at bounding box center [27, 10] width 43 height 8
